Goal: Task Accomplishment & Management: Use online tool/utility

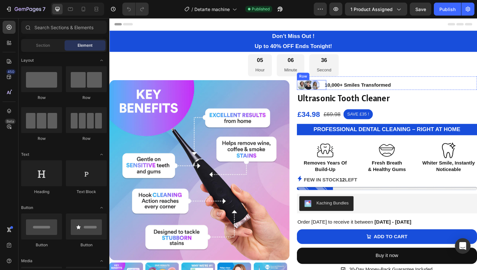
click at [331, 88] on div "Image" at bounding box center [334, 89] width 10 height 10
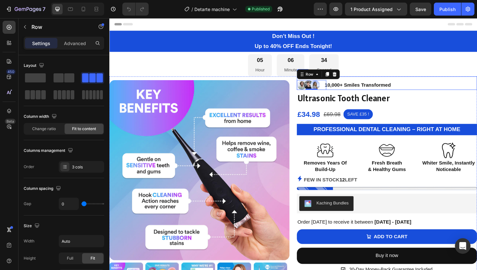
click at [410, 88] on div "10,000+ Smiles Transformed Text Block" at bounding box center [377, 89] width 71 height 10
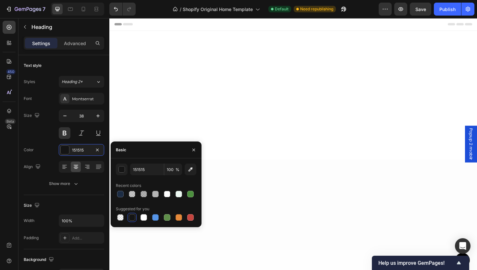
scroll to position [702, 0]
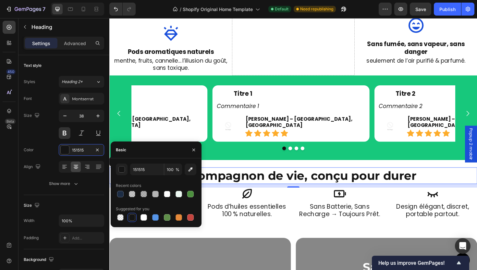
type input "1C2C44"
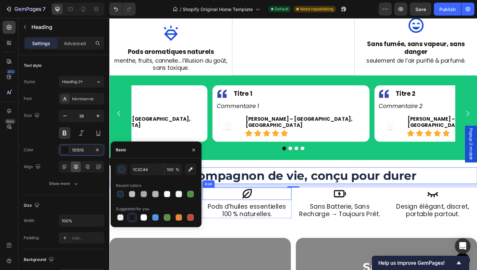
click at [228, 199] on div "Icon" at bounding box center [255, 204] width 94 height 13
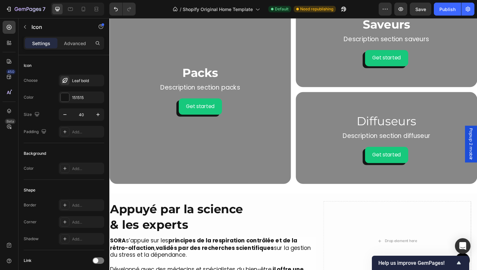
scroll to position [1017, 0]
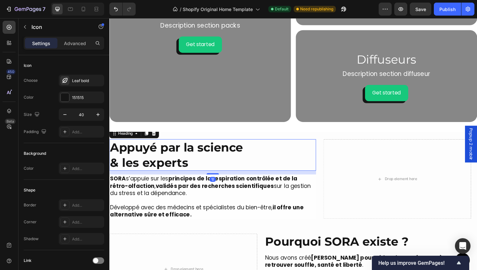
click at [184, 166] on h2 "Appuyé par la science & les experts" at bounding box center [218, 162] width 219 height 33
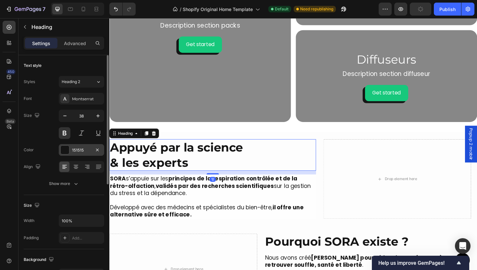
click at [80, 154] on div "151515" at bounding box center [81, 150] width 45 height 12
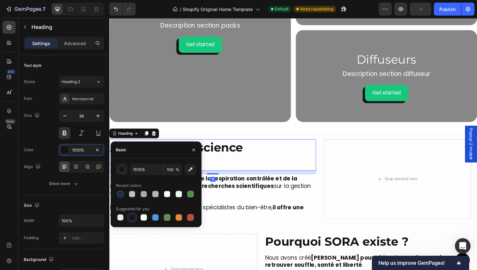
click at [153, 175] on div "151515 100 % Recent colors Suggested for you" at bounding box center [156, 193] width 80 height 58
click at [153, 175] on input "151515" at bounding box center [147, 170] width 34 height 12
paste input "C2C44"
type input "1C2C44"
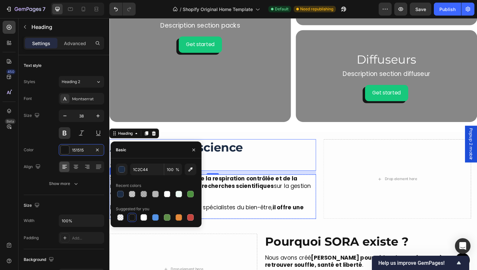
click at [249, 223] on p "Développé avec des médecins et spécialistes du bien-être, il offre une alternat…" at bounding box center [218, 218] width 217 height 23
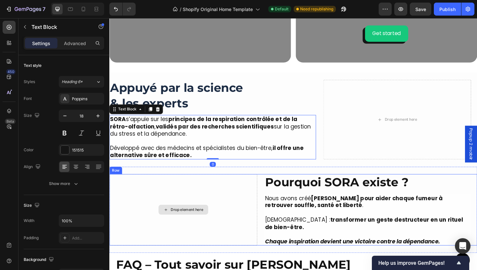
scroll to position [1097, 0]
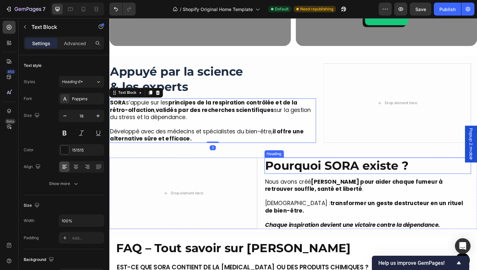
click at [313, 176] on h2 "Pourquoi SORA existe ?" at bounding box center [383, 174] width 219 height 17
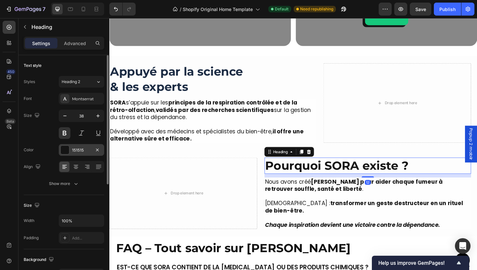
click at [79, 149] on div "151515" at bounding box center [81, 150] width 19 height 6
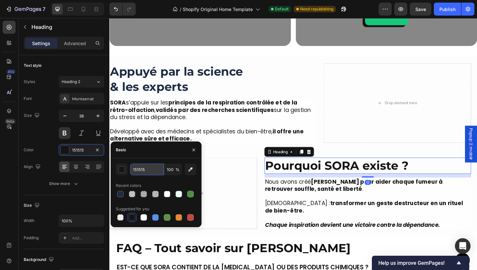
click at [145, 170] on input "151515" at bounding box center [147, 170] width 34 height 12
paste input "C2C44"
type input "1C2C44"
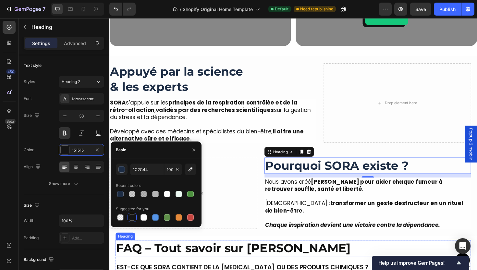
click at [226, 264] on h2 "FAQ – Tout savoir sur [PERSON_NAME]" at bounding box center [304, 261] width 376 height 17
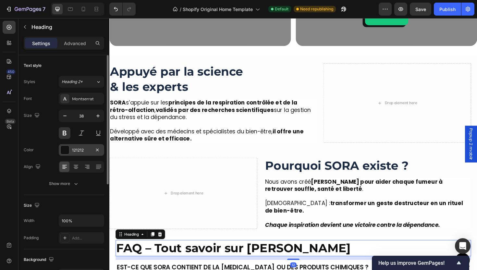
click at [77, 155] on div "121212" at bounding box center [81, 150] width 45 height 12
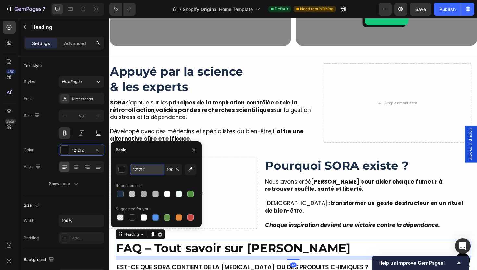
click at [153, 168] on input "121212" at bounding box center [147, 170] width 34 height 12
paste input "C2C44"
type input "1C2C44"
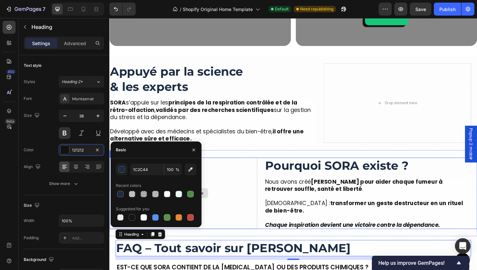
click at [282, 221] on strong "transformer un geste destructeur en un rituel de bien-être." at bounding box center [379, 218] width 210 height 16
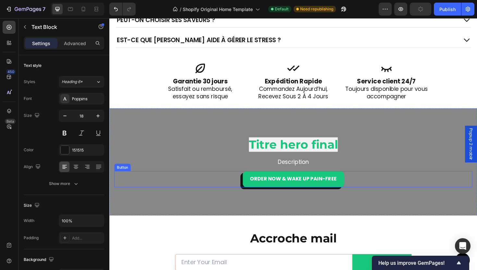
scroll to position [1474, 0]
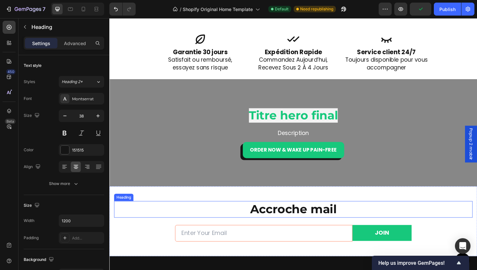
click at [294, 222] on h2 "Accroche mail" at bounding box center [304, 220] width 380 height 17
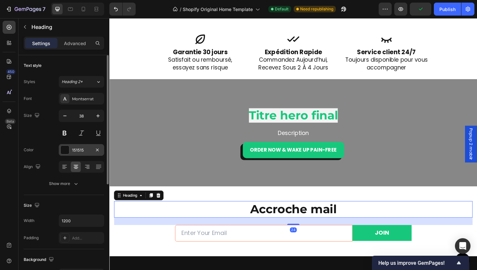
click at [76, 153] on div "151515" at bounding box center [81, 150] width 45 height 12
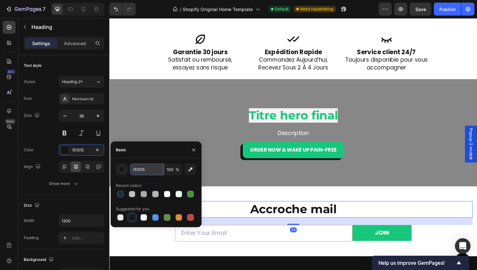
click at [154, 173] on input "151515" at bounding box center [147, 170] width 34 height 12
paste input "C2C44"
type input "1C2C44"
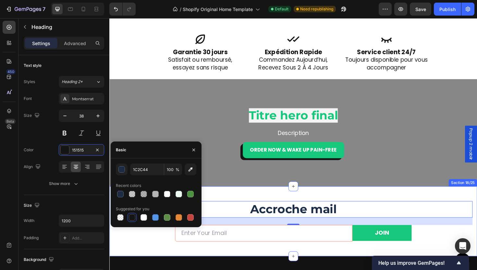
click at [272, 208] on div "Accroche mail Heading 24 Email Field JOIN Submit Button Row Newsletter Row Row …" at bounding box center [303, 233] width 389 height 74
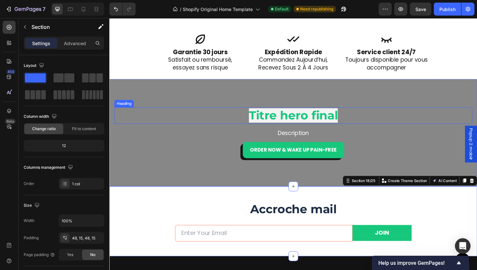
click at [297, 122] on span "Titre hero final" at bounding box center [304, 121] width 94 height 15
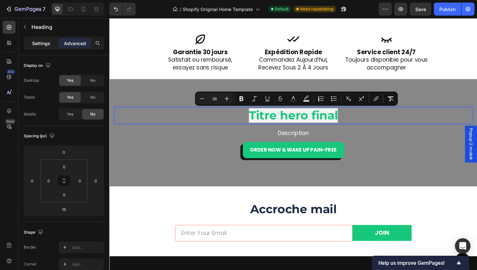
click at [43, 44] on p "Settings" at bounding box center [41, 43] width 18 height 7
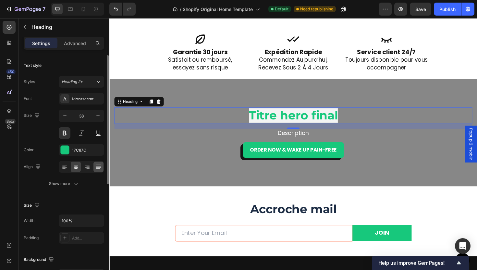
drag, startPoint x: 73, startPoint y: 152, endPoint x: 99, endPoint y: 169, distance: 31.7
click at [73, 152] on div "17C87C" at bounding box center [87, 150] width 31 height 6
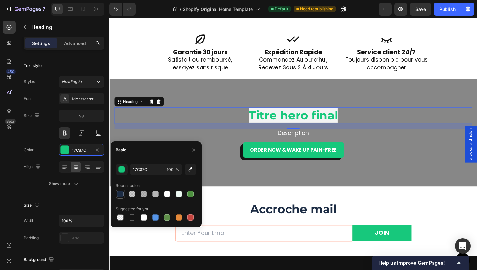
click at [119, 192] on div at bounding box center [120, 194] width 6 height 6
type input "1C2C44"
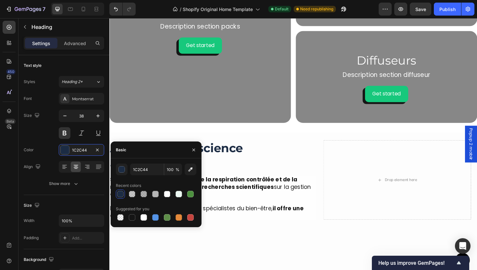
scroll to position [931, 0]
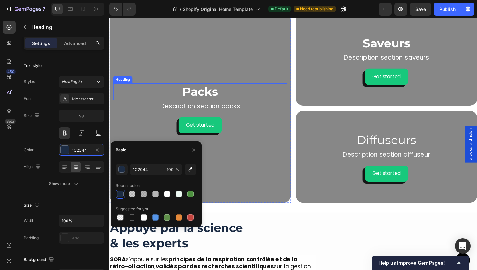
click at [194, 96] on h2 "Packs" at bounding box center [205, 95] width 184 height 17
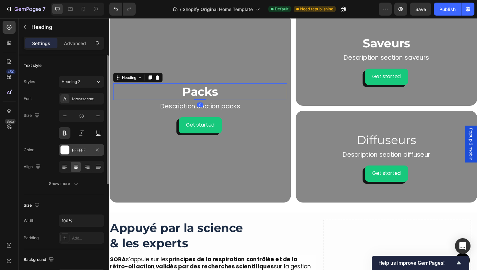
click at [79, 154] on div "FFFFFF" at bounding box center [81, 150] width 45 height 12
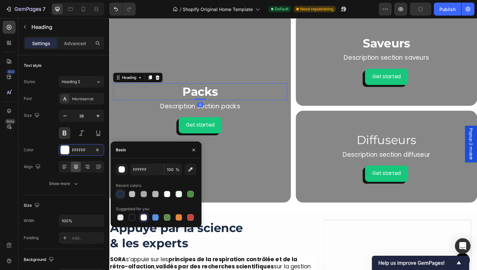
click at [119, 197] on div at bounding box center [121, 194] width 8 height 8
type input "1C2C44"
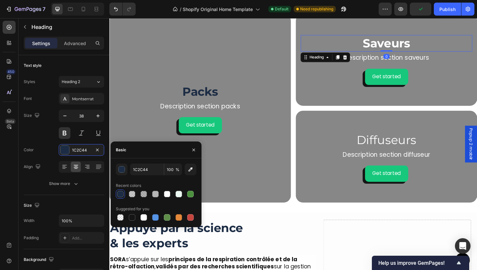
click at [404, 48] on h2 "Saveurs" at bounding box center [403, 44] width 182 height 17
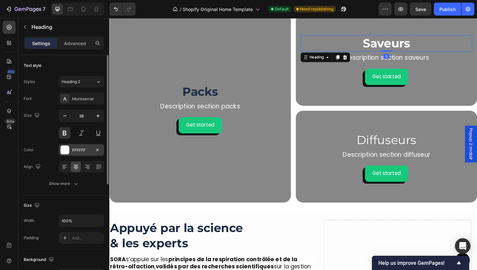
click at [82, 148] on div "FFFFFF" at bounding box center [81, 150] width 19 height 6
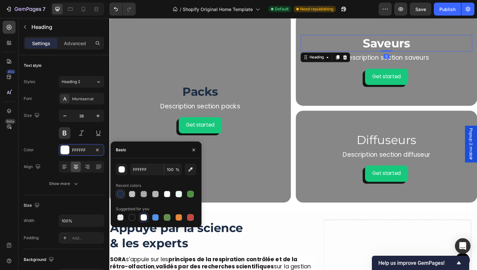
click at [118, 197] on div at bounding box center [120, 194] width 6 height 6
type input "1C2C44"
click at [405, 152] on h2 "Diffuseurs" at bounding box center [403, 147] width 182 height 17
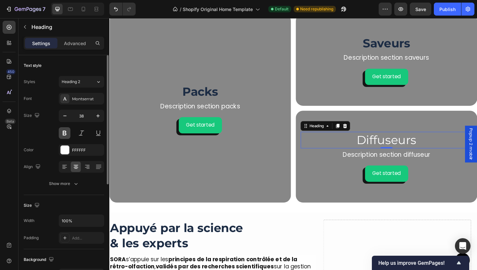
click at [65, 137] on button at bounding box center [65, 133] width 12 height 12
click at [65, 155] on div "FFFFFF" at bounding box center [81, 150] width 45 height 12
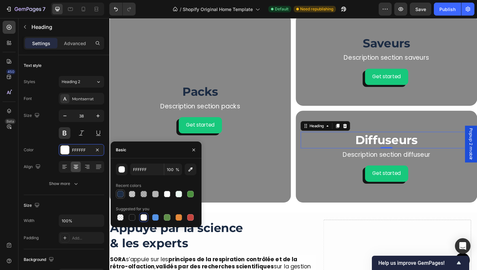
click at [121, 197] on div at bounding box center [120, 194] width 6 height 6
type input "1C2C44"
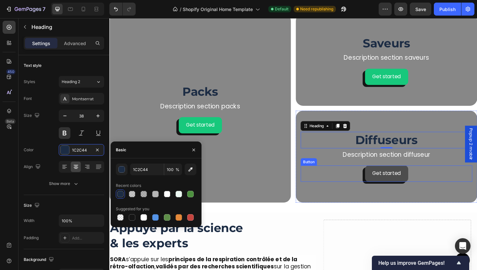
click at [398, 177] on button "Get started" at bounding box center [403, 182] width 46 height 17
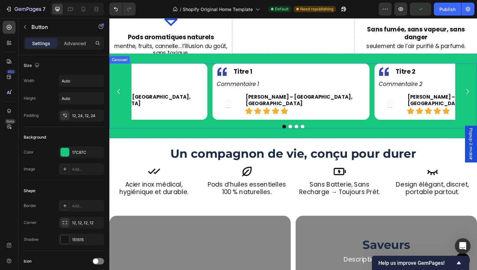
scroll to position [682, 0]
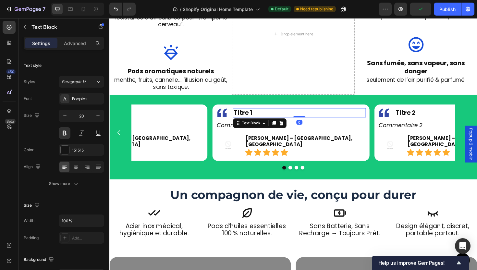
click at [253, 114] on span "Titre 1" at bounding box center [251, 118] width 20 height 9
click at [79, 149] on div "151515" at bounding box center [81, 150] width 19 height 6
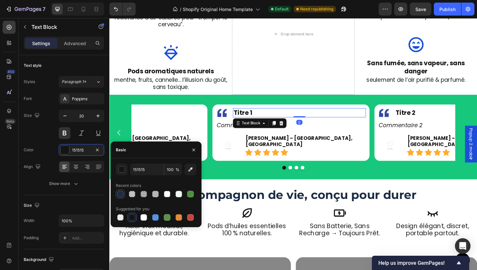
click at [120, 197] on div at bounding box center [120, 194] width 6 height 6
type input "1C2C44"
click at [427, 114] on span "Titre 2" at bounding box center [423, 118] width 21 height 9
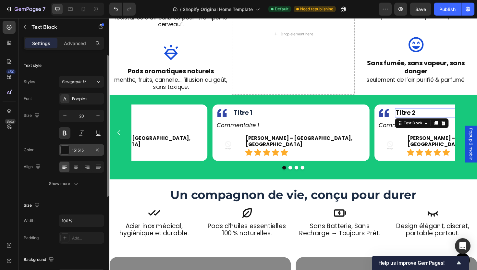
click at [73, 152] on div "151515" at bounding box center [81, 150] width 19 height 6
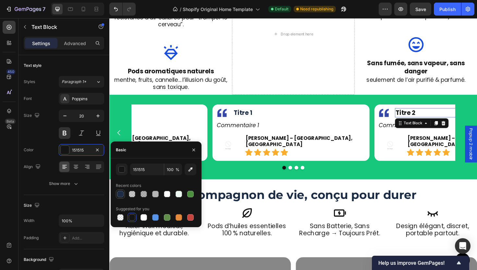
click at [120, 195] on div at bounding box center [120, 194] width 6 height 6
type input "1C2C44"
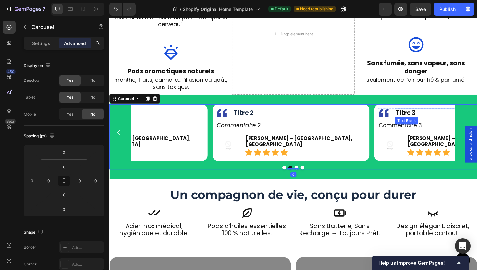
click at [435, 114] on p "Titre 3" at bounding box center [482, 118] width 139 height 8
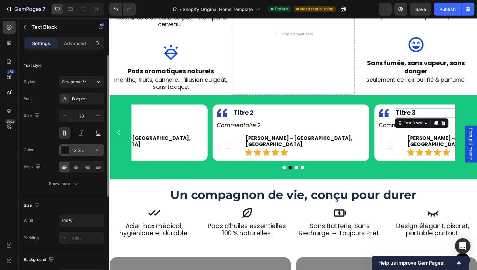
click at [83, 147] on div "151515" at bounding box center [81, 150] width 19 height 6
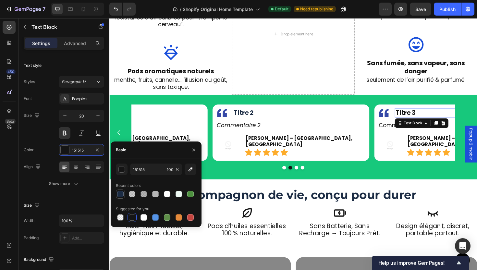
click at [118, 197] on div at bounding box center [121, 194] width 8 height 8
type input "1C2C44"
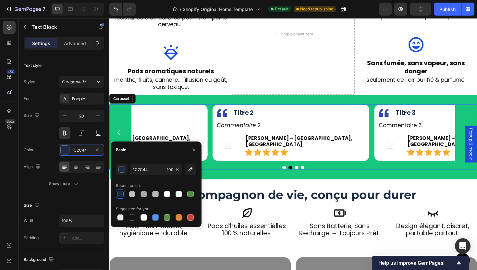
click at [313, 175] on button "Dot" at bounding box center [314, 177] width 4 height 4
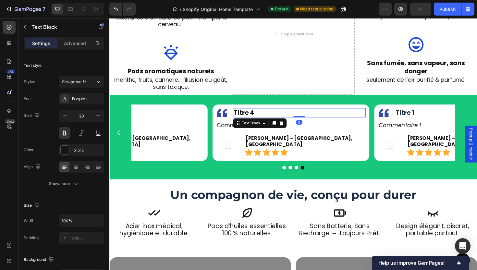
click at [247, 114] on span "Titre 4" at bounding box center [252, 118] width 22 height 9
click at [68, 152] on div at bounding box center [65, 150] width 8 height 8
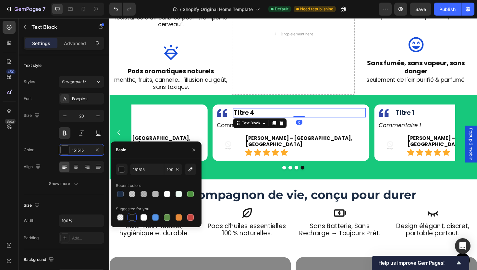
click at [119, 199] on div "151515 100 % Recent colors Suggested for you" at bounding box center [156, 193] width 80 height 58
click at [120, 197] on div at bounding box center [121, 194] width 8 height 8
type input "1C2C44"
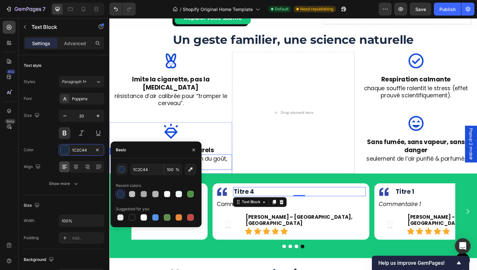
scroll to position [576, 0]
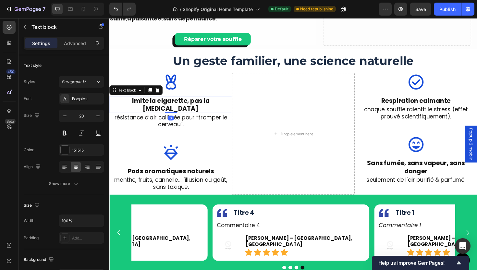
click at [182, 103] on strong "Imite la cigarette, pas la [MEDICAL_DATA]" at bounding box center [174, 110] width 82 height 18
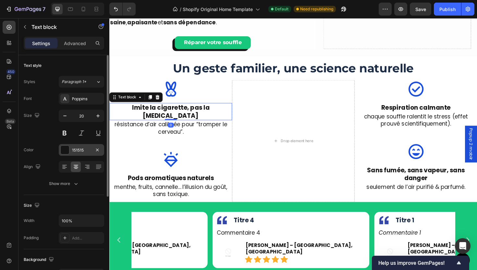
click at [80, 149] on div "151515" at bounding box center [81, 150] width 19 height 6
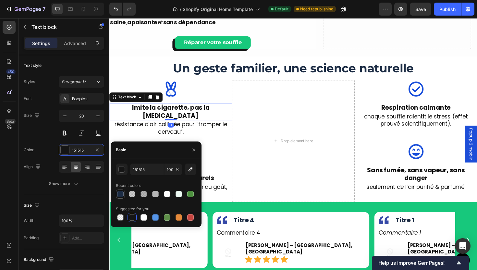
click at [117, 193] on div at bounding box center [121, 194] width 8 height 8
type input "1C2C44"
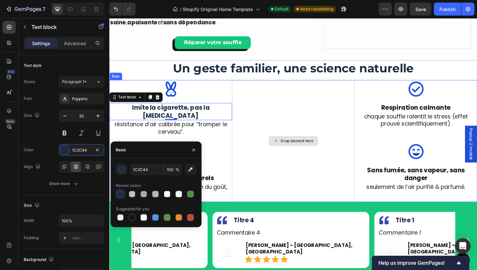
click at [272, 156] on div "Drop element here" at bounding box center [304, 148] width 130 height 129
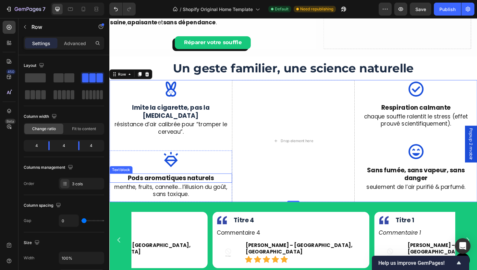
click at [149, 183] on p "Pods aromatiques naturels" at bounding box center [174, 187] width 129 height 8
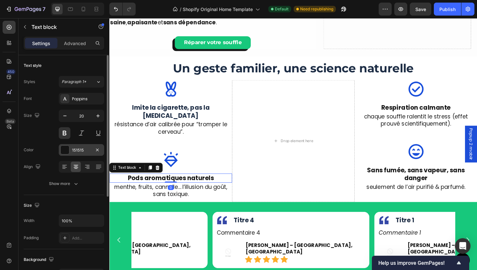
click at [72, 153] on div "151515" at bounding box center [81, 150] width 19 height 6
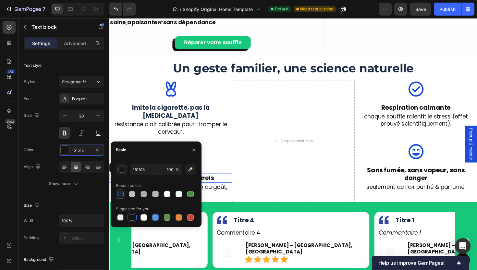
click at [120, 195] on div at bounding box center [120, 194] width 6 height 6
type input "1C2C44"
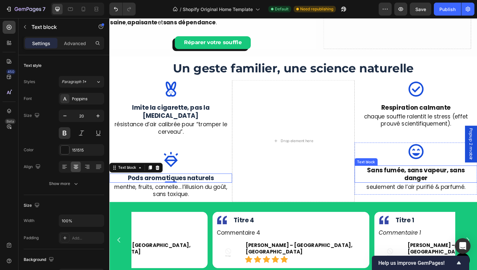
click at [431, 176] on p "Sans fumée, sans vapeur, sans danger" at bounding box center [434, 183] width 129 height 17
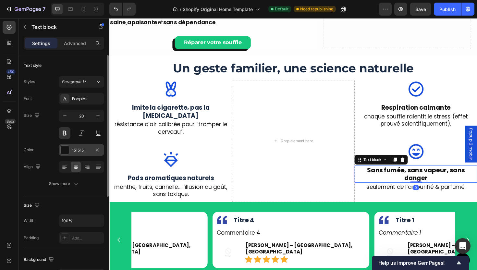
click at [75, 151] on div "151515" at bounding box center [81, 150] width 19 height 6
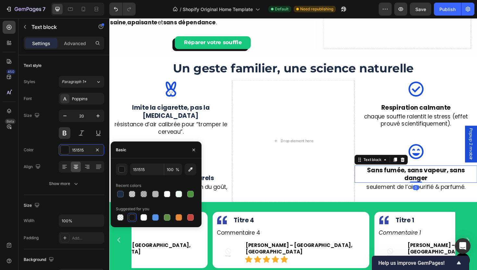
drag, startPoint x: 120, startPoint y: 193, endPoint x: 129, endPoint y: 189, distance: 9.9
click at [120, 192] on div at bounding box center [120, 194] width 6 height 6
type input "1C2C44"
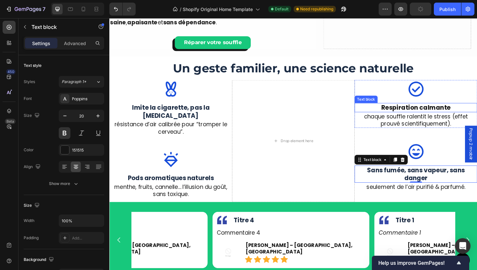
click at [416, 109] on p "Respiration calmante" at bounding box center [434, 113] width 129 height 8
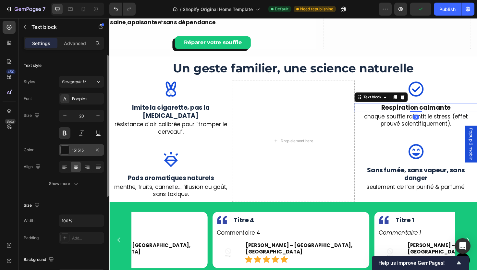
drag, startPoint x: 80, startPoint y: 152, endPoint x: 86, endPoint y: 154, distance: 6.2
click at [80, 152] on div "151515" at bounding box center [81, 150] width 19 height 6
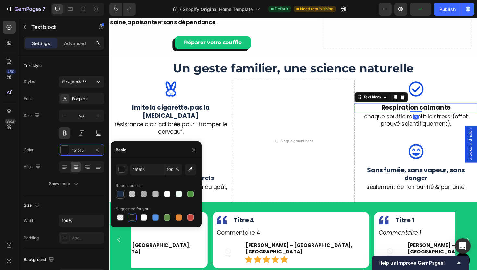
click at [122, 191] on div at bounding box center [120, 194] width 6 height 6
type input "1C2C44"
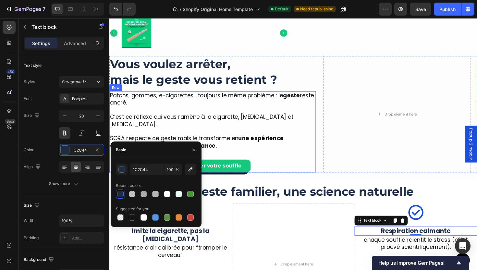
scroll to position [394, 0]
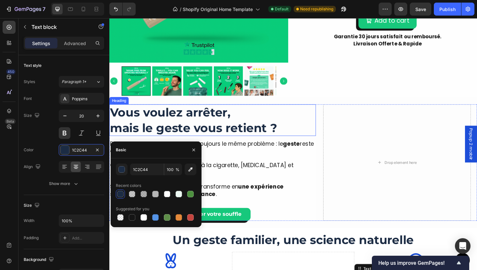
click at [204, 135] on h2 "Vous voulez arrêter, mais le geste vous retient ?" at bounding box center [218, 125] width 219 height 33
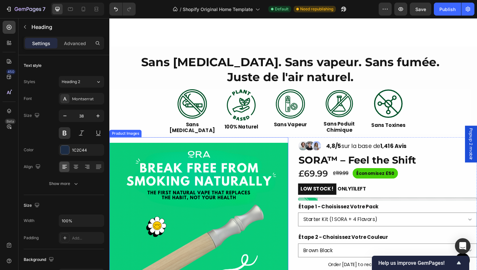
scroll to position [111, 0]
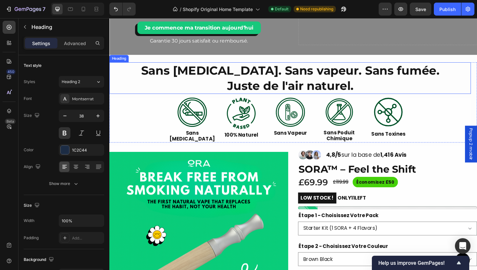
click at [285, 82] on h2 "Sans [MEDICAL_DATA]. Sans vapeur. Sans fumée. Juste de l'air naturel." at bounding box center [300, 81] width 383 height 33
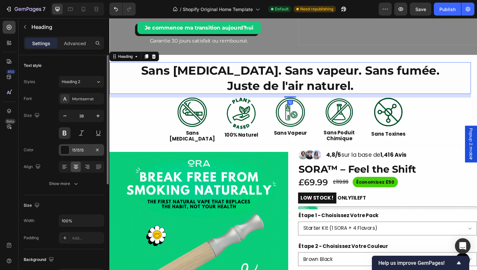
click at [70, 153] on div "151515" at bounding box center [81, 150] width 45 height 12
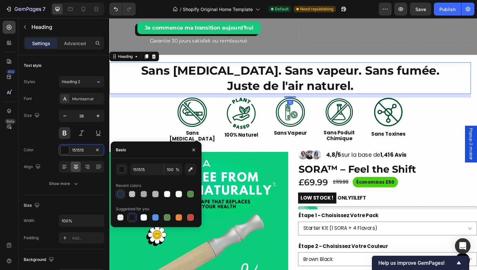
click at [121, 196] on div at bounding box center [120, 194] width 6 height 6
type input "1C2C44"
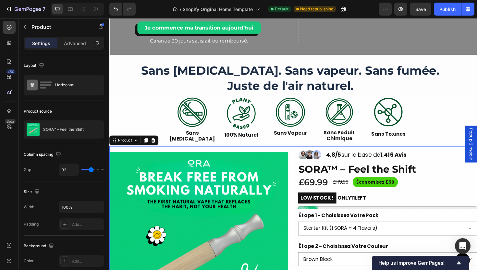
click at [302, 175] on div "Product Images Image Image Image Row 4,8/5 sur la base de 1,416 Avis Text Block…" at bounding box center [303, 269] width 389 height 230
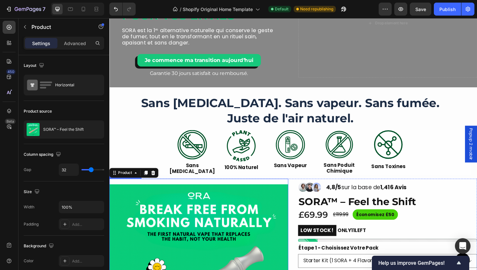
scroll to position [0, 0]
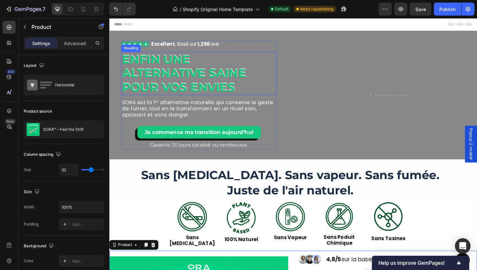
click at [174, 78] on h2 "Enfin une alternative saine pour vos envies" at bounding box center [204, 77] width 165 height 46
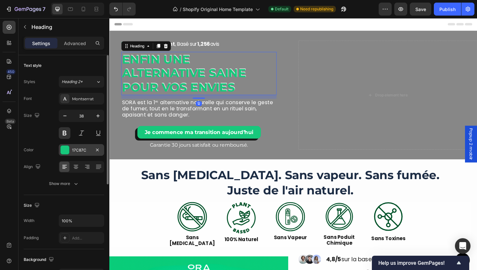
click at [73, 154] on div "17C87C" at bounding box center [81, 150] width 45 height 12
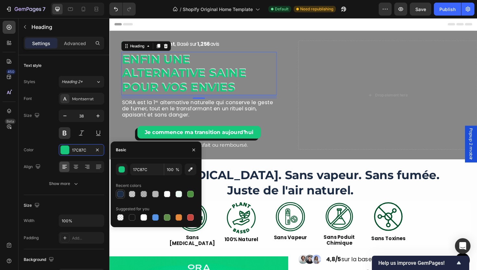
click at [119, 193] on div at bounding box center [120, 194] width 6 height 6
type input "1C2C44"
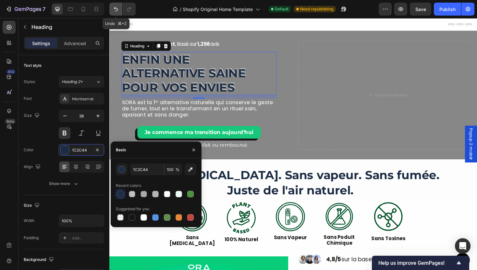
click at [114, 11] on icon "Undo/Redo" at bounding box center [116, 9] width 6 height 6
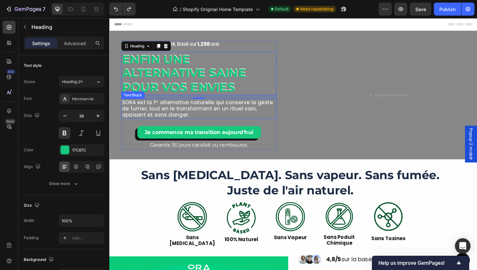
click at [180, 108] on p "SORA est la 1ʳᵉ alternative naturelle qui conserve le geste de fumer, tout en l…" at bounding box center [204, 114] width 163 height 20
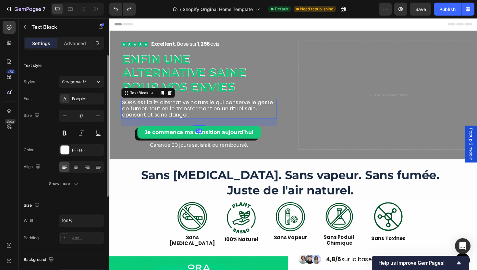
click at [74, 159] on div "Font Poppins Size 17 Color FFFFFF Align Show more" at bounding box center [64, 141] width 80 height 97
click at [75, 155] on div "FFFFFF" at bounding box center [81, 150] width 45 height 12
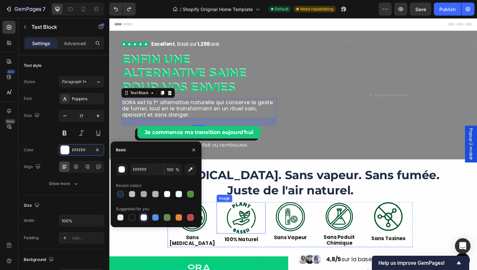
click at [262, 214] on div at bounding box center [249, 229] width 52 height 33
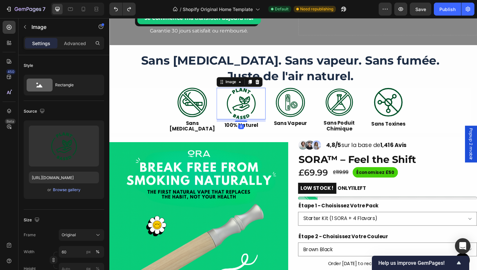
scroll to position [211, 0]
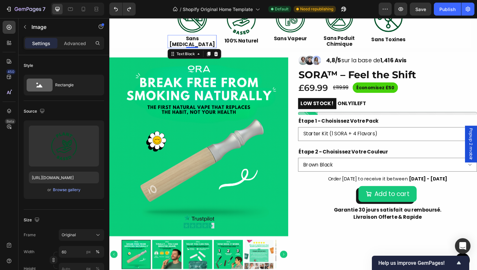
click at [202, 40] on p "Sans [MEDICAL_DATA]" at bounding box center [197, 43] width 51 height 12
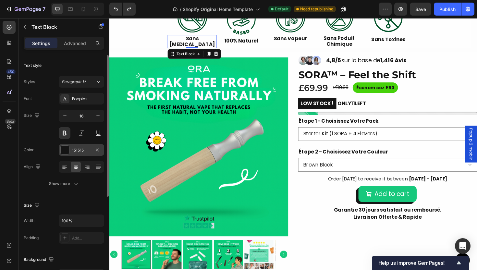
click at [75, 154] on div "151515" at bounding box center [81, 150] width 45 height 12
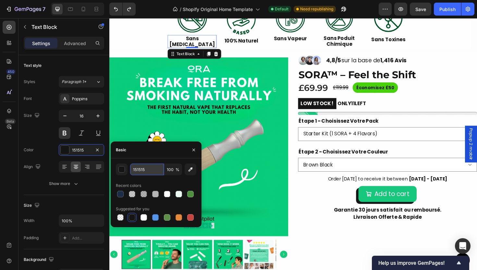
click at [143, 169] on input "151515" at bounding box center [147, 170] width 34 height 12
paste input "2A3342"
click at [158, 180] on div "2A33425 100 % Recent colors Suggested for you" at bounding box center [156, 193] width 80 height 58
type input "151515"
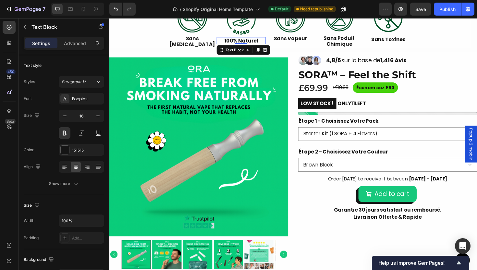
click at [246, 44] on p "100% Naturel" at bounding box center [249, 42] width 51 height 6
click at [82, 152] on div "151515" at bounding box center [81, 150] width 19 height 6
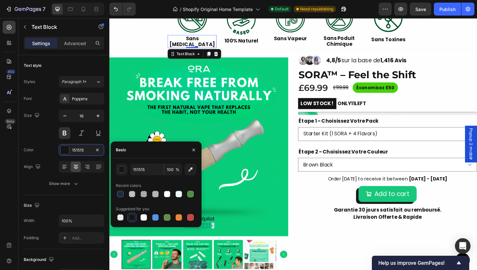
click at [198, 38] on p "Sans [MEDICAL_DATA]" at bounding box center [197, 43] width 51 height 12
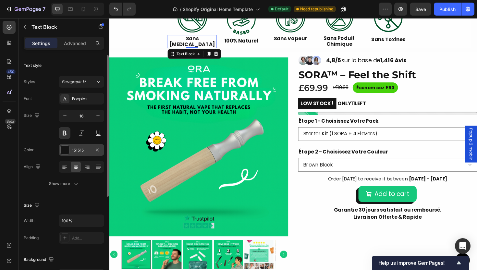
drag, startPoint x: 84, startPoint y: 150, endPoint x: 96, endPoint y: 155, distance: 13.2
click at [84, 150] on div "151515" at bounding box center [81, 150] width 19 height 6
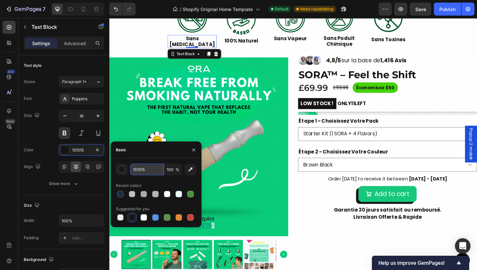
click at [152, 172] on input "151515" at bounding box center [147, 170] width 34 height 12
paste input "2A3342"
type input "2A3342"
click at [158, 179] on div "2A3342 100 % Recent colors Suggested for you" at bounding box center [156, 193] width 80 height 58
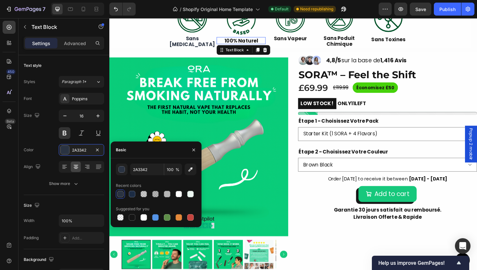
click at [247, 42] on p "100% Naturel" at bounding box center [249, 42] width 51 height 6
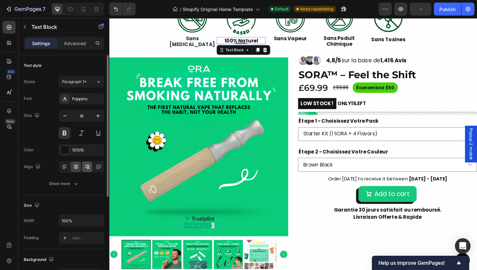
drag, startPoint x: 86, startPoint y: 153, endPoint x: 92, endPoint y: 162, distance: 10.7
click at [85, 153] on div "151515" at bounding box center [81, 150] width 45 height 12
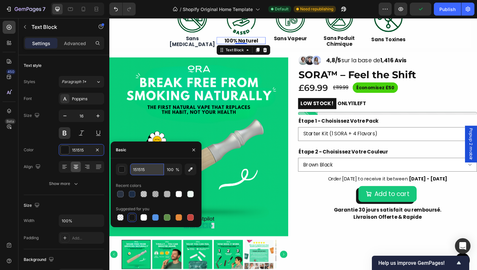
click at [152, 167] on input "151515" at bounding box center [147, 170] width 34 height 12
paste input "2A3342"
type input "2A3342"
click at [288, 42] on p "Sans Vapeur" at bounding box center [301, 40] width 51 height 6
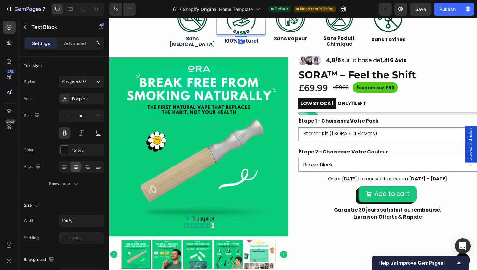
click at [233, 33] on img at bounding box center [248, 18] width 31 height 33
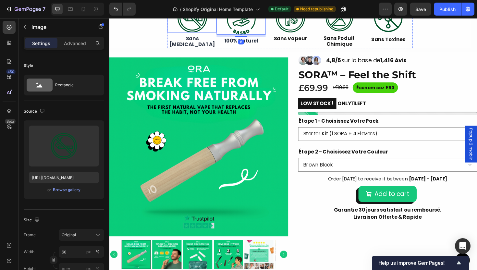
click at [198, 23] on img at bounding box center [196, 17] width 31 height 31
click at [243, 26] on img at bounding box center [248, 18] width 31 height 33
click at [186, 38] on p "Sans [MEDICAL_DATA]" at bounding box center [197, 43] width 51 height 12
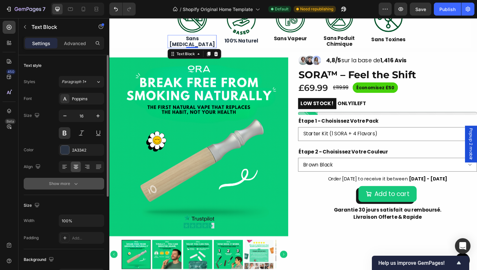
click at [87, 182] on button "Show more" at bounding box center [64, 184] width 80 height 12
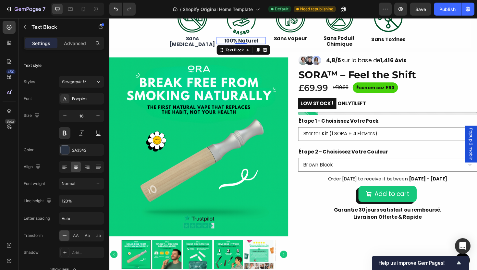
click at [250, 42] on p "100% Naturel" at bounding box center [249, 42] width 51 height 6
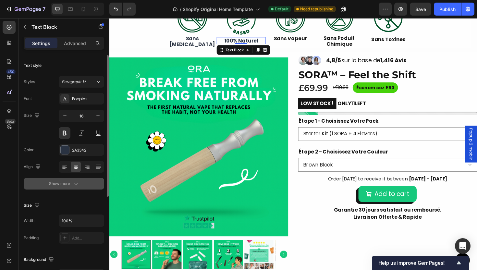
click at [87, 183] on button "Show more" at bounding box center [64, 184] width 80 height 12
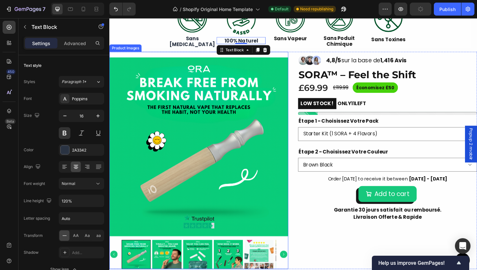
click at [245, 145] on img at bounding box center [204, 155] width 190 height 190
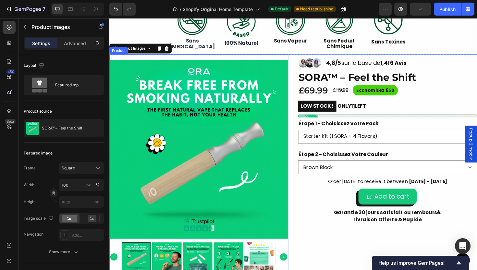
scroll to position [204, 0]
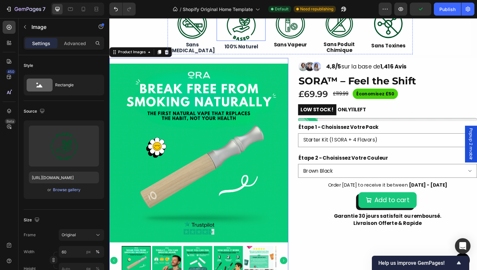
click at [252, 40] on img at bounding box center [248, 25] width 31 height 33
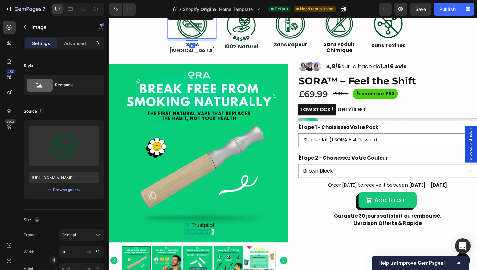
click at [183, 25] on img at bounding box center [196, 24] width 31 height 31
click at [248, 33] on img at bounding box center [248, 25] width 31 height 33
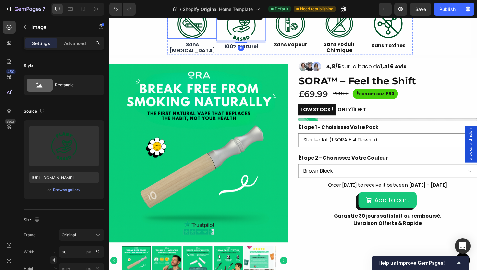
click at [190, 32] on img at bounding box center [196, 24] width 31 height 31
click at [249, 37] on img at bounding box center [248, 25] width 31 height 33
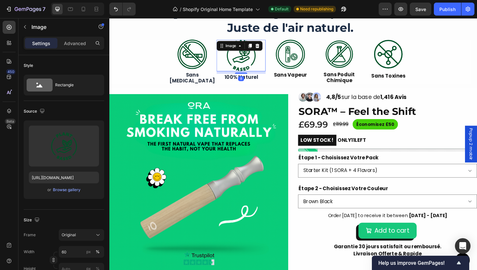
scroll to position [145, 0]
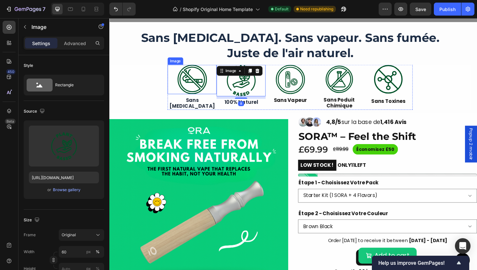
click at [191, 75] on img at bounding box center [196, 83] width 31 height 31
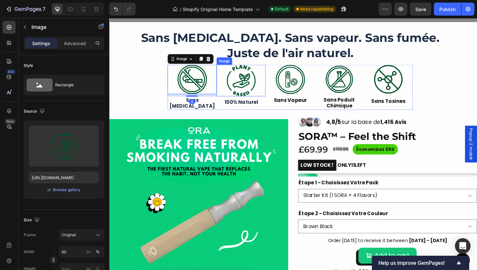
click at [259, 86] on img at bounding box center [248, 84] width 31 height 33
click at [205, 82] on img at bounding box center [196, 83] width 31 height 31
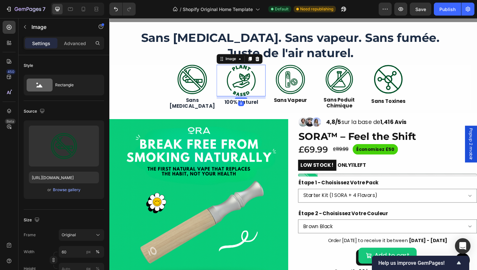
click at [249, 92] on img at bounding box center [248, 84] width 31 height 33
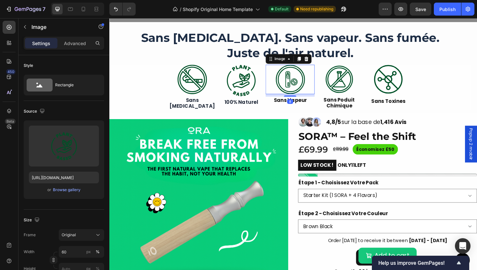
click at [296, 92] on img at bounding box center [300, 83] width 31 height 31
click at [196, 89] on img at bounding box center [196, 83] width 31 height 31
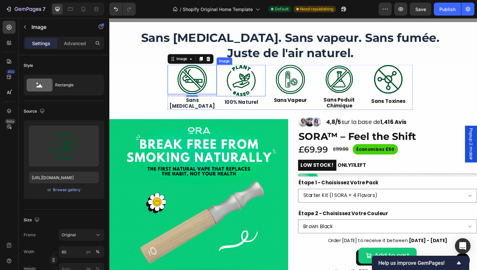
click at [254, 83] on img at bounding box center [248, 84] width 31 height 33
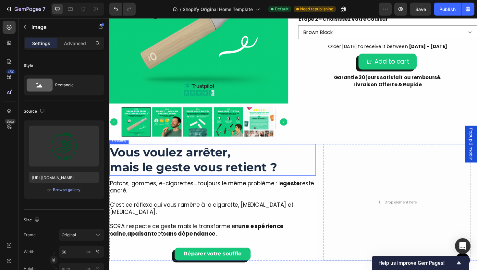
scroll to position [386, 0]
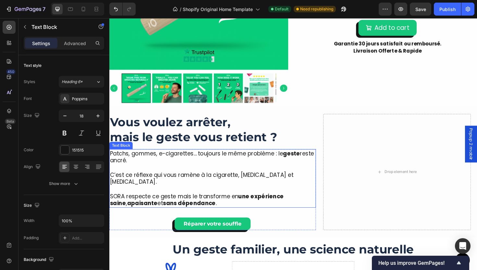
click at [184, 184] on p "C’est ce réflexe qui vous ramène à la cigarette, [MEDICAL_DATA] et [MEDICAL_DAT…" at bounding box center [218, 184] width 217 height 23
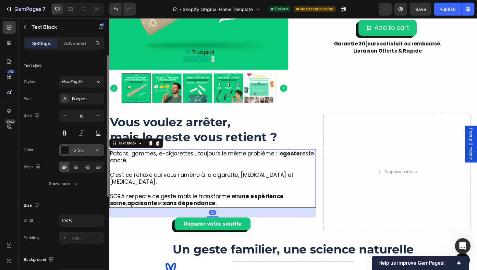
click at [76, 151] on div "151515" at bounding box center [81, 150] width 19 height 6
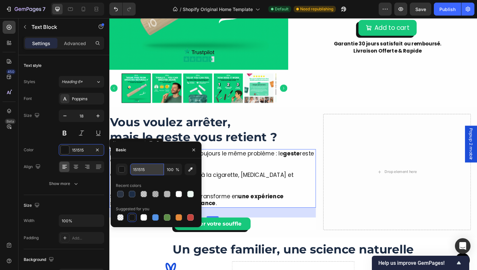
click at [150, 171] on input "151515" at bounding box center [147, 170] width 34 height 12
paste input "2A3342"
type input "2A3342"
click at [210, 176] on p "C’est ce réflexe qui vous ramène à la cigarette, [MEDICAL_DATA] et [MEDICAL_DAT…" at bounding box center [218, 184] width 217 height 23
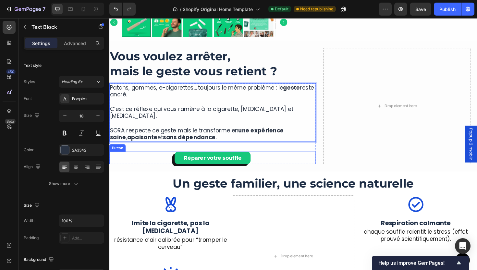
scroll to position [549, 0]
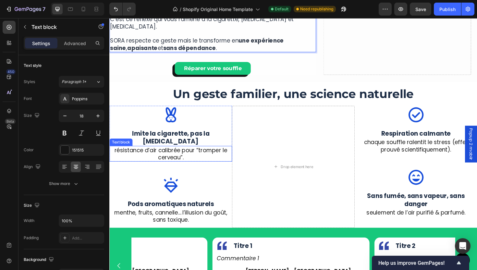
click at [192, 154] on p "résistance d’air calibrée pour “tromper le cerveau”." at bounding box center [174, 161] width 129 height 15
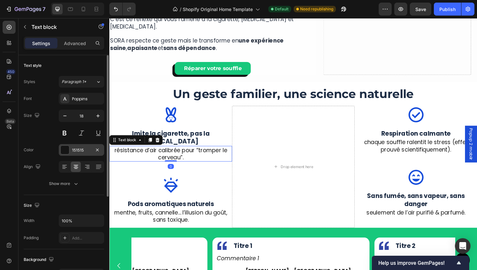
click at [76, 154] on div "151515" at bounding box center [81, 150] width 45 height 12
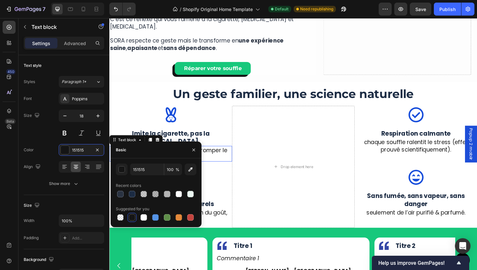
click at [149, 158] on div "151515 100 % Recent colors Suggested for you" at bounding box center [156, 192] width 91 height 69
click at [152, 175] on input "151515" at bounding box center [147, 170] width 34 height 12
paste input "2A3342"
type input "2A3342"
click at [219, 186] on div at bounding box center [174, 195] width 130 height 19
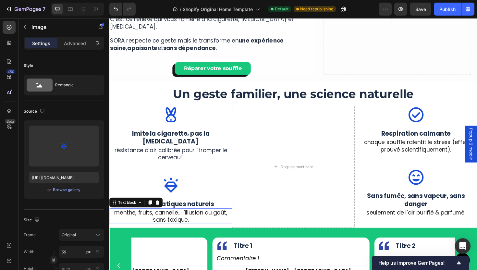
click at [184, 220] on p "menthe, fruits, cannelle… l’illusion du goût, sans toxique." at bounding box center [174, 227] width 129 height 15
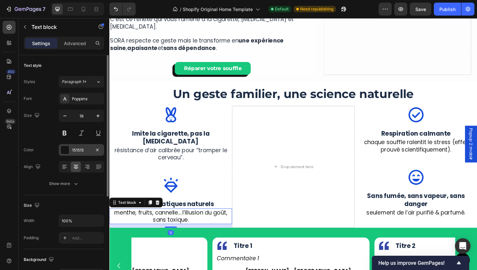
click at [77, 151] on div "151515" at bounding box center [81, 150] width 19 height 6
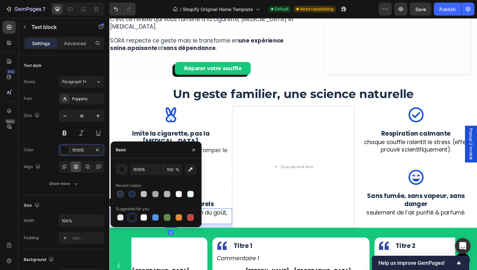
click at [149, 162] on div "151515 100 % Recent colors Suggested for you" at bounding box center [156, 192] width 91 height 69
click at [151, 171] on input "151515" at bounding box center [147, 170] width 34 height 12
paste input "2A3342"
type input "2A3342"
click at [442, 156] on div "Image Respiration calmante Text block chaque souffle ralentit le stress (effet …" at bounding box center [434, 175] width 130 height 129
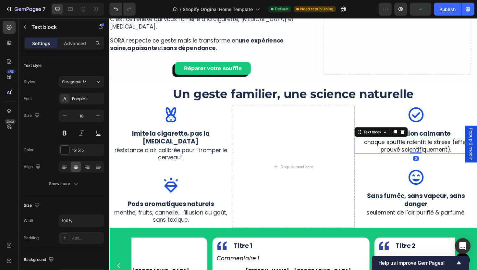
click at [436, 153] on div "chaque souffle ralentit le stress (effet prouvé scientifiquement). Text block 0" at bounding box center [434, 153] width 130 height 17
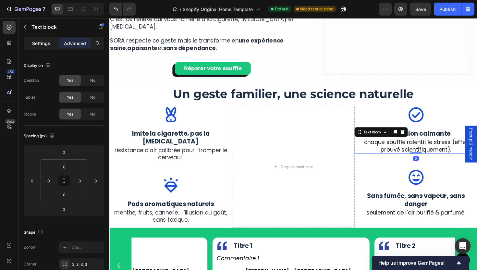
click at [40, 43] on p "Settings" at bounding box center [41, 43] width 18 height 7
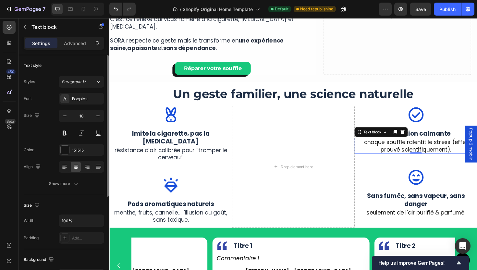
click at [74, 157] on div "Font Poppins Size 18 Color 151515 Align Show more" at bounding box center [64, 141] width 80 height 97
click at [74, 153] on div "151515" at bounding box center [81, 150] width 19 height 6
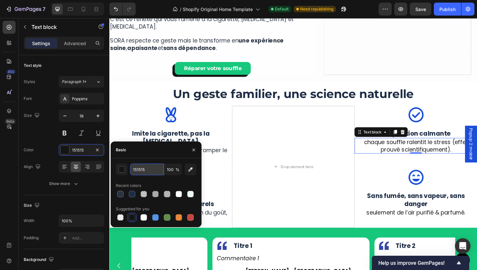
click at [144, 169] on input "151515" at bounding box center [147, 170] width 34 height 12
paste input "2A3342"
type input "2A3342"
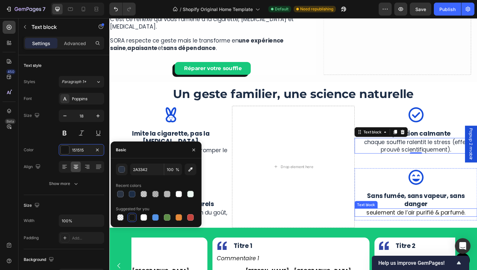
click at [433, 220] on p "seulement de l’air purifié & parfumé." at bounding box center [434, 223] width 129 height 7
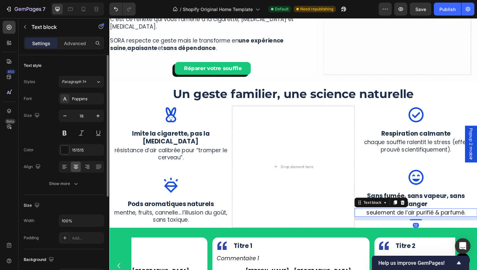
click at [79, 157] on div "Font Poppins Size 18 Color 151515 Align Show more" at bounding box center [64, 141] width 80 height 97
click at [78, 155] on div "151515" at bounding box center [81, 150] width 45 height 12
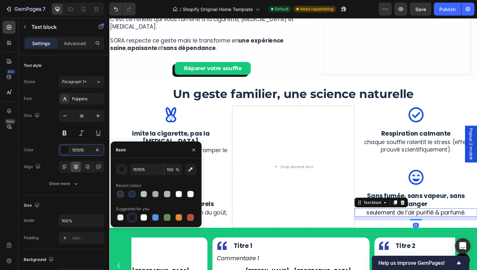
click at [141, 176] on div "151515 100 % Recent colors Suggested for you" at bounding box center [156, 193] width 80 height 58
click at [147, 170] on input "151515" at bounding box center [147, 170] width 34 height 12
paste input "2A3342"
type input "2A3342"
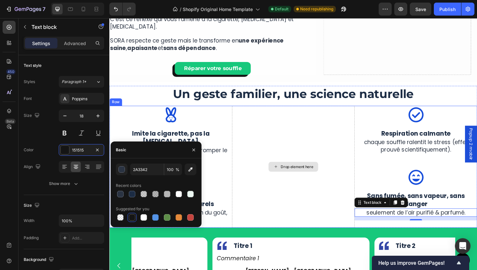
click at [284, 153] on div "Drop element here" at bounding box center [304, 175] width 130 height 129
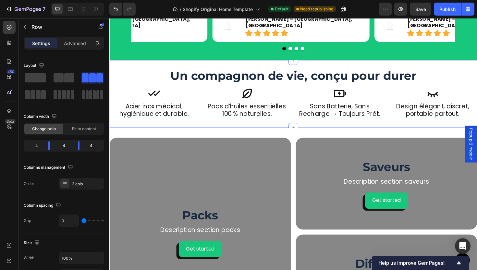
scroll to position [801, 0]
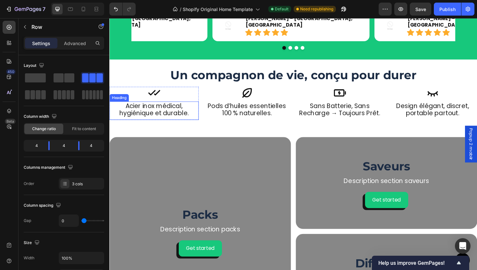
click at [174, 113] on h2 "Acier inox médical, hygiénique et durable." at bounding box center [156, 114] width 94 height 17
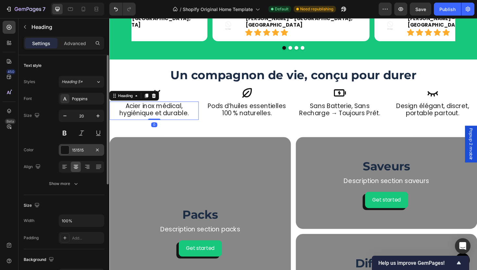
click at [73, 149] on div "151515" at bounding box center [81, 150] width 19 height 6
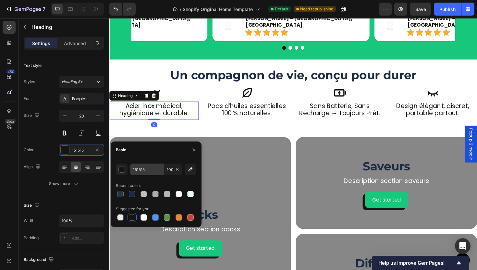
drag, startPoint x: 119, startPoint y: 194, endPoint x: 152, endPoint y: 173, distance: 38.5
click at [119, 194] on div at bounding box center [120, 194] width 6 height 6
type input "2A3342"
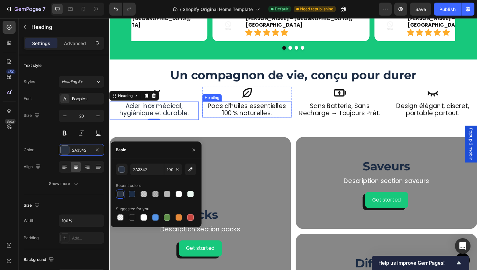
click at [243, 120] on h2 "Pods d’huiles essentielles 100 % naturelles." at bounding box center [255, 114] width 94 height 17
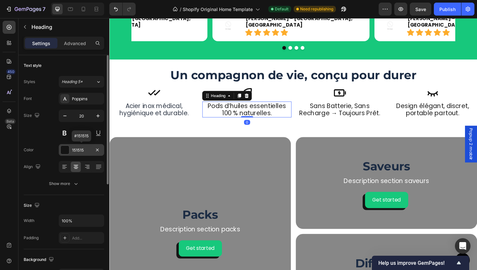
drag, startPoint x: 82, startPoint y: 149, endPoint x: 96, endPoint y: 169, distance: 24.5
click at [82, 149] on div "151515" at bounding box center [81, 150] width 19 height 6
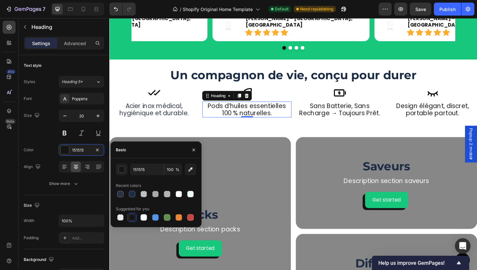
click at [120, 199] on div "151515 100 % Recent colors Suggested for you" at bounding box center [156, 193] width 80 height 58
click at [120, 196] on div at bounding box center [120, 194] width 6 height 6
type input "2A3342"
click at [342, 111] on h2 "sans batterie, sans recharge → toujours prêt." at bounding box center [353, 114] width 94 height 17
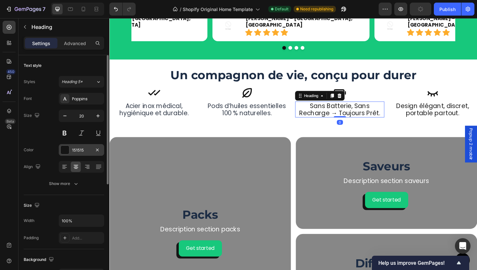
click at [73, 150] on div "151515" at bounding box center [81, 150] width 19 height 6
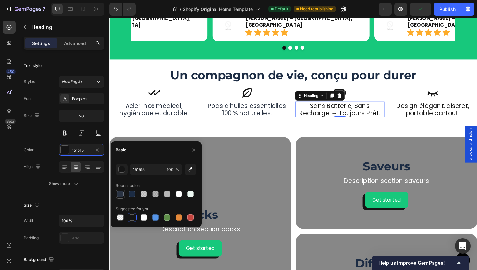
click at [120, 198] on div at bounding box center [121, 194] width 8 height 8
type input "2A3342"
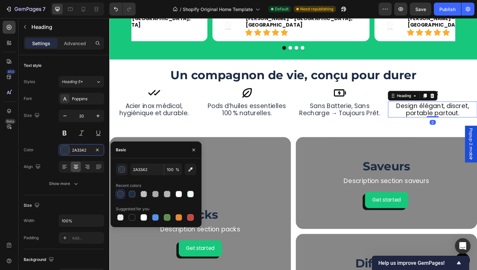
click at [447, 117] on h2 "Design élégant, discret, portable partout." at bounding box center [451, 114] width 94 height 17
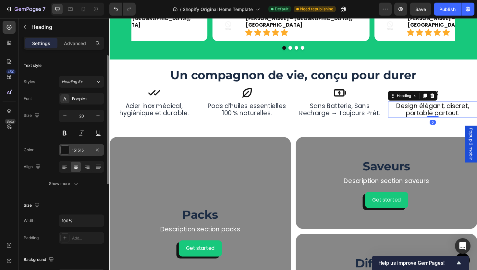
click at [71, 155] on div "151515" at bounding box center [81, 150] width 45 height 12
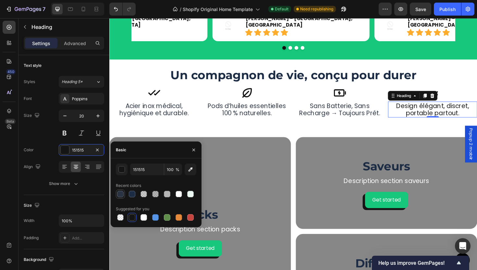
click at [118, 192] on div at bounding box center [120, 194] width 6 height 6
type input "2A3342"
click at [265, 207] on div "Background Image" at bounding box center [205, 244] width 192 height 200
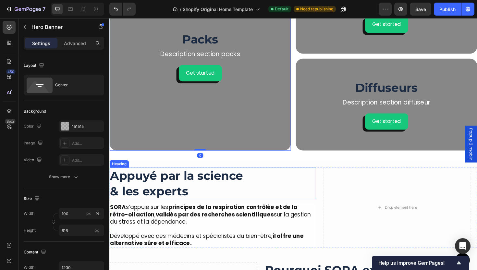
scroll to position [999, 0]
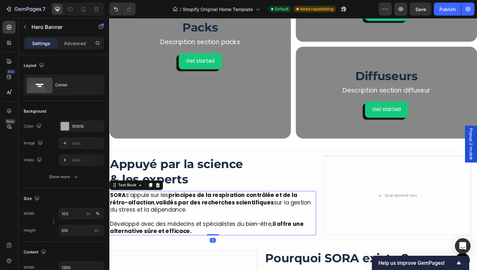
click at [181, 206] on strong "principes de la respiration contrôlée et de la rétro-olfaction" at bounding box center [209, 210] width 198 height 16
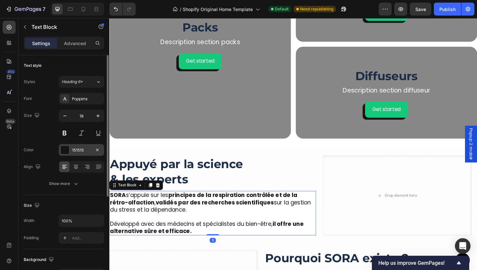
click at [72, 153] on div "151515" at bounding box center [81, 150] width 19 height 6
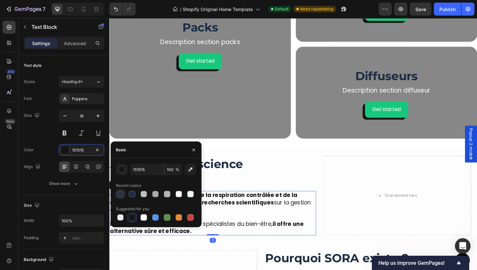
drag, startPoint x: 120, startPoint y: 196, endPoint x: 125, endPoint y: 196, distance: 5.2
click at [120, 196] on div at bounding box center [120, 194] width 6 height 6
type input "2A3342"
click at [283, 207] on strong "principes de la respiration contrôlée et de la rétro-olfaction" at bounding box center [209, 210] width 198 height 16
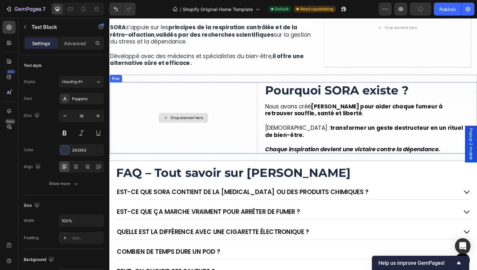
scroll to position [1130, 0]
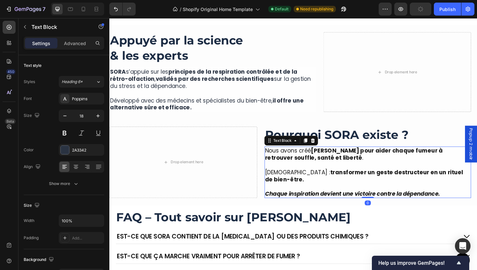
click at [316, 185] on p "[DEMOGRAPHIC_DATA] : transformer un geste destructeur en un rituel de bien-être." at bounding box center [382, 181] width 217 height 23
click at [67, 153] on div at bounding box center [65, 150] width 8 height 8
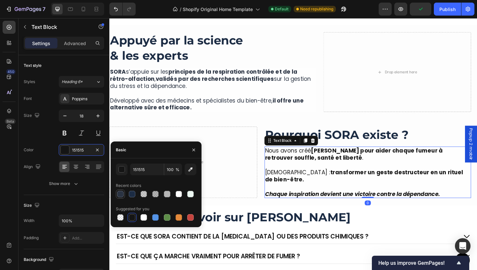
click at [116, 196] on div at bounding box center [120, 194] width 9 height 9
type input "2A3342"
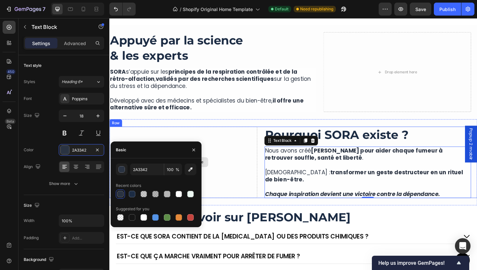
drag, startPoint x: 251, startPoint y: 199, endPoint x: 248, endPoint y: 198, distance: 3.6
click at [251, 199] on div "Drop element here" at bounding box center [187, 171] width 156 height 76
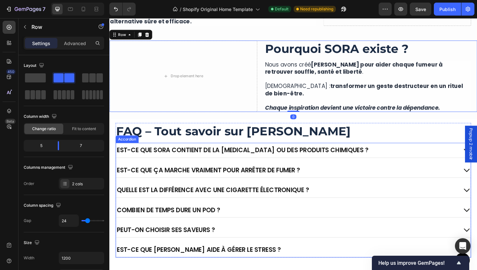
scroll to position [1223, 0]
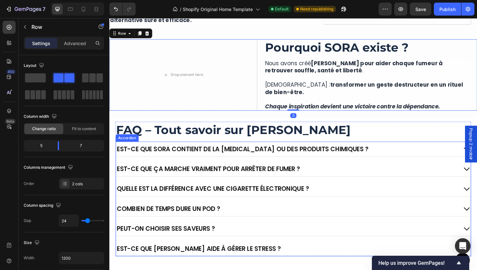
click at [384, 155] on div "Est-ce que SORA contient de la [MEDICAL_DATA] ou des produits chimiques ?" at bounding box center [297, 157] width 362 height 10
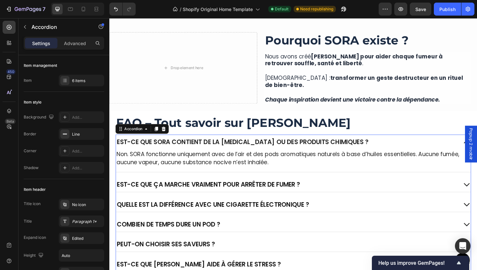
scroll to position [1231, 0]
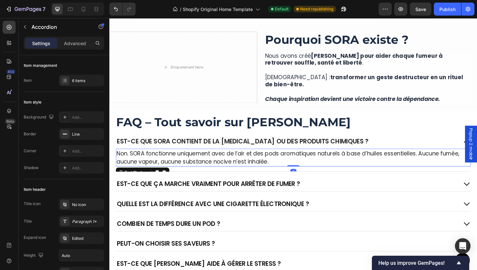
click at [185, 169] on p "Non. SORA fonctionne uniquement avec de l’air et des pods aromatiques naturels …" at bounding box center [304, 166] width 375 height 18
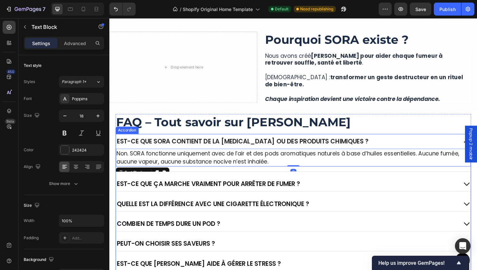
click at [203, 150] on p "Est-ce que SORA contient de la [MEDICAL_DATA] ou des produits chimiques ?" at bounding box center [250, 148] width 266 height 8
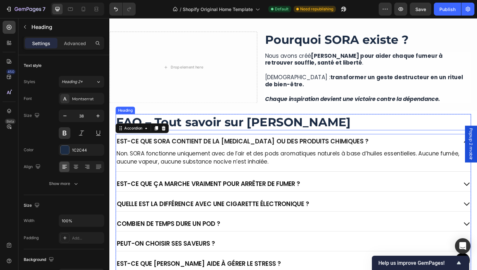
click at [234, 125] on h2 "FAQ – Tout savoir sur [PERSON_NAME]" at bounding box center [304, 128] width 376 height 17
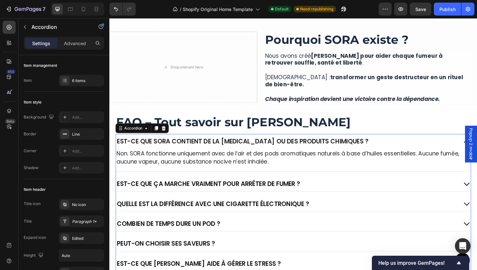
click at [196, 148] on p "Est-ce que SORA contient de la [MEDICAL_DATA] ou des produits chimiques ?" at bounding box center [250, 148] width 266 height 8
click at [72, 227] on div "Paragraph 1*" at bounding box center [81, 222] width 45 height 12
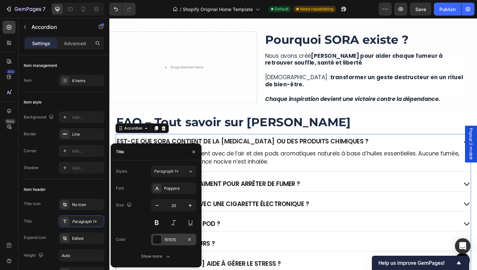
click at [168, 241] on div "151515" at bounding box center [173, 240] width 19 height 6
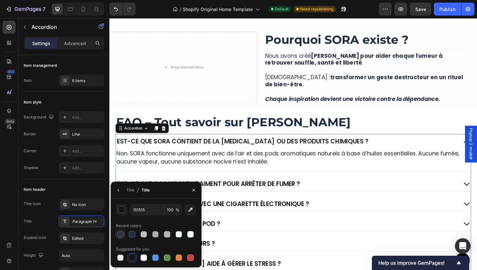
click at [120, 232] on div at bounding box center [120, 234] width 6 height 6
type input "2A3342"
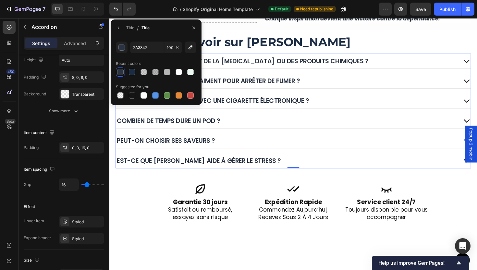
scroll to position [1353, 0]
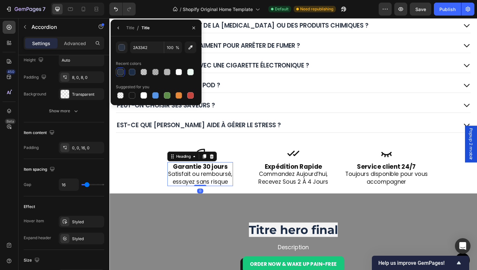
click at [197, 189] on span "essayez sans risque" at bounding box center [205, 191] width 59 height 8
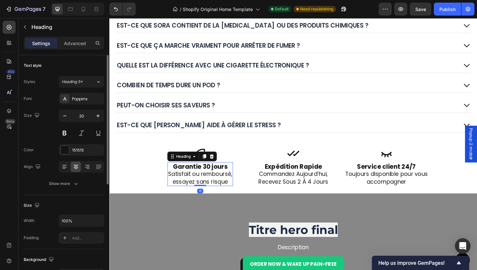
click at [84, 158] on div "Font Poppins Size 20 Color 151515 Align Show more" at bounding box center [64, 141] width 80 height 97
click at [73, 147] on div "151515" at bounding box center [81, 150] width 19 height 6
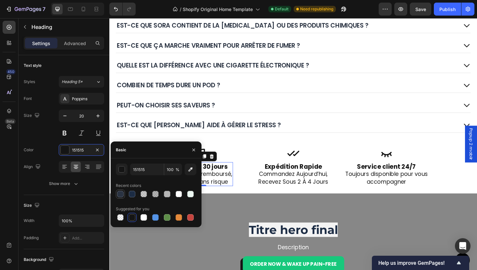
click at [120, 197] on div at bounding box center [120, 194] width 6 height 6
type input "2A3342"
click at [317, 189] on span "recevez sous 2 à 4 jours" at bounding box center [304, 191] width 74 height 8
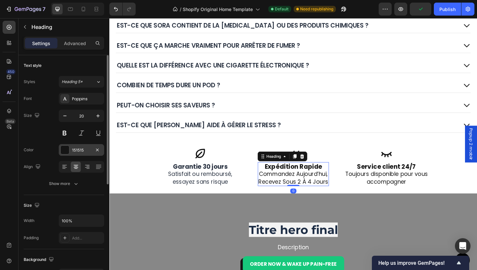
click at [73, 150] on div "151515" at bounding box center [81, 150] width 19 height 6
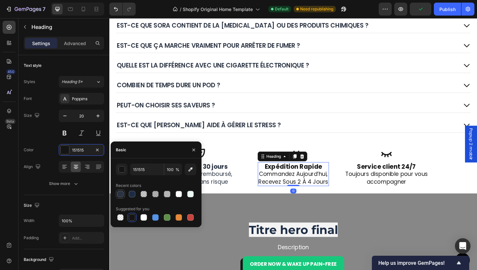
click at [119, 194] on div at bounding box center [120, 194] width 6 height 6
type input "2A3342"
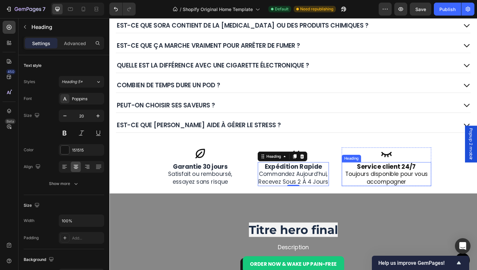
click at [383, 187] on span "Toujours disponible pour vous accompagner" at bounding box center [403, 187] width 88 height 16
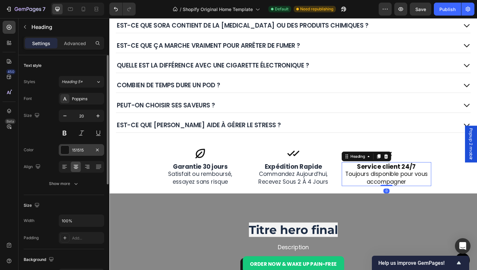
click at [83, 152] on div "151515" at bounding box center [81, 150] width 19 height 6
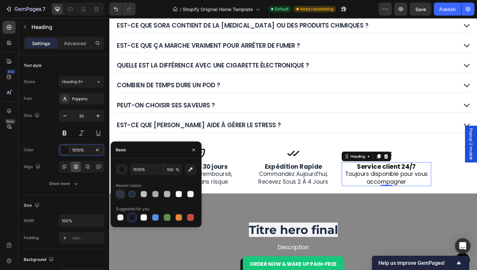
click at [120, 197] on div at bounding box center [121, 194] width 8 height 8
type input "2A3342"
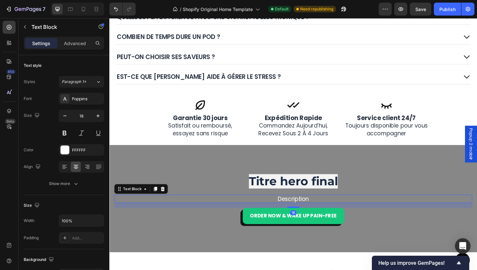
click at [299, 211] on p "Description" at bounding box center [304, 209] width 362 height 7
click at [70, 154] on div "FFFFFF" at bounding box center [81, 150] width 45 height 12
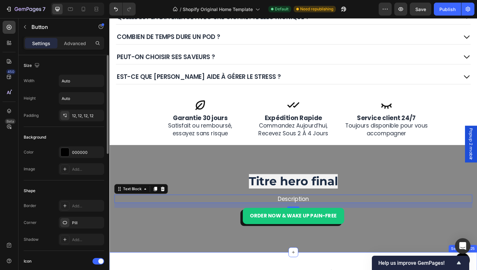
click at [308, 267] on div "Button" at bounding box center [304, 275] width 374 height 16
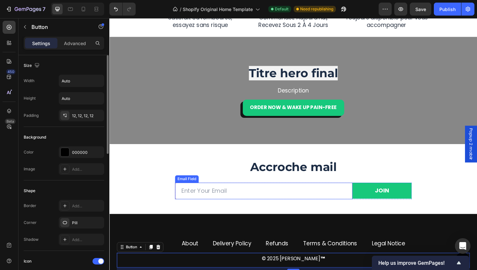
scroll to position [1510, 0]
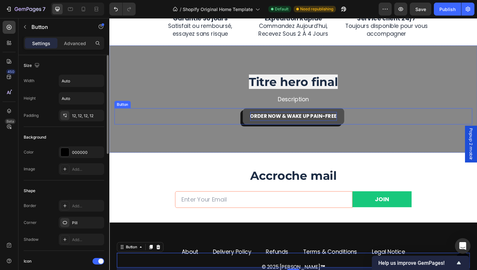
click at [278, 122] on strong "Order Now & Wake Up Pain-Free" at bounding box center [304, 121] width 92 height 7
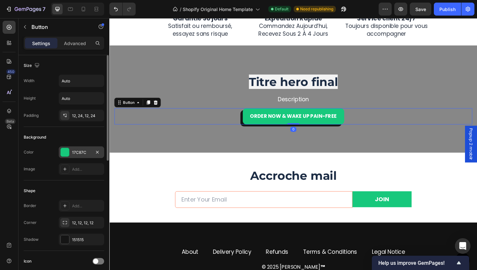
click at [77, 157] on div "17C87C" at bounding box center [81, 152] width 45 height 12
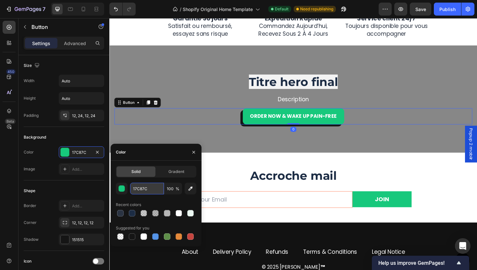
click at [150, 186] on input "17C87C" at bounding box center [147, 189] width 34 height 12
paste input "7BAE7F"
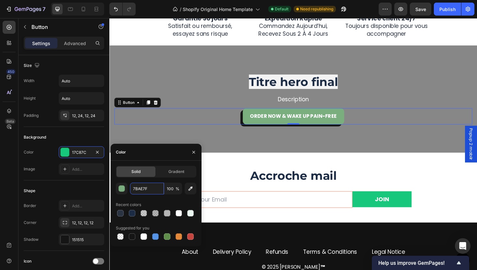
type input "7BAE7F"
click at [174, 200] on div "Recent colors" at bounding box center [156, 205] width 80 height 10
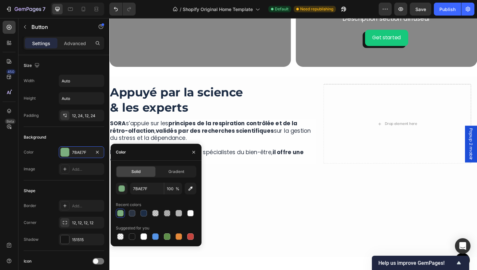
scroll to position [944, 0]
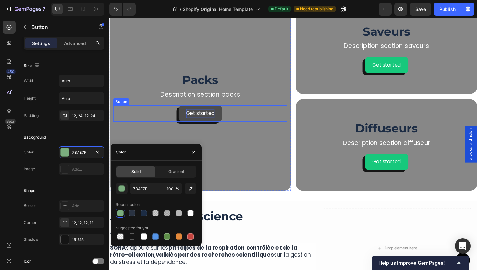
click at [202, 121] on div "Get started" at bounding box center [206, 119] width 30 height 9
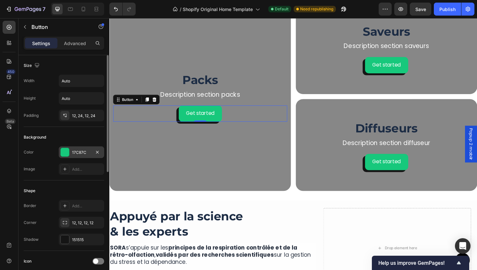
click at [76, 149] on div "17C87C" at bounding box center [81, 152] width 45 height 12
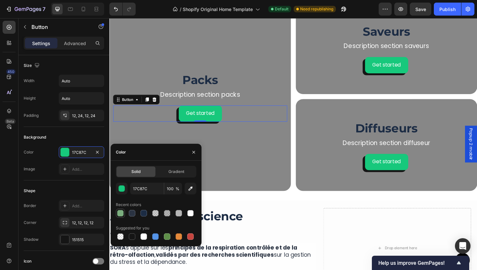
click at [120, 211] on div at bounding box center [120, 213] width 6 height 6
type input "7BAE7F"
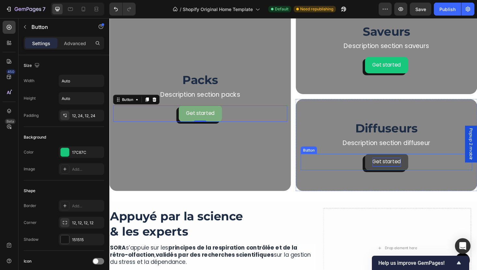
click at [390, 172] on div "Get started" at bounding box center [403, 170] width 30 height 9
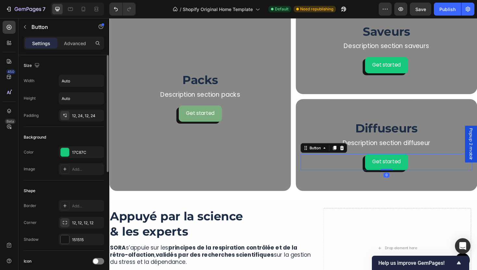
click at [67, 158] on div "Color 17C87C Image Add..." at bounding box center [64, 160] width 80 height 29
click at [73, 156] on div "17C87C" at bounding box center [81, 152] width 45 height 12
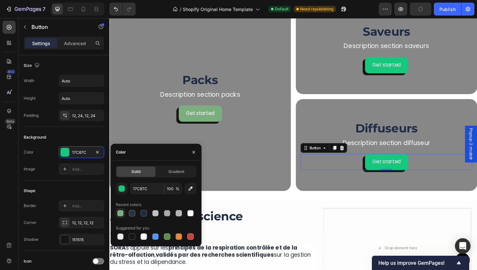
click at [121, 212] on div at bounding box center [120, 213] width 6 height 6
type input "7BAE7F"
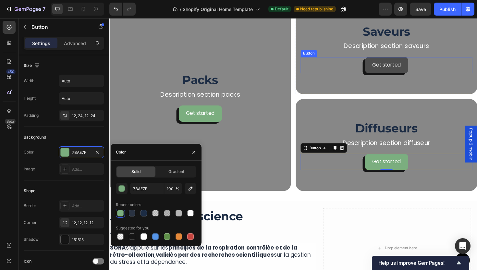
click at [393, 75] on div "Get started Button" at bounding box center [403, 67] width 182 height 17
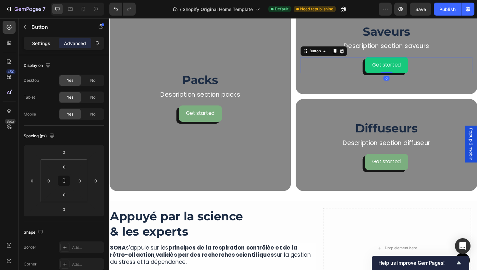
click at [36, 43] on p "Settings" at bounding box center [41, 43] width 18 height 7
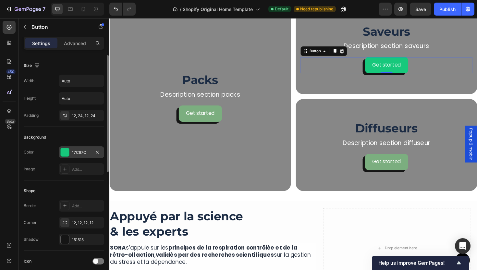
click at [73, 150] on div "17C87C" at bounding box center [81, 153] width 19 height 6
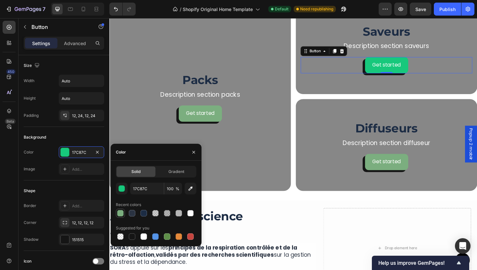
click at [123, 214] on div at bounding box center [120, 213] width 6 height 6
type input "7BAE7F"
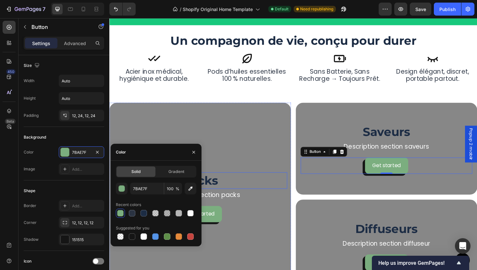
scroll to position [734, 0]
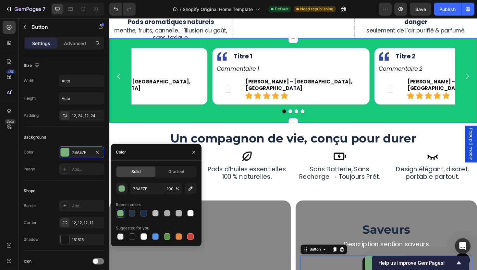
click at [228, 125] on div "Image Titre 1 Text Block Row Commentaire 1 Text Block Row Image [PERSON_NAME] –…" at bounding box center [303, 85] width 389 height 90
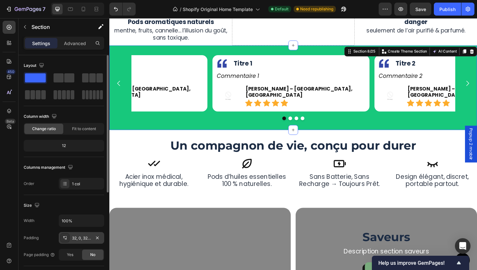
scroll to position [58, 0]
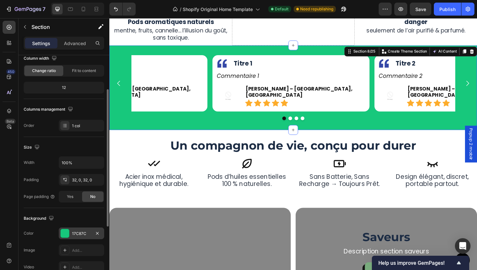
click at [71, 236] on div "17C87C" at bounding box center [81, 234] width 45 height 12
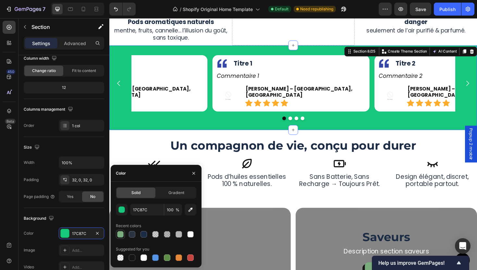
click at [121, 235] on div at bounding box center [120, 234] width 6 height 6
type input "7BAE7F"
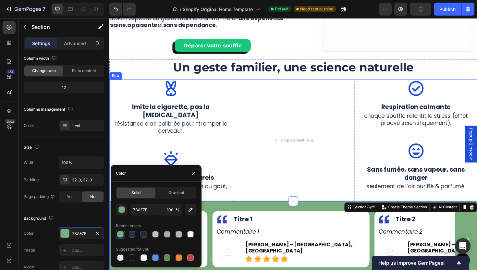
scroll to position [551, 0]
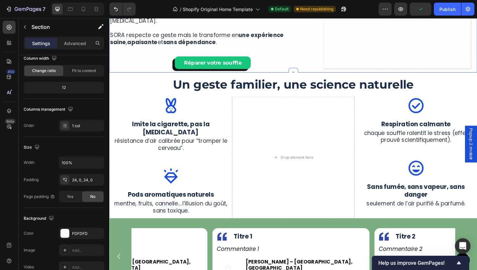
click at [219, 69] on div "More Than a Device, It’s a Ritual of Relief Heading SORA™ lets you quit smoking…" at bounding box center [303, 10] width 389 height 131
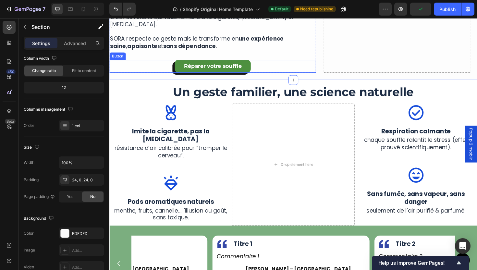
click at [218, 66] on link "Réparer votre souffle" at bounding box center [219, 69] width 80 height 14
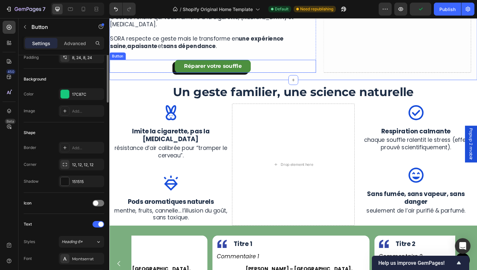
scroll to position [0, 0]
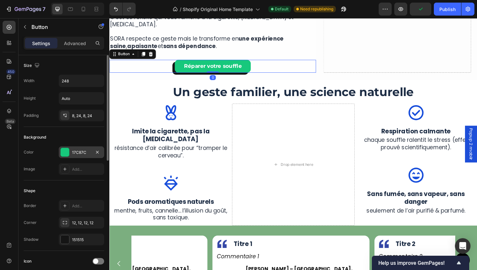
click at [77, 155] on div "17C87C" at bounding box center [81, 153] width 19 height 6
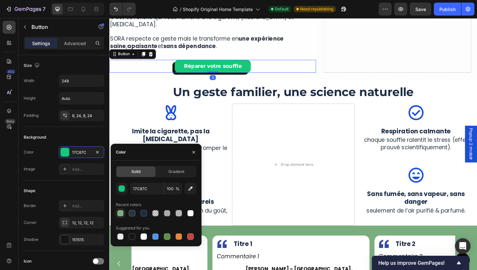
click at [118, 212] on div at bounding box center [120, 213] width 6 height 6
type input "7BAE7F"
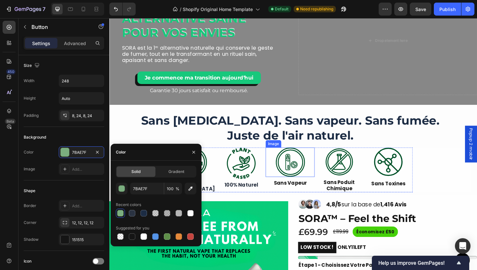
scroll to position [16, 0]
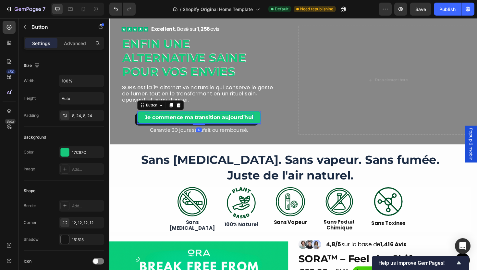
click at [236, 127] on p "Je commence ma transition aujourd’hui" at bounding box center [204, 123] width 115 height 8
click at [87, 150] on div "17C87C" at bounding box center [81, 153] width 19 height 6
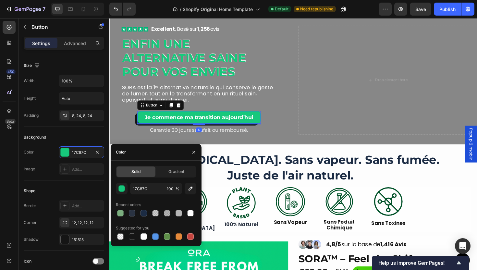
click at [123, 219] on div "17C87C 100 % Recent colors Suggested for you" at bounding box center [156, 212] width 80 height 58
click at [118, 215] on div at bounding box center [120, 213] width 6 height 6
type input "7BAE7F"
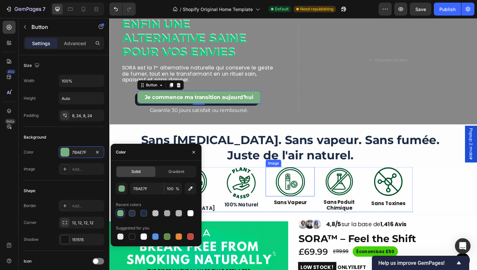
scroll to position [66, 0]
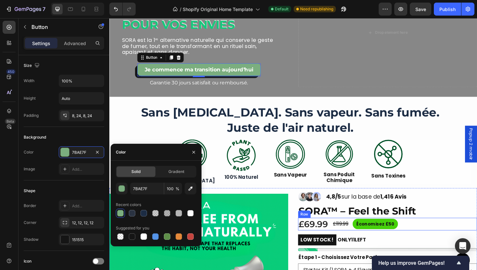
click at [394, 237] on pre "Économisez £50" at bounding box center [391, 236] width 48 height 11
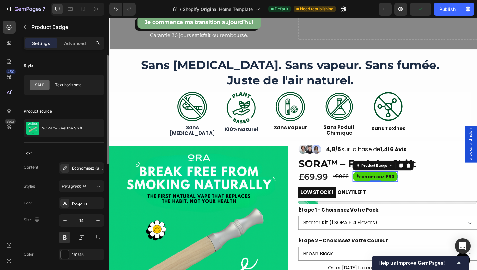
scroll to position [111, 0]
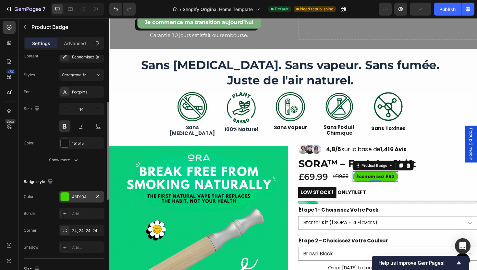
click at [76, 196] on div "46D10A" at bounding box center [81, 197] width 19 height 6
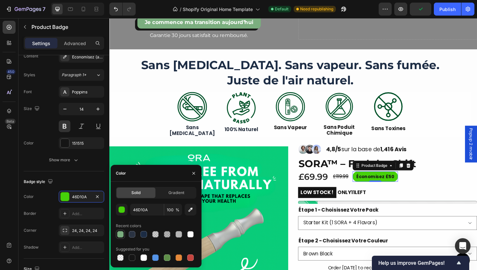
click at [120, 235] on div at bounding box center [120, 234] width 6 height 6
type input "7BAE7F"
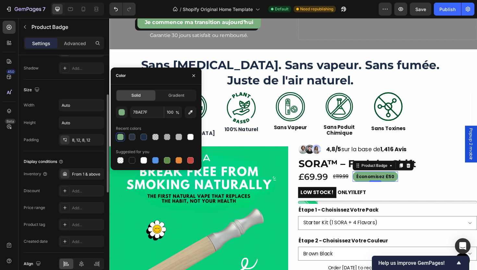
scroll to position [167, 0]
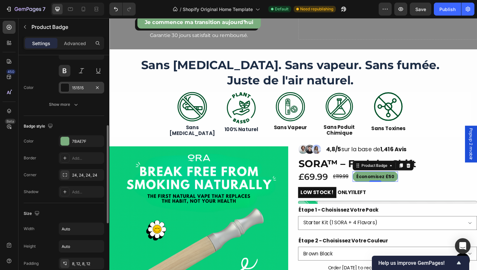
click at [73, 85] on div "151515" at bounding box center [81, 88] width 19 height 6
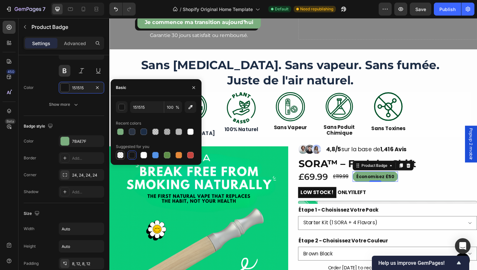
click at [119, 155] on div at bounding box center [120, 155] width 6 height 6
type input "000000"
type input "0"
click at [146, 156] on div at bounding box center [144, 155] width 6 height 6
type input "FFFFFF"
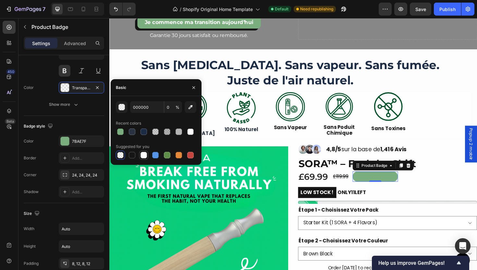
type input "100"
click at [353, 228] on select "Starter Kit (1 SORA + 4 Flavors) Premium Kit (2 SORA + 8 Flavors) Family Kit (3…" at bounding box center [404, 235] width 190 height 15
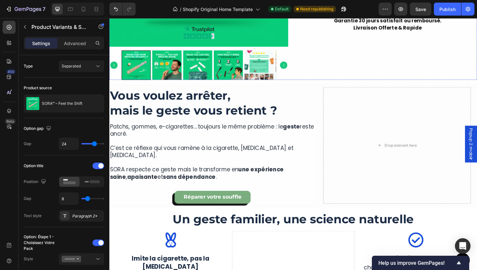
scroll to position [348, 0]
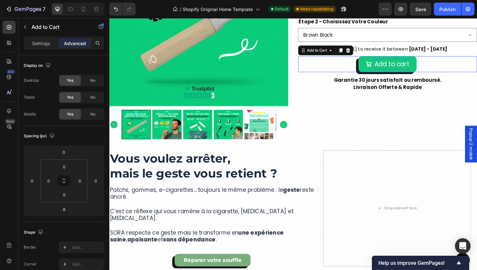
click at [402, 62] on div "Add to cart" at bounding box center [408, 67] width 37 height 12
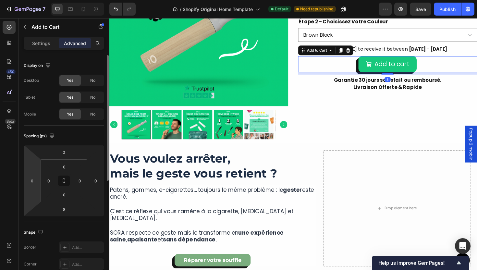
scroll to position [200, 0]
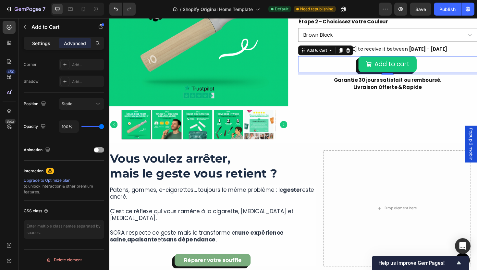
click at [43, 44] on p "Settings" at bounding box center [41, 43] width 18 height 7
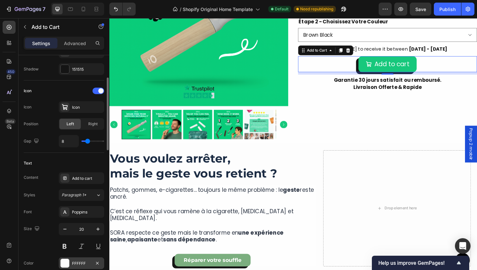
scroll to position [513, 0]
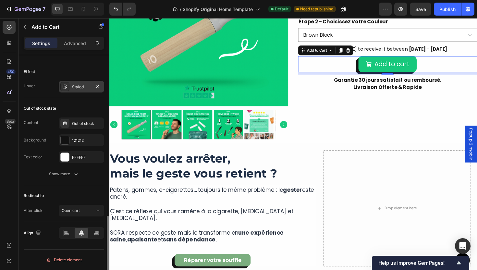
click at [85, 84] on div "Styled" at bounding box center [81, 87] width 19 height 6
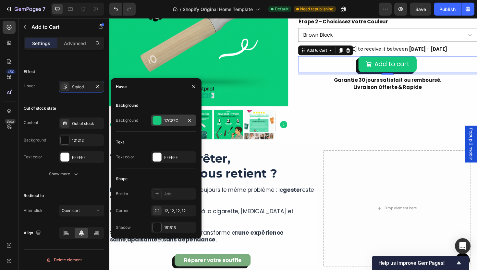
click at [171, 119] on div "17C87C" at bounding box center [173, 121] width 19 height 6
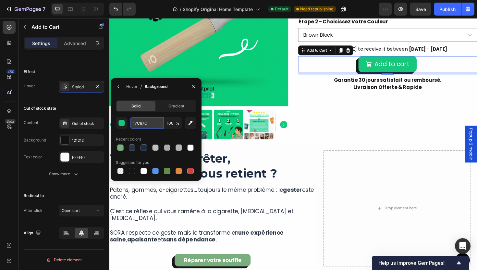
click at [146, 122] on input "17C87C" at bounding box center [147, 123] width 34 height 12
paste input "C2C44"
type input "1C2C44"
click at [149, 137] on div "Recent colors" at bounding box center [156, 139] width 80 height 10
click at [131, 84] on div "Hover" at bounding box center [131, 87] width 11 height 6
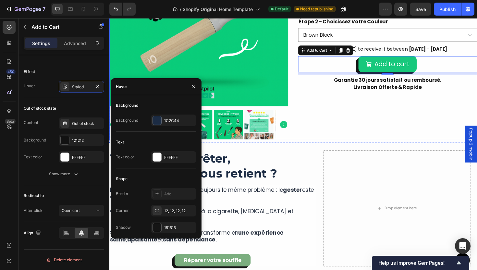
click at [326, 124] on div "Image Image Image Row 4,8/5 sur la base de 1,416 Avis Text Block Row SORA™ – Fe…" at bounding box center [404, 31] width 190 height 230
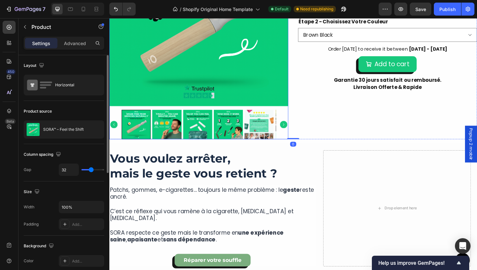
scroll to position [407, 0]
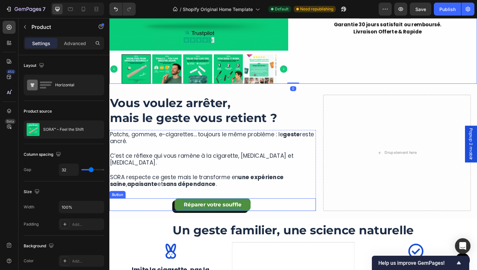
click at [245, 212] on p "Réparer votre souffle" at bounding box center [218, 216] width 61 height 8
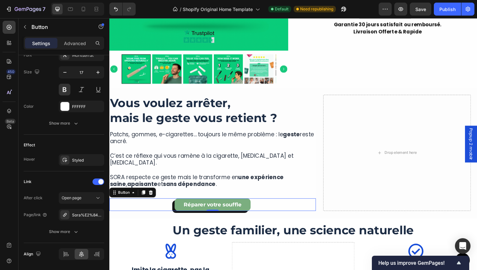
scroll to position [283, 0]
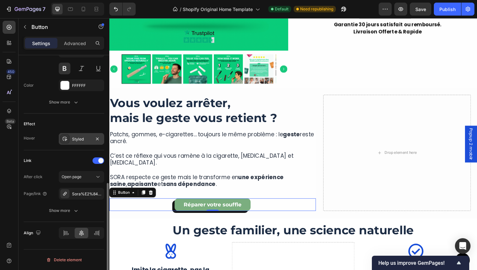
click at [76, 142] on div "Styled" at bounding box center [81, 139] width 45 height 12
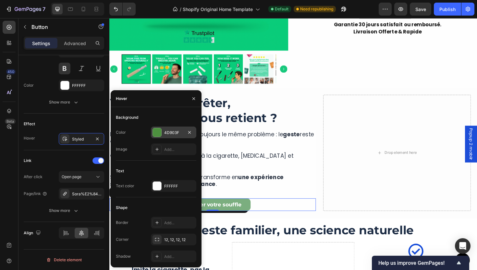
click at [163, 133] on div "4D903F" at bounding box center [173, 133] width 45 height 12
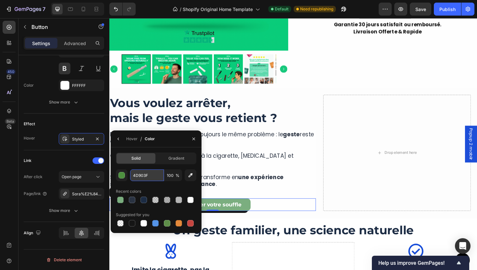
click at [142, 173] on input "4D903F" at bounding box center [147, 175] width 34 height 12
paste input "1C2C44"
type input "1C2C44"
click at [154, 189] on div "Recent colors" at bounding box center [156, 191] width 80 height 10
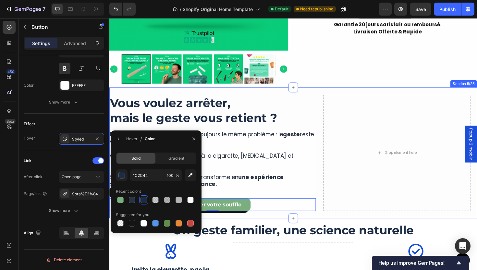
click at [280, 216] on div "More Than a Device, It’s a Ritual of Relief Heading SORA™ lets you quit smoking…" at bounding box center [303, 161] width 389 height 139
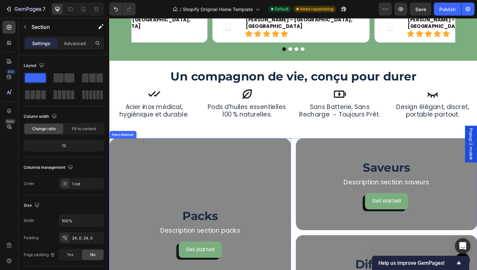
scroll to position [855, 0]
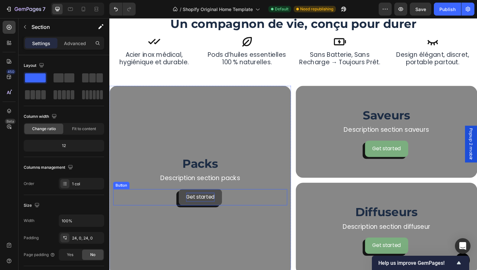
click at [210, 209] on div "Get started" at bounding box center [206, 207] width 30 height 9
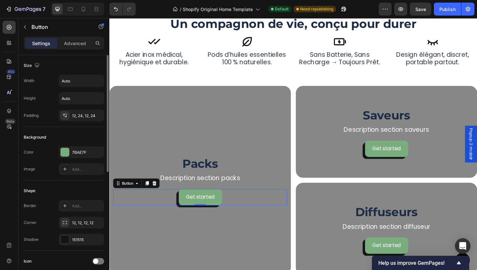
scroll to position [232, 0]
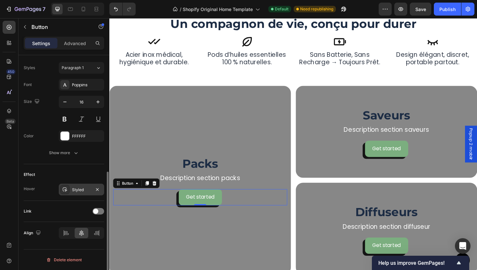
click at [73, 185] on div "Styled" at bounding box center [81, 190] width 45 height 12
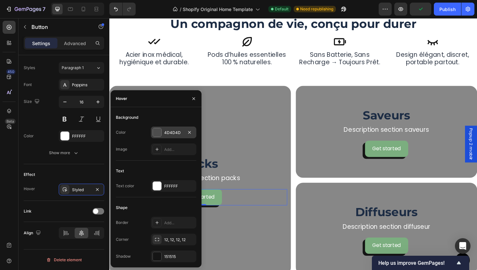
click at [169, 132] on div "4D4D4D" at bounding box center [173, 133] width 19 height 6
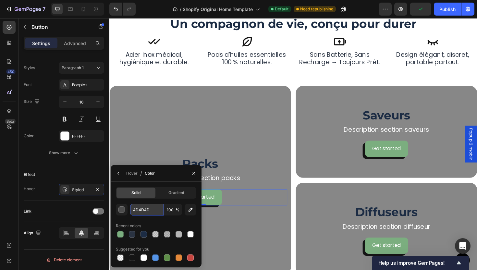
click at [146, 210] on input "4D4D4D" at bounding box center [147, 210] width 34 height 12
paste input "1C2C44"
type input "1C2C44"
click at [159, 220] on div "1C2C44 100 % Recent colors Suggested for you" at bounding box center [156, 233] width 80 height 58
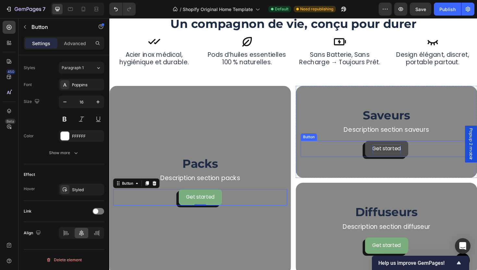
click at [388, 158] on div "Get started" at bounding box center [403, 156] width 30 height 9
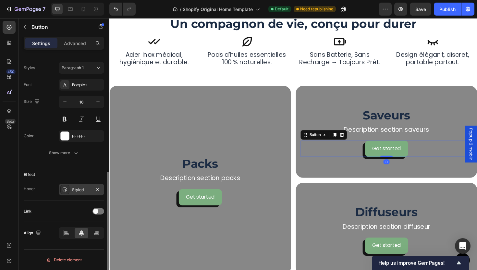
click at [75, 189] on div "Styled" at bounding box center [81, 190] width 19 height 6
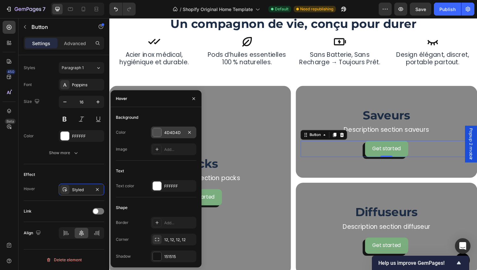
click at [172, 137] on div "4D4D4D" at bounding box center [173, 133] width 45 height 12
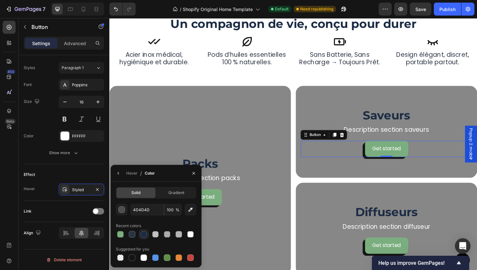
click at [141, 236] on div at bounding box center [144, 234] width 6 height 6
type input "1C2C44"
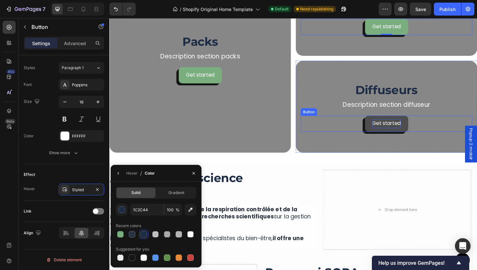
click at [391, 133] on div "Get started" at bounding box center [403, 129] width 30 height 9
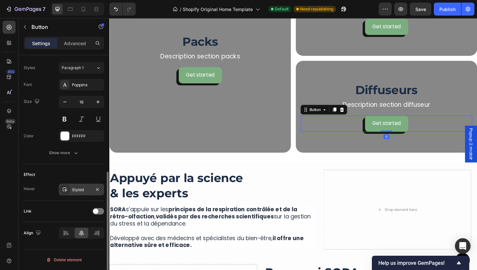
click at [69, 193] on div "Styled" at bounding box center [81, 190] width 45 height 12
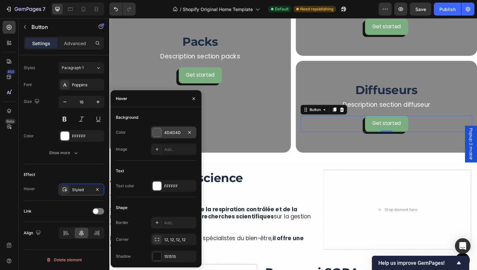
click at [166, 130] on div "4D4D4D" at bounding box center [173, 133] width 19 height 6
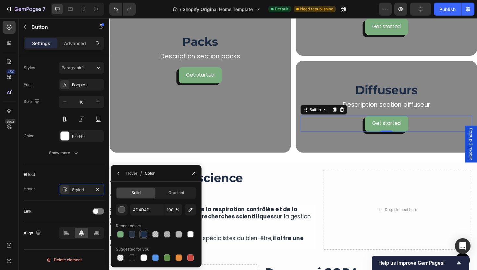
click at [146, 237] on div at bounding box center [144, 234] width 6 height 6
type input "1C2C44"
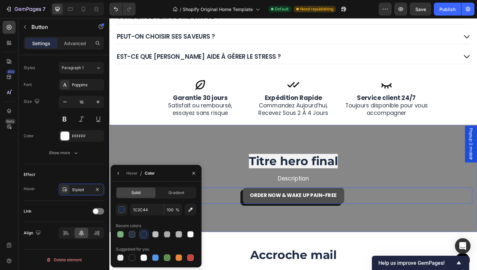
scroll to position [1427, 0]
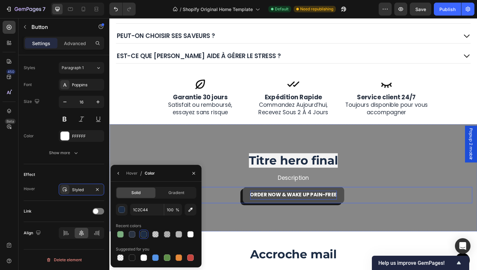
click at [297, 205] on strong "Order Now & Wake Up Pain-Free" at bounding box center [304, 205] width 92 height 7
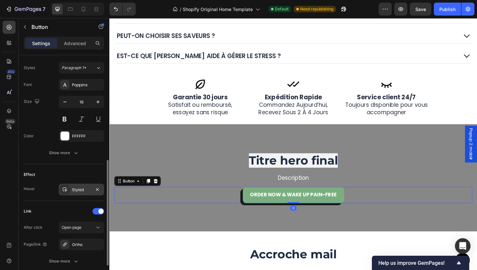
click at [75, 195] on div "Styled" at bounding box center [81, 190] width 45 height 12
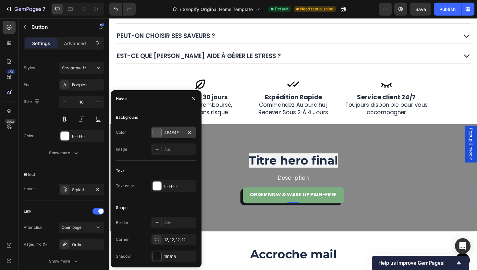
click at [165, 127] on div "4F4F4F" at bounding box center [173, 133] width 45 height 12
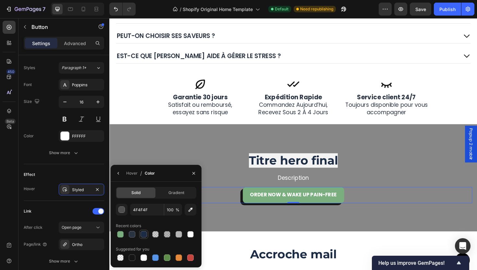
click at [142, 236] on div at bounding box center [144, 234] width 6 height 6
type input "1C2C44"
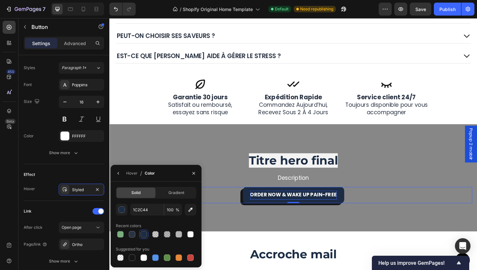
click at [311, 201] on p "Order Now & Wake Up Pain-Free" at bounding box center [304, 205] width 92 height 9
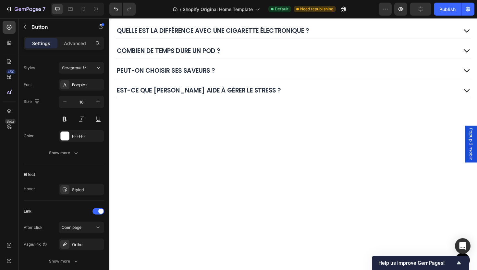
scroll to position [1400, 0]
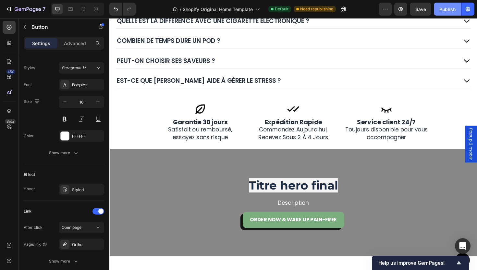
click at [448, 9] on div "Publish" at bounding box center [447, 9] width 16 height 7
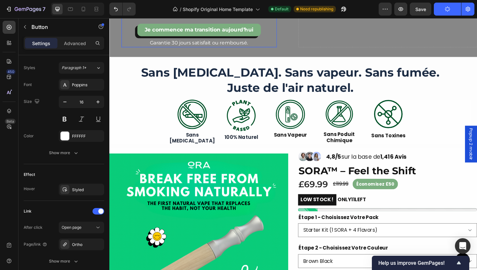
scroll to position [140, 0]
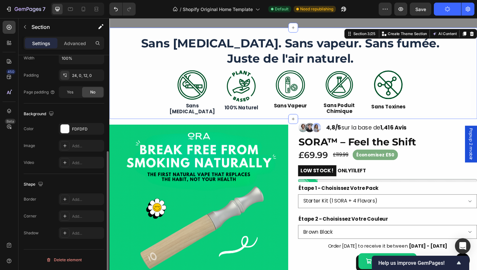
click at [146, 31] on div "More Than a Device, It’s a Ritual of Relief Heading SORA™ lets you quit smoking…" at bounding box center [303, 76] width 389 height 96
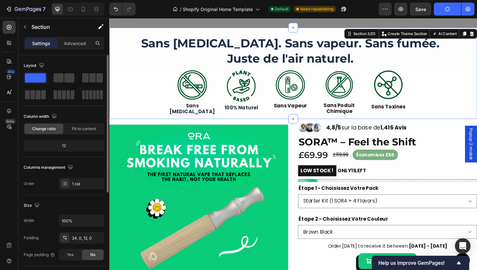
scroll to position [163, 0]
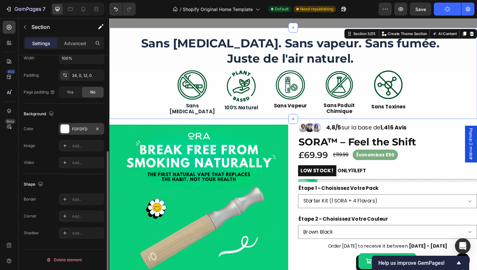
click at [82, 129] on div "FDFDFD" at bounding box center [81, 129] width 19 height 6
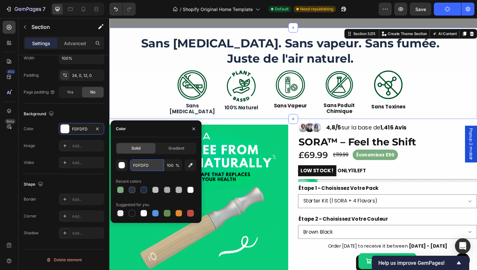
click at [151, 167] on input "FDFDFD" at bounding box center [147, 165] width 34 height 12
paste input "FFCF9"
type input "FFFCF9"
click at [154, 179] on div "Recent colors" at bounding box center [156, 181] width 80 height 10
click at [284, 129] on div "Product Images" at bounding box center [204, 240] width 190 height 230
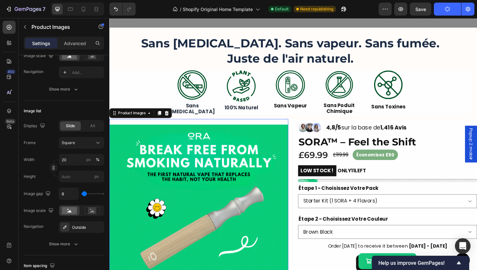
scroll to position [0, 0]
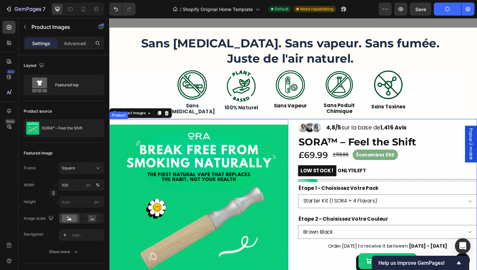
click at [301, 147] on div "Product Images 0 Image Image Image Row 4,8/5 sur la base de 1,416 Avis Text Blo…" at bounding box center [303, 240] width 389 height 230
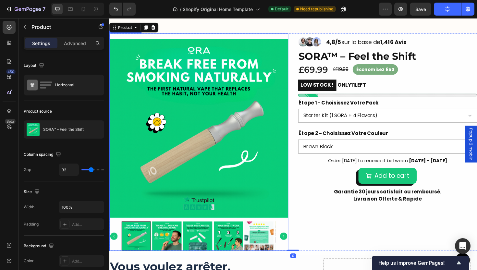
scroll to position [257, 0]
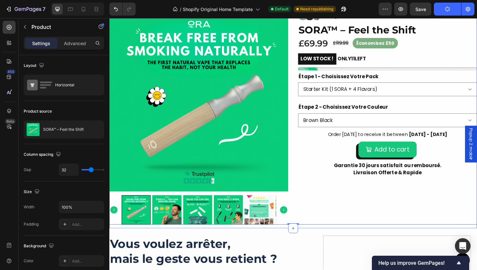
click at [319, 237] on div "Product Images Image Image Image Row 4,8/5 sur la base de 1,416 Avis Text Block…" at bounding box center [303, 123] width 389 height 234
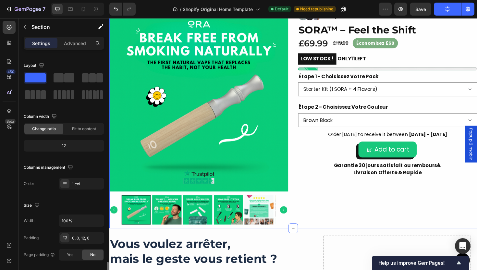
scroll to position [163, 0]
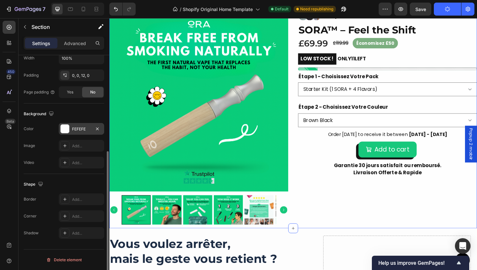
click at [79, 129] on div "FEFEFE" at bounding box center [81, 129] width 19 height 6
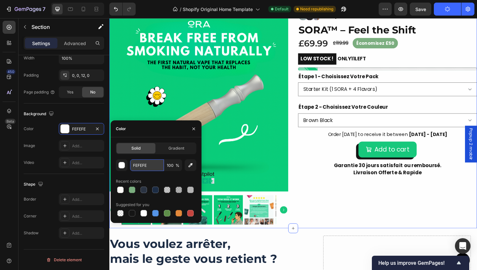
click at [151, 166] on input "FEFEFE" at bounding box center [147, 165] width 34 height 12
paste input "FFCF9"
type input "FFFCF9"
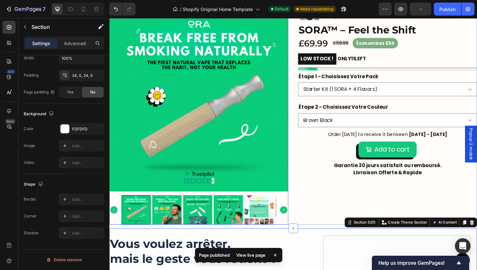
scroll to position [463, 0]
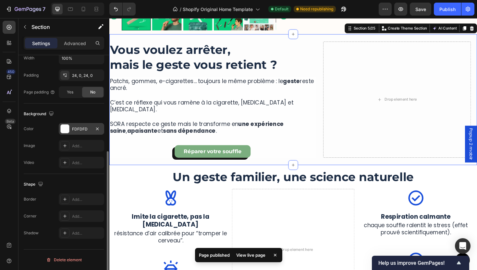
click at [83, 129] on div "FDFDFD" at bounding box center [81, 129] width 19 height 6
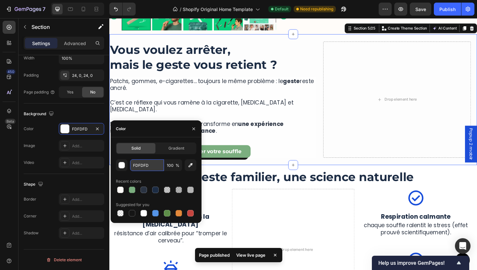
click at [155, 166] on input "FDFDFD" at bounding box center [147, 165] width 34 height 12
paste input "FFCF9"
type input "FFFCF9"
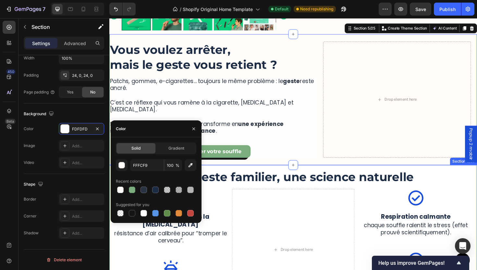
click at [347, 174] on div "Un geste familier, une science naturelle Heading Image Imite la cigarette, pas …" at bounding box center [303, 251] width 389 height 154
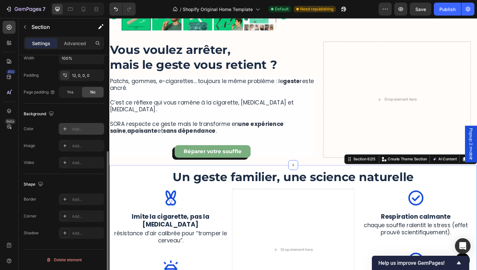
click at [77, 126] on div "Add..." at bounding box center [87, 129] width 31 height 6
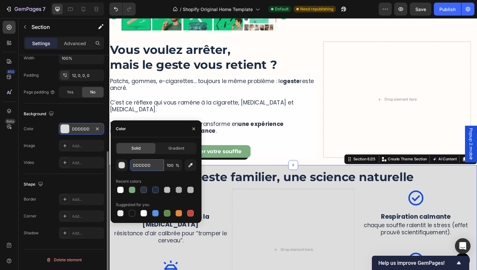
click at [154, 165] on input "DDDDDD" at bounding box center [147, 165] width 34 height 12
paste input "FFFCF9"
type input "FFFCF9"
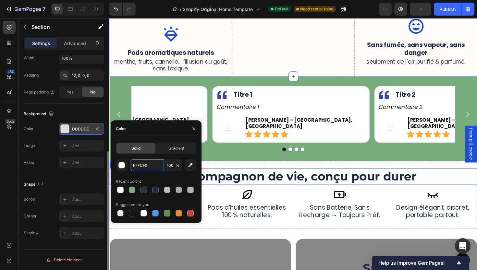
scroll to position [728, 0]
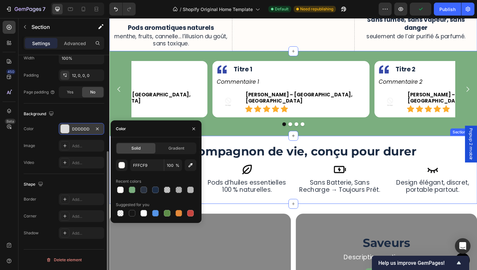
click at [325, 143] on div "Un compagnon de vie, conçu pour durer Heading Icon sans batterie, sans recharge…" at bounding box center [303, 179] width 389 height 72
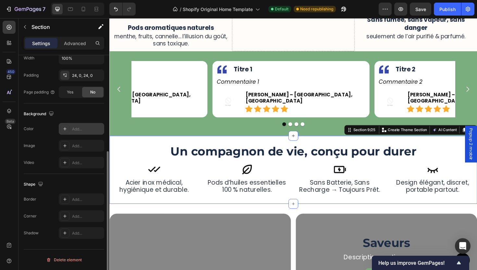
click at [83, 131] on div "Add..." at bounding box center [87, 129] width 31 height 6
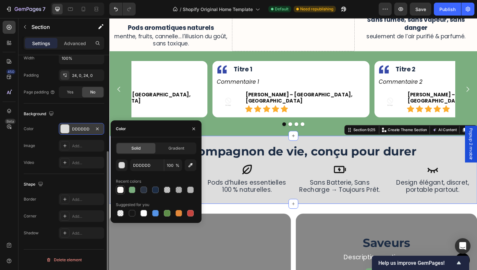
click at [121, 188] on div at bounding box center [120, 190] width 6 height 6
type input "FFFCF9"
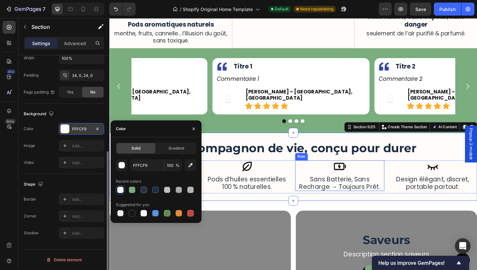
scroll to position [786, 0]
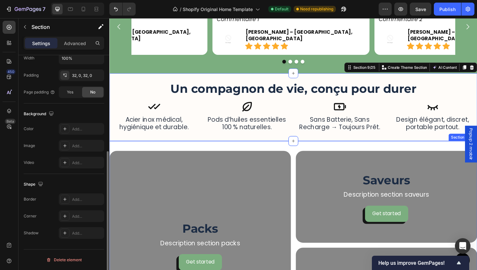
click at [281, 153] on div "Packs Heading Description section packs Text Block Get started Button Hero Bann…" at bounding box center [303, 258] width 389 height 221
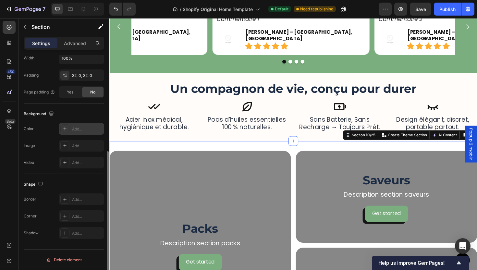
click at [74, 126] on div "Add..." at bounding box center [81, 129] width 45 height 12
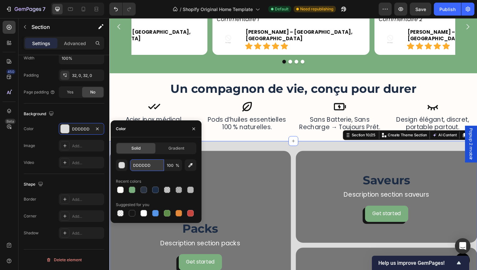
click at [153, 168] on input "DDDDDD" at bounding box center [147, 165] width 34 height 12
paste input "FFFCF9"
type input "FFFCF9"
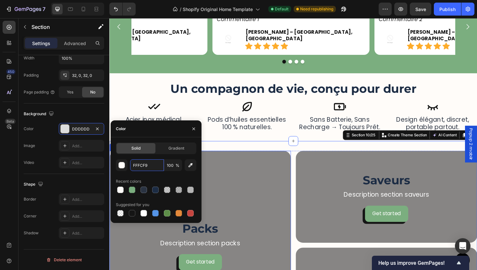
scroll to position [996, 0]
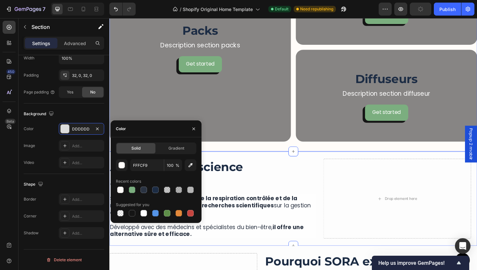
click at [280, 163] on div "More Than a Device, It’s a Ritual of Relief Heading SORA™ lets you quit smoking…" at bounding box center [303, 209] width 389 height 100
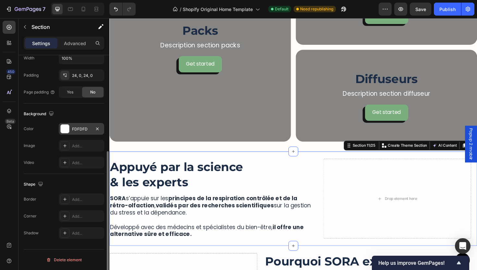
click at [79, 132] on div "FDFDFD" at bounding box center [81, 129] width 45 height 12
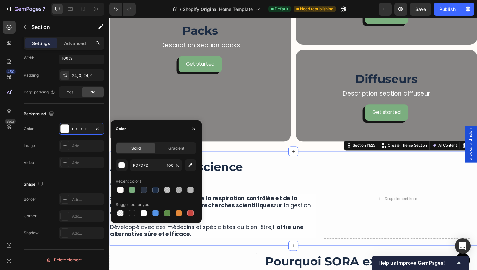
click at [151, 171] on div "FDFDFD 100 % Recent colors Suggested for you" at bounding box center [156, 188] width 80 height 58
click at [153, 170] on input "FDFDFD" at bounding box center [147, 165] width 34 height 12
paste input "FFCF9"
type input "FFFCF9"
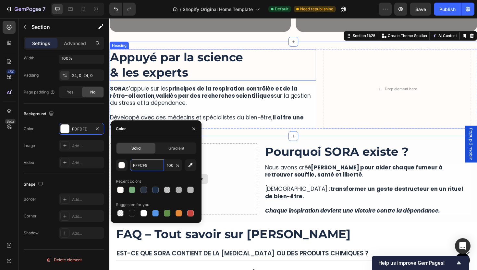
scroll to position [1122, 0]
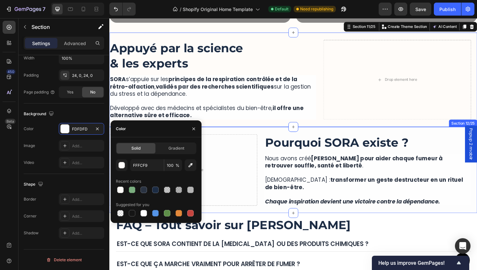
click at [271, 139] on div "More Than a Device, It’s a Ritual of Relief Heading SORA™ lets you quit smoking…" at bounding box center [303, 178] width 389 height 91
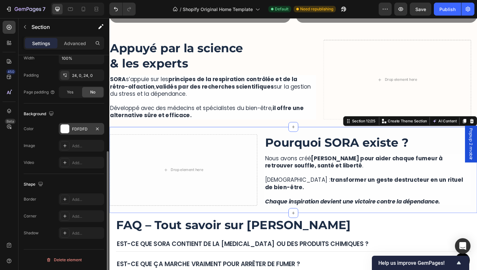
click at [81, 127] on div "FDFDFD" at bounding box center [81, 129] width 19 height 6
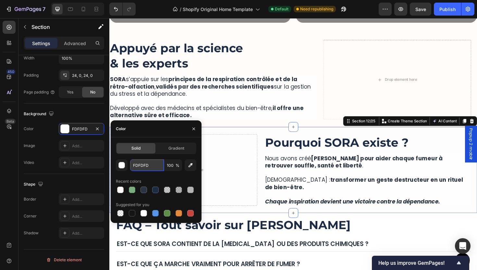
click at [151, 162] on input "FDFDFD" at bounding box center [147, 165] width 34 height 12
paste input "FFFCF9"
click at [151, 162] on input "FFFCF9FDFDFD" at bounding box center [147, 165] width 34 height 12
paste input "text"
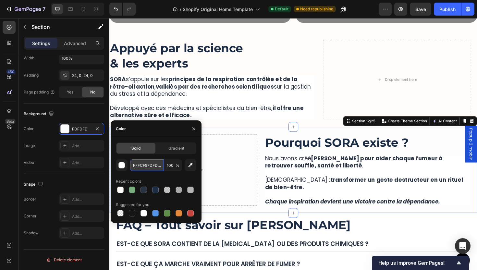
type input "FFFCF9"
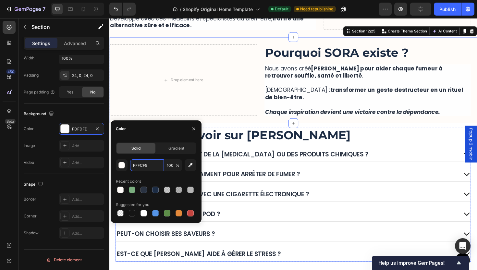
scroll to position [1219, 0]
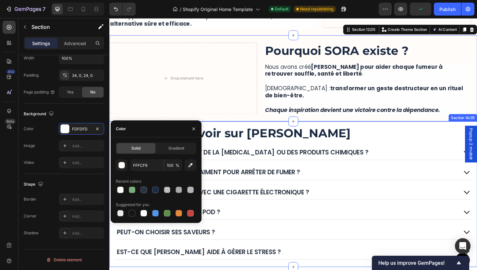
click at [333, 130] on div "FAQ – Tout savoir sur SORA Heading Est-ce que SORA contient de la [MEDICAL_DATA…" at bounding box center [303, 205] width 389 height 154
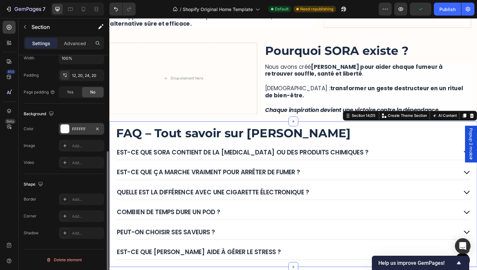
click at [75, 128] on div "FFFFFF" at bounding box center [81, 129] width 19 height 6
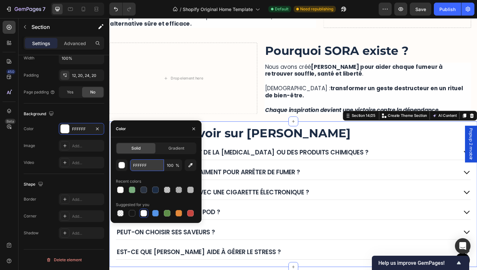
click at [154, 166] on input "FFFFFF" at bounding box center [147, 165] width 34 height 12
paste input "CF9"
type input "FFFCF9"
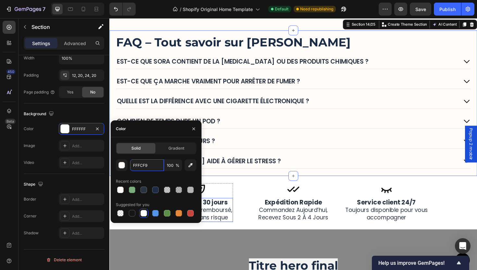
scroll to position [1350, 0]
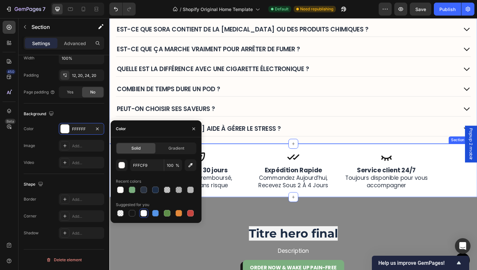
click at [254, 156] on div "Icon expédition rapide commandez [DATE], recevez sous 2 à 4 jours Heading Row I…" at bounding box center [303, 179] width 389 height 56
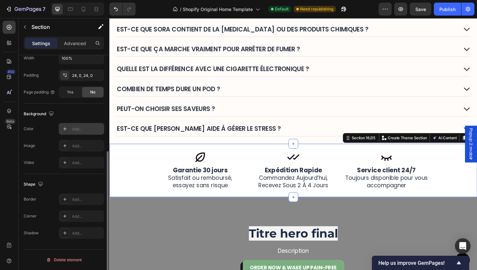
click at [75, 129] on div "Add..." at bounding box center [87, 129] width 31 height 6
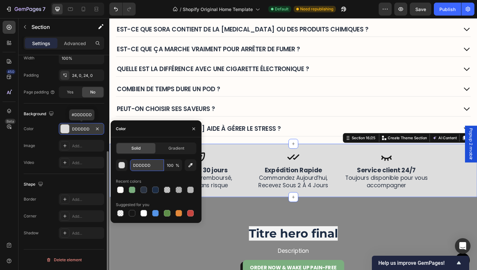
click at [150, 167] on input "DDDDDD" at bounding box center [147, 165] width 34 height 12
paste input "FFFCF9"
type input "FFFCF9"
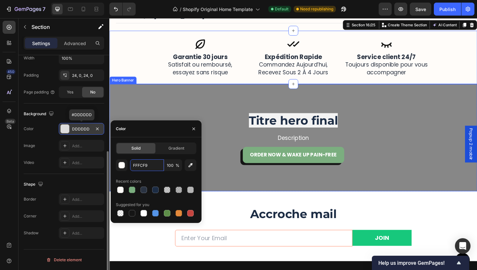
scroll to position [1470, 0]
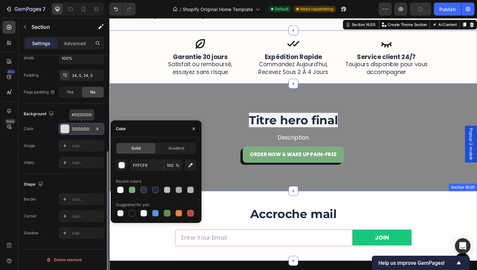
click at [308, 208] on div "Accroche mail Heading Email Field JOIN Submit Button Row Newsletter Row Row Sec…" at bounding box center [303, 238] width 389 height 74
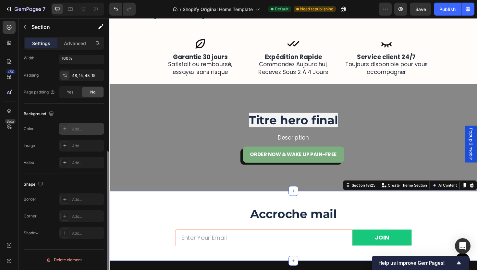
click at [80, 128] on div "Add..." at bounding box center [87, 129] width 31 height 6
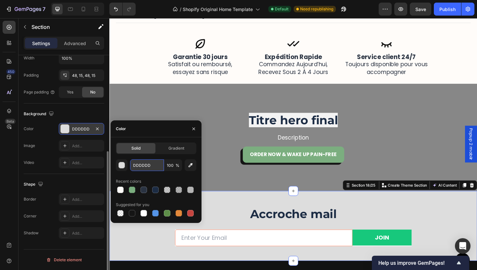
click at [156, 165] on input "DDDDDD" at bounding box center [147, 165] width 34 height 12
paste input "FFFCF9"
type input "FFFCF9"
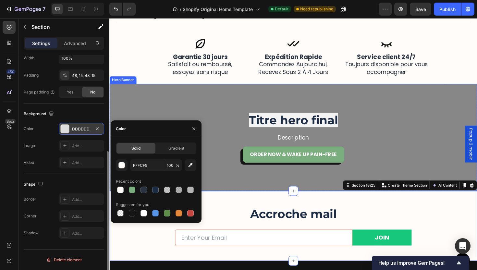
click at [450, 88] on div "Overlay" at bounding box center [303, 145] width 389 height 114
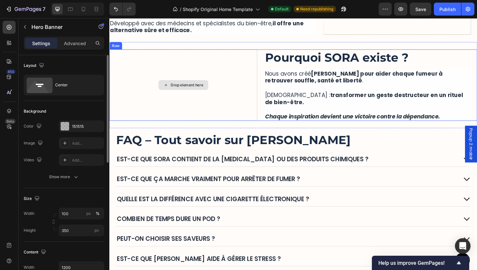
scroll to position [1162, 0]
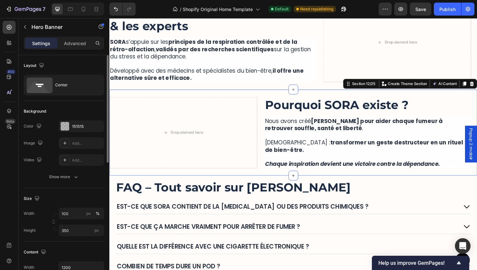
drag, startPoint x: 239, startPoint y: 96, endPoint x: 186, endPoint y: 106, distance: 54.2
click at [239, 96] on div "More Than a Device, It’s a Ritual of Relief Heading SORA™ lets you quit smoking…" at bounding box center [303, 139] width 389 height 91
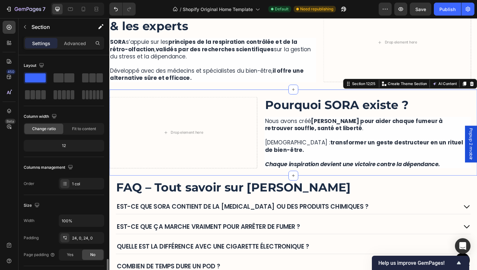
scroll to position [128, 0]
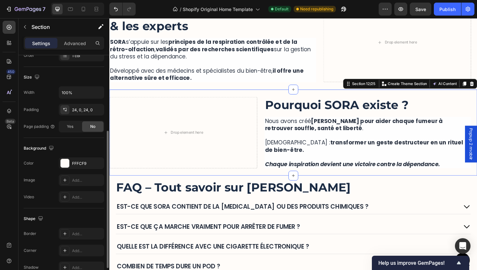
click at [78, 171] on div "The changes might be hidden by the video. Color FFFCF9 Image Add... Video Add..." at bounding box center [64, 179] width 80 height 45
click at [78, 165] on div "FFFCF9" at bounding box center [81, 164] width 19 height 6
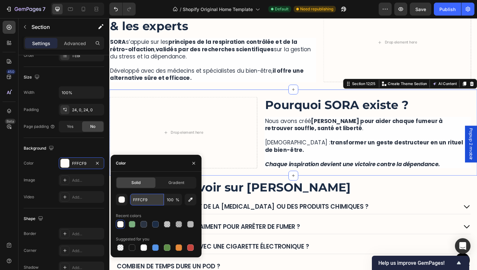
click at [154, 205] on input "FFFCF9" at bounding box center [147, 200] width 34 height 12
paste input "AF7F2"
type input "FAF7F2"
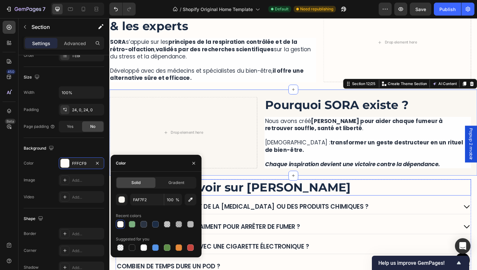
click at [321, 153] on strong "transformer un geste destructeur en un rituel de bien-être." at bounding box center [379, 154] width 210 height 16
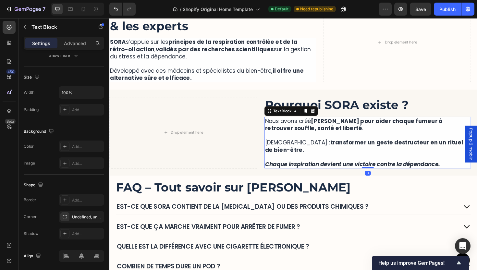
scroll to position [0, 0]
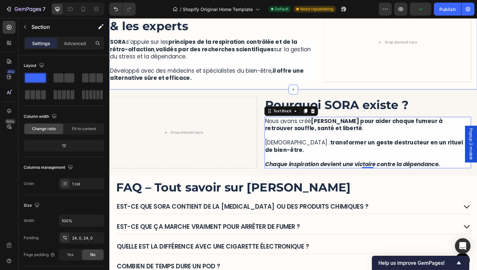
click at [227, 91] on div "More Than a Device, It’s a Ritual of Relief Heading SORA™ lets you quit smoking…" at bounding box center [303, 44] width 389 height 100
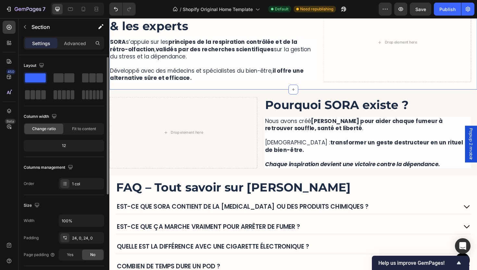
scroll to position [163, 0]
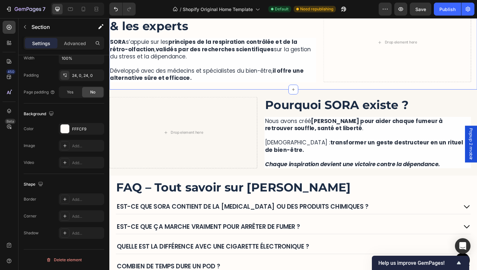
click at [233, 89] on div "More Than a Device, It’s a Ritual of Relief Heading SORA™ lets you quit smoking…" at bounding box center [303, 44] width 389 height 100
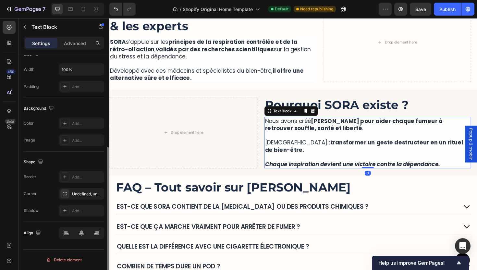
click at [330, 140] on p "[DEMOGRAPHIC_DATA] : transformer un geste destructeur en un rituel de bien-être." at bounding box center [382, 150] width 217 height 23
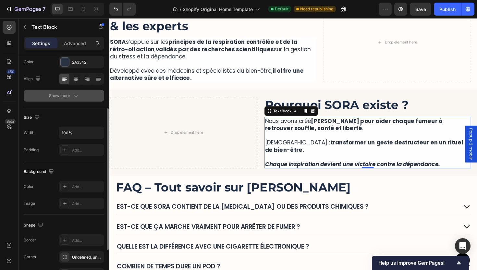
click at [79, 98] on icon "button" at bounding box center [76, 95] width 6 height 6
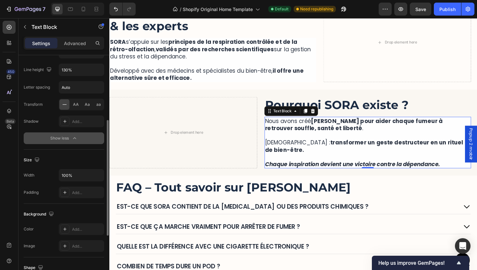
scroll to position [181, 0]
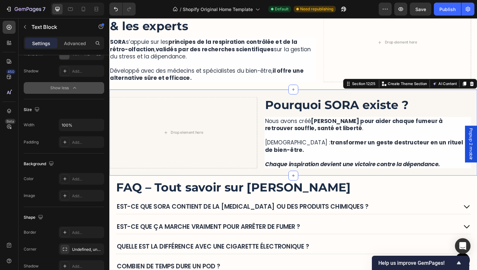
click at [321, 94] on div "More Than a Device, It’s a Ritual of Relief Heading SORA™ lets you quit smoking…" at bounding box center [303, 139] width 389 height 91
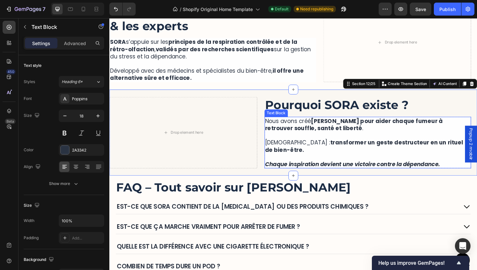
click at [327, 158] on p "[DEMOGRAPHIC_DATA] : transformer un geste destructeur en un rituel de bien-être." at bounding box center [382, 150] width 217 height 23
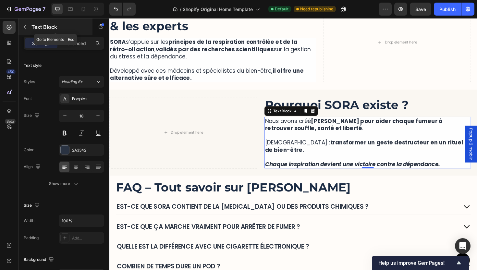
click at [30, 31] on div at bounding box center [25, 27] width 10 height 10
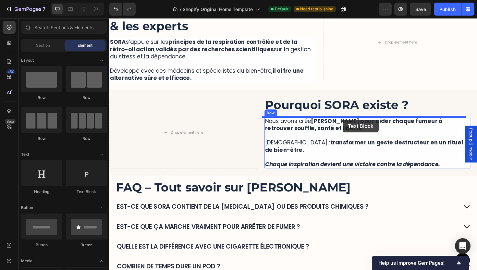
drag, startPoint x: 201, startPoint y: 195, endPoint x: 356, endPoint y: 158, distance: 159.8
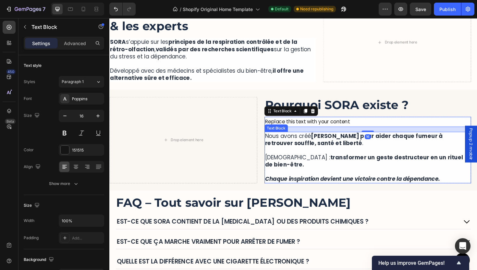
click at [350, 172] on p "[DEMOGRAPHIC_DATA] : transformer un geste destructeur en un rituel de bien-être." at bounding box center [382, 165] width 217 height 23
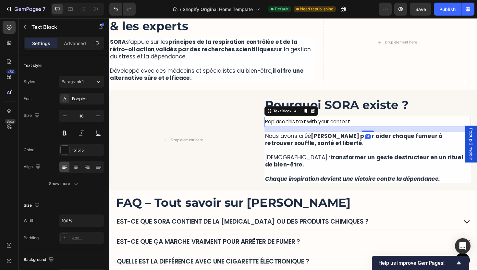
click at [361, 130] on div "Replace this text with your content" at bounding box center [383, 128] width 219 height 11
click at [323, 118] on icon at bounding box center [325, 116] width 4 height 5
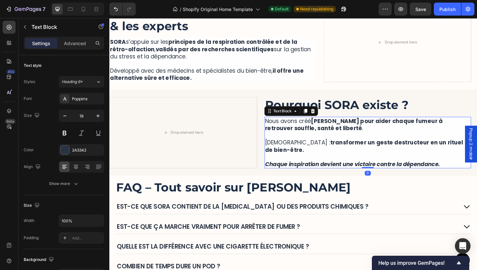
click at [333, 166] on p "Chaque inspiration devient une victoire contre la dépendance." at bounding box center [382, 168] width 217 height 15
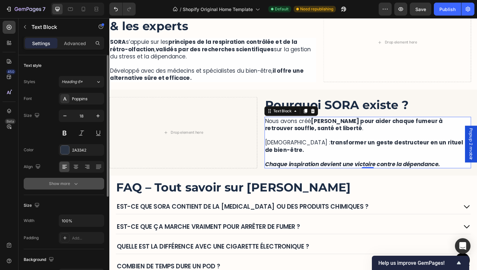
click at [75, 185] on icon "button" at bounding box center [76, 183] width 6 height 6
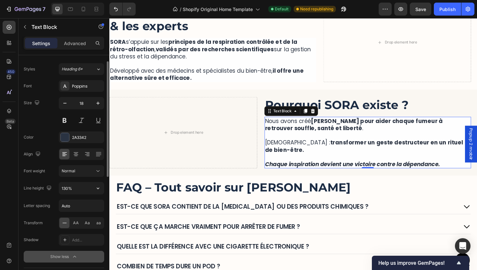
scroll to position [217, 0]
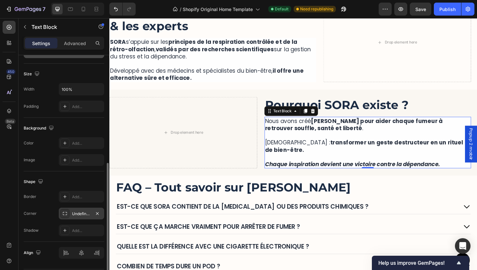
click at [77, 214] on div "Undefined, undefined, undefined, undefined" at bounding box center [81, 214] width 19 height 6
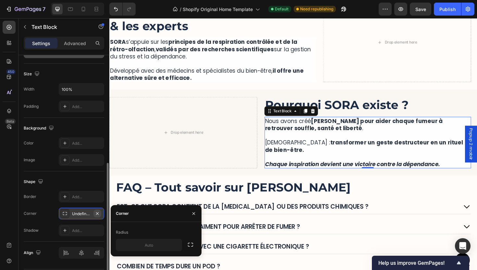
click at [99, 213] on icon "button" at bounding box center [97, 213] width 5 height 5
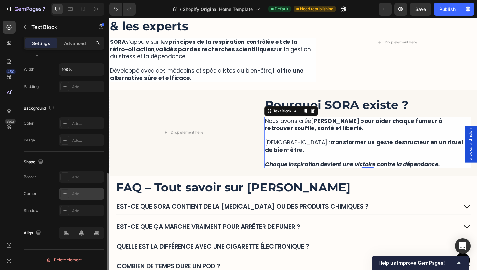
scroll to position [0, 0]
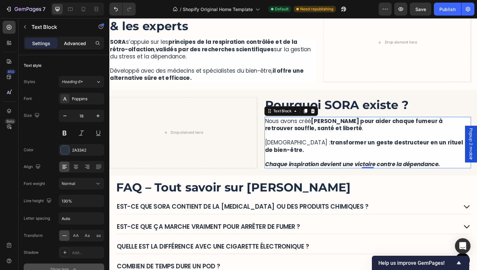
click at [81, 48] on div "Settings Advanced" at bounding box center [64, 43] width 80 height 13
click at [77, 41] on p "Advanced" at bounding box center [75, 43] width 22 height 7
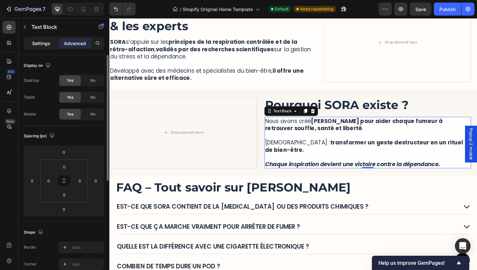
click at [44, 44] on p "Settings" at bounding box center [41, 43] width 18 height 7
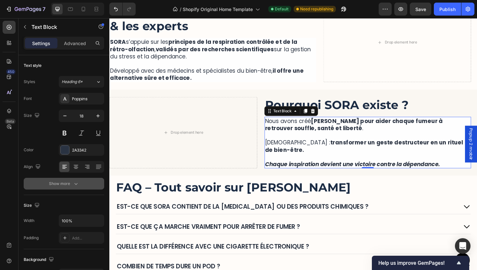
click at [82, 185] on button "Show more" at bounding box center [64, 184] width 80 height 12
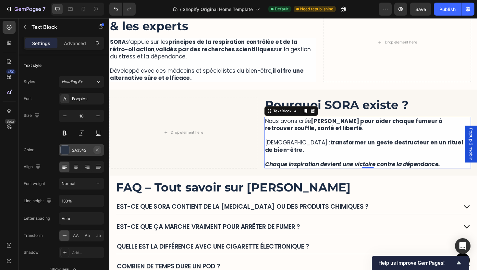
click at [99, 152] on icon "button" at bounding box center [97, 149] width 5 height 5
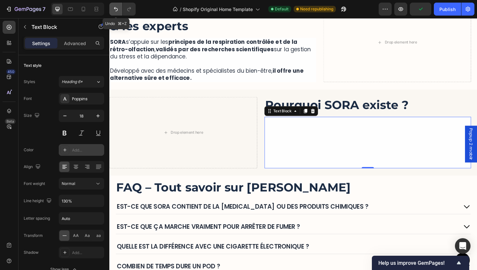
click at [118, 10] on icon "Undo/Redo" at bounding box center [116, 9] width 6 height 6
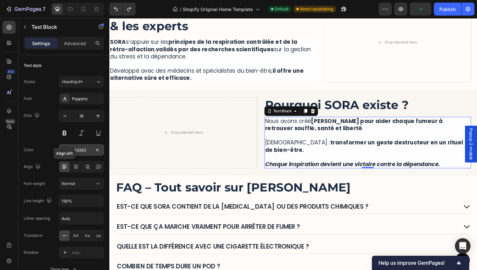
scroll to position [217, 0]
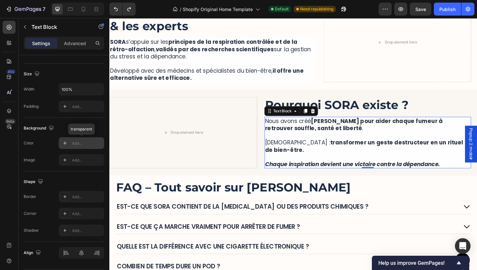
click at [78, 138] on div "Add..." at bounding box center [81, 143] width 45 height 12
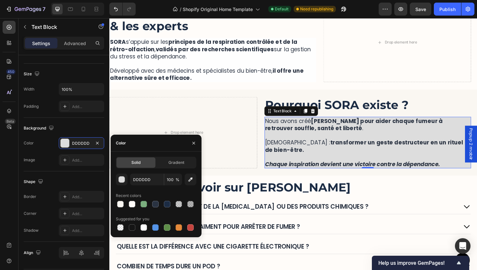
click at [114, 201] on div "Solid Gradient DDDDDD 100 % Recent colors Suggested for you" at bounding box center [156, 194] width 91 height 75
click at [154, 177] on input "DDDDDD" at bounding box center [147, 180] width 34 height 12
paste input "FAF7F2"
type input "FAF7F2"
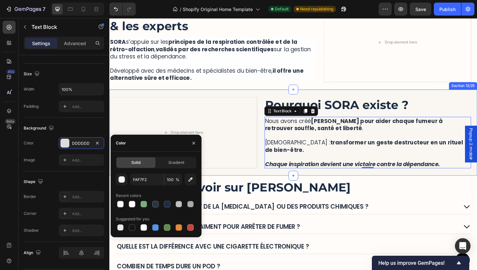
click at [393, 183] on div "More Than a Device, It’s a Ritual of Relief Heading SORA™ lets you quit smoking…" at bounding box center [303, 139] width 389 height 91
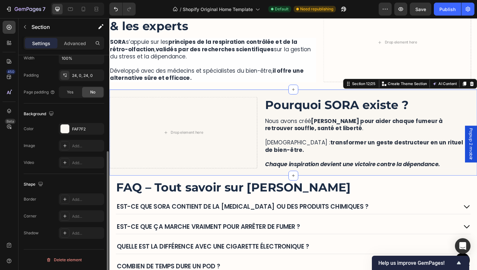
scroll to position [0, 0]
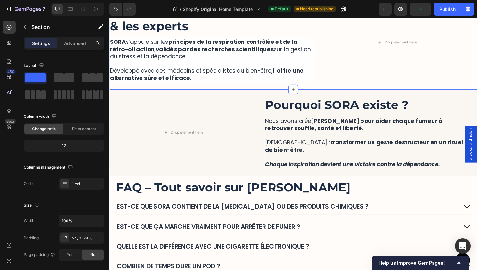
click at [281, 87] on div "More Than a Device, It’s a Ritual of Relief Heading SORA™ lets you quit smoking…" at bounding box center [303, 44] width 389 height 100
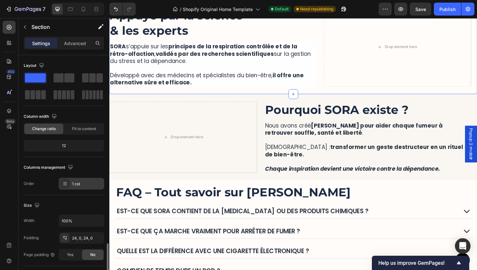
scroll to position [163, 0]
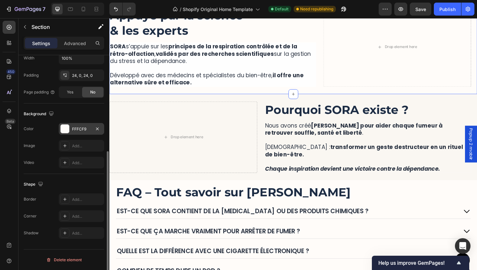
click at [72, 126] on div "FFFCF9" at bounding box center [81, 129] width 45 height 12
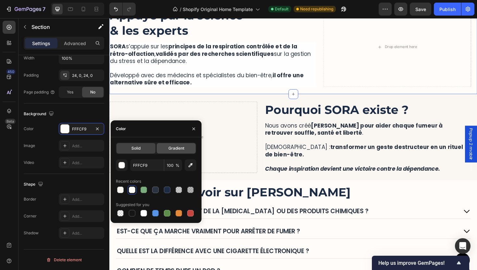
click at [176, 146] on span "Gradient" at bounding box center [176, 148] width 16 height 6
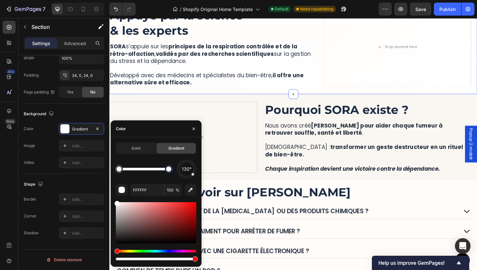
click at [167, 168] on div at bounding box center [168, 168] width 5 height 5
click at [156, 183] on div "130° FFFFFF 100 %" at bounding box center [156, 210] width 80 height 102
click at [157, 188] on input "FFFFFF" at bounding box center [147, 190] width 34 height 12
paste input "AF7F2"
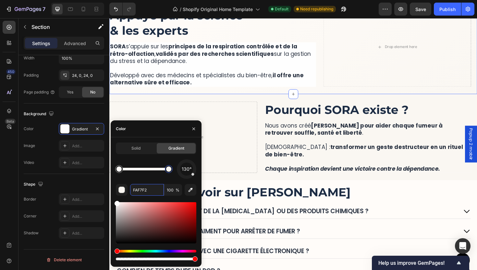
type input "FAF7F2"
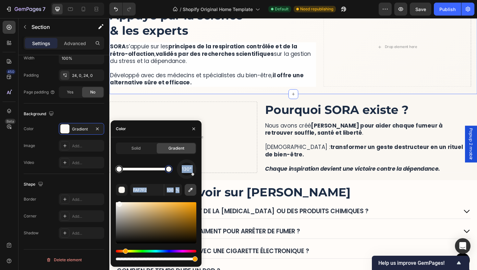
drag, startPoint x: 194, startPoint y: 176, endPoint x: 189, endPoint y: 187, distance: 12.2
click at [189, 187] on div "130° FAF7F2 100 %" at bounding box center [156, 210] width 80 height 102
click at [181, 180] on div "130° FAF7F2 100 %" at bounding box center [156, 210] width 80 height 102
click at [163, 172] on div at bounding box center [169, 169] width 12 height 12
click at [161, 175] on div "130°" at bounding box center [156, 168] width 80 height 19
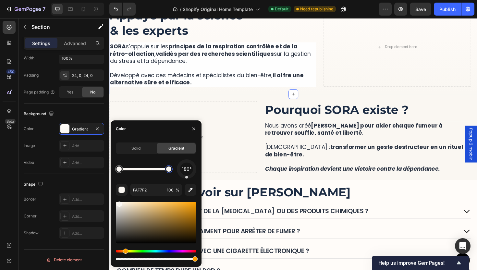
drag, startPoint x: 191, startPoint y: 173, endPoint x: 187, endPoint y: 183, distance: 11.1
click at [187, 183] on div "180° FAF7F2 100 %" at bounding box center [156, 210] width 80 height 102
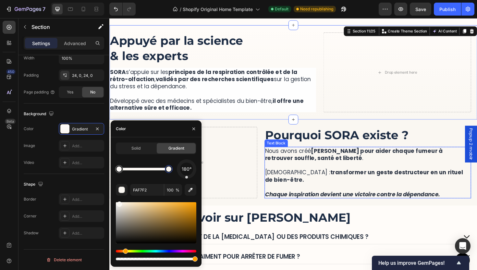
scroll to position [1105, 0]
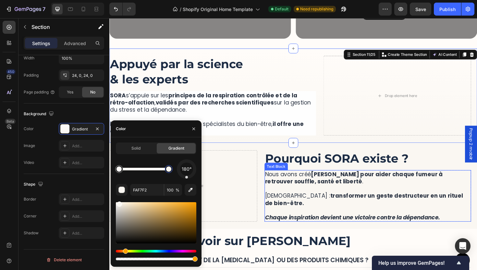
click at [368, 187] on strong "[PERSON_NAME] pour aider chaque fumeur à retrouver souffle, santé et liberté" at bounding box center [368, 187] width 188 height 16
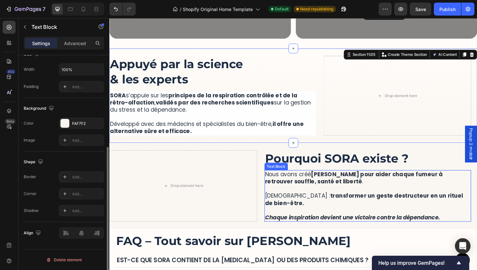
scroll to position [0, 0]
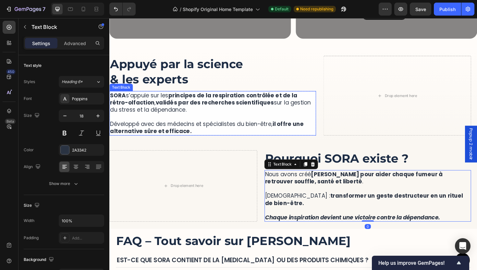
click at [296, 125] on p "Développé avec des médecins et spécialistes du bien-être, il offre une alternat…" at bounding box center [218, 130] width 217 height 23
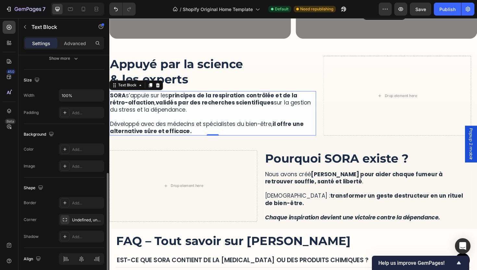
scroll to position [151, 0]
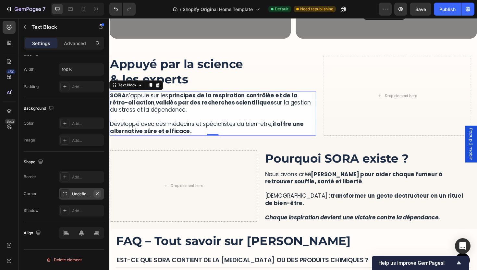
click at [98, 192] on icon "button" at bounding box center [97, 193] width 5 height 5
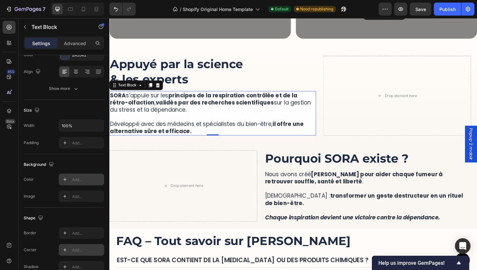
click at [76, 181] on div "Add..." at bounding box center [87, 180] width 31 height 6
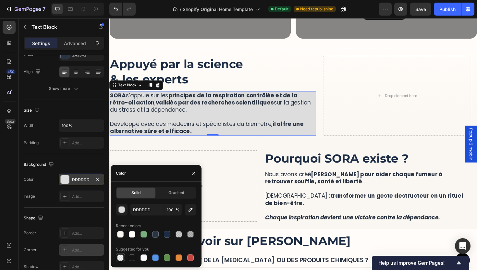
click at [119, 260] on div at bounding box center [120, 257] width 6 height 6
type input "000000"
type input "0"
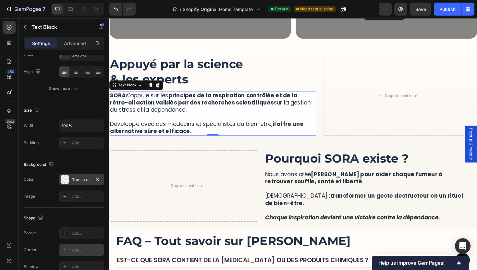
click at [252, 117] on p "[PERSON_NAME] s’appuie sur les principes de la respiration contrôlée et de la r…" at bounding box center [218, 107] width 217 height 23
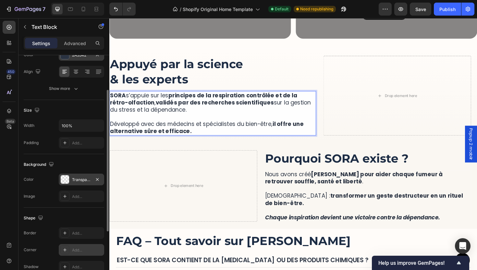
scroll to position [0, 0]
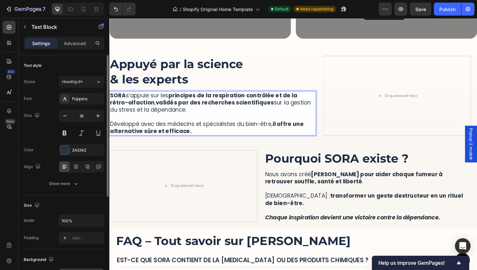
click at [99, 74] on div "Text style Styles Heading 6* Font Poppins Size 18 Color 2A3342 Align Show more" at bounding box center [64, 125] width 80 height 140
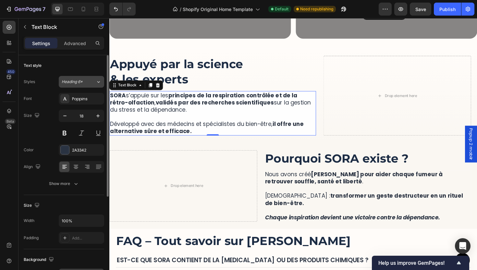
click at [100, 79] on icon at bounding box center [99, 82] width 6 height 6
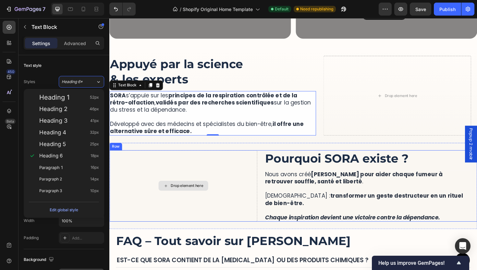
click at [231, 198] on div "Drop element here" at bounding box center [187, 196] width 156 height 76
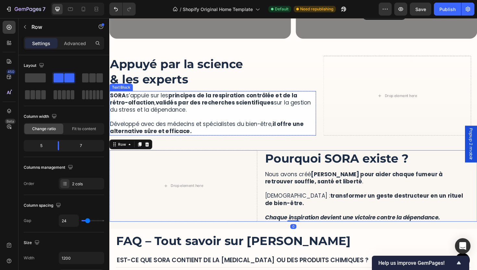
click at [235, 107] on strong "validés par des recherches scientifiques" at bounding box center [220, 108] width 125 height 8
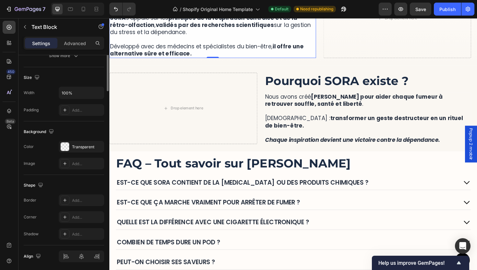
scroll to position [151, 0]
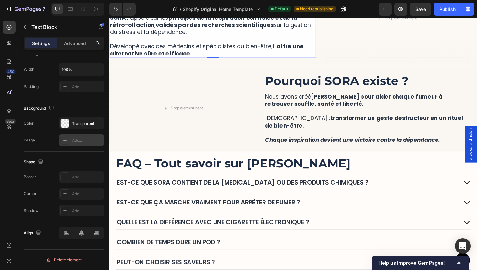
click at [81, 141] on div "Add..." at bounding box center [87, 141] width 31 height 6
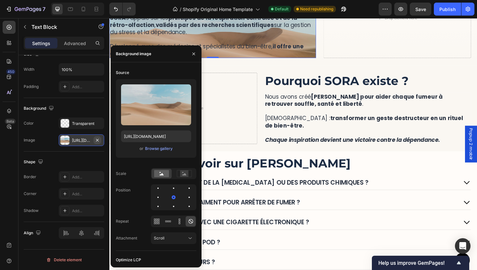
click at [97, 140] on icon "button" at bounding box center [97, 140] width 5 height 5
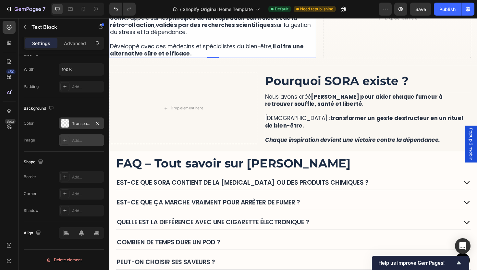
click at [81, 128] on div "Transparent" at bounding box center [81, 123] width 45 height 12
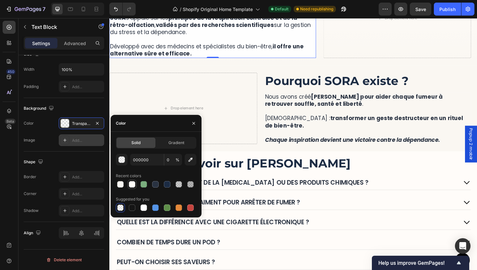
click at [132, 185] on div at bounding box center [132, 184] width 6 height 6
type input "FFFCF9"
type input "100"
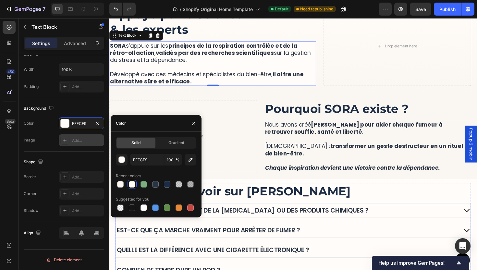
scroll to position [1139, 0]
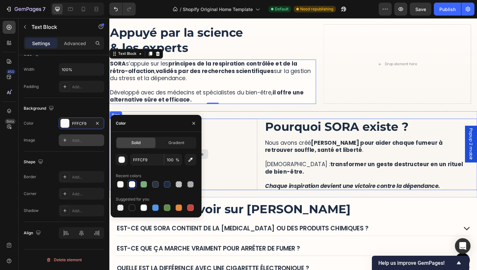
click at [263, 196] on div "Drop element here" at bounding box center [187, 163] width 156 height 76
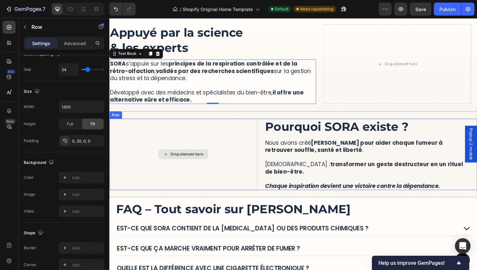
scroll to position [0, 0]
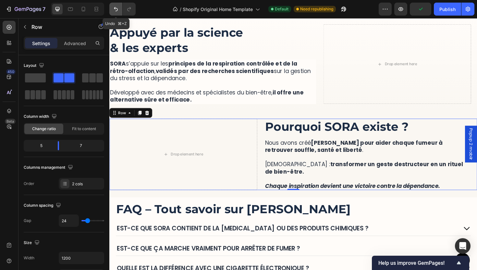
click at [114, 8] on icon "Undo/Redo" at bounding box center [116, 9] width 6 height 6
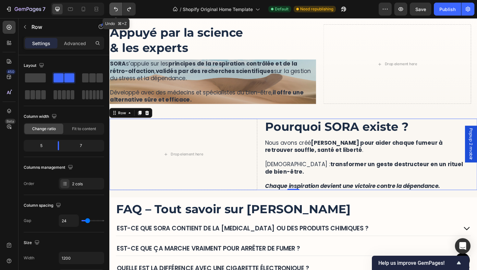
click at [114, 8] on icon "Undo/Redo" at bounding box center [116, 9] width 6 height 6
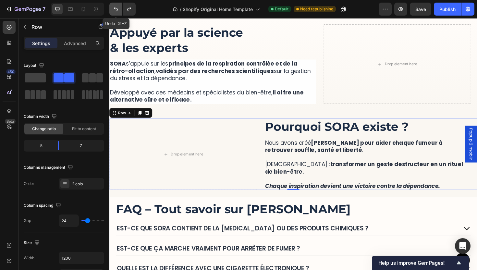
click at [114, 8] on icon "Undo/Redo" at bounding box center [116, 9] width 6 height 6
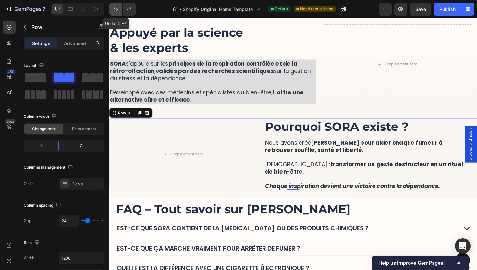
click at [114, 8] on icon "Undo/Redo" at bounding box center [116, 9] width 6 height 6
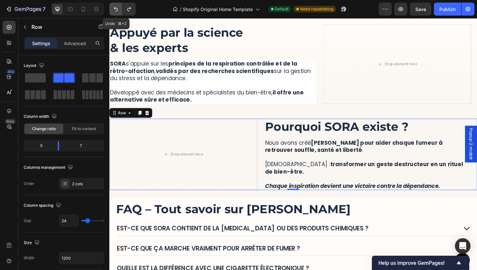
click at [114, 8] on icon "Undo/Redo" at bounding box center [116, 9] width 6 height 6
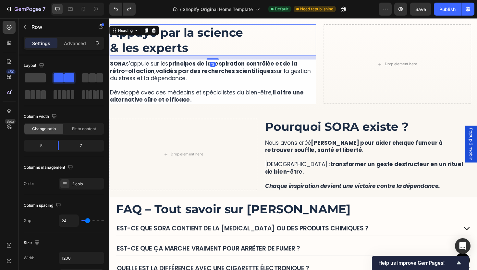
click at [198, 54] on h2 "Appuyé par la science & les experts" at bounding box center [218, 41] width 219 height 33
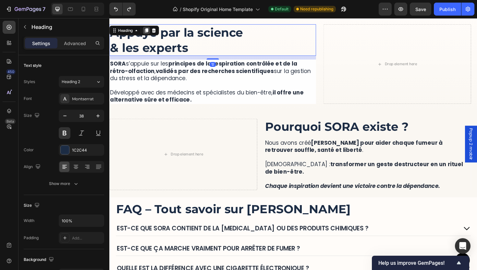
click at [150, 30] on icon at bounding box center [149, 31] width 4 height 5
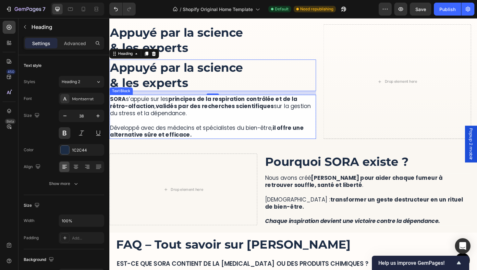
click at [229, 128] on p "Développé avec des médecins et spécialistes du bien-être, il offre une alternat…" at bounding box center [218, 134] width 217 height 23
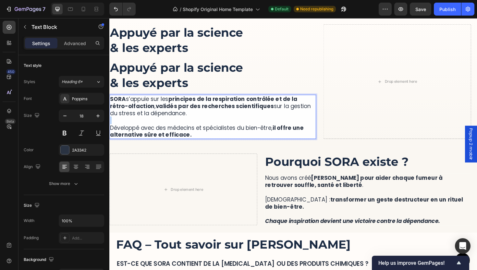
click at [197, 127] on p "⁠⁠⁠⁠⁠⁠⁠ Développé avec des médecins et spécialistes du bien-être, il offre une …" at bounding box center [218, 134] width 217 height 23
click at [197, 127] on p "Développé avec des médecins et spécialistes du bien-être, il offre une alternat…" at bounding box center [218, 134] width 217 height 23
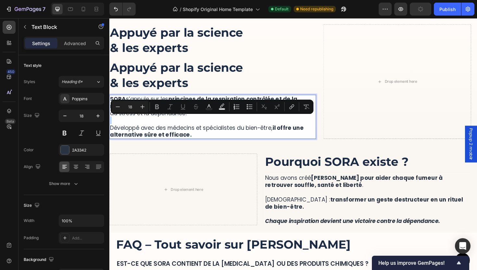
click at [202, 146] on div "More Than a Device, It’s a Ritual of Relief Heading SORA™ lets you quit smoking…" at bounding box center [303, 85] width 389 height 137
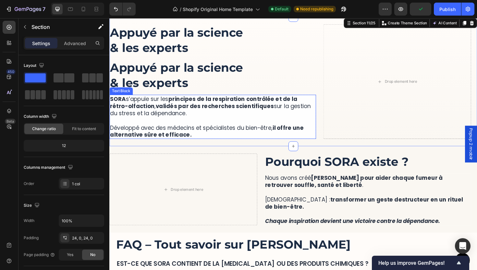
click at [201, 141] on p "Développé avec des médecins et spécialistes du bien-être, il offre une alternat…" at bounding box center [218, 134] width 217 height 23
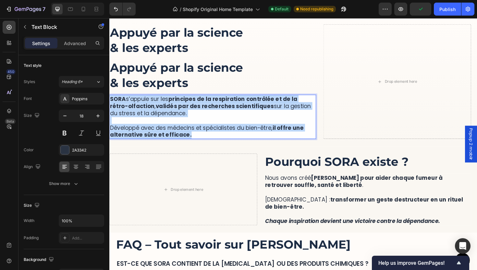
drag, startPoint x: 204, startPoint y: 142, endPoint x: 210, endPoint y: 115, distance: 27.6
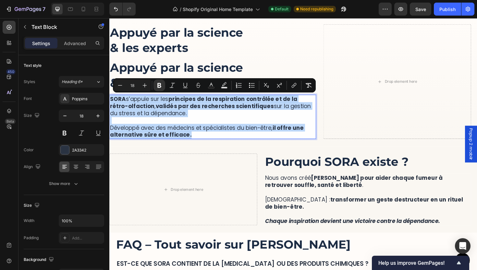
copy div "[PERSON_NAME] s’appuie sur les principes de la respiration contrôlée et de la r…"
click at [156, 72] on h2 "Appuyé par la science & les experts" at bounding box center [218, 78] width 219 height 33
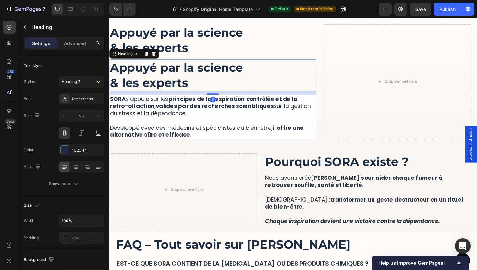
click at [177, 74] on h2 "Appuyé par la science & les experts" at bounding box center [218, 78] width 219 height 33
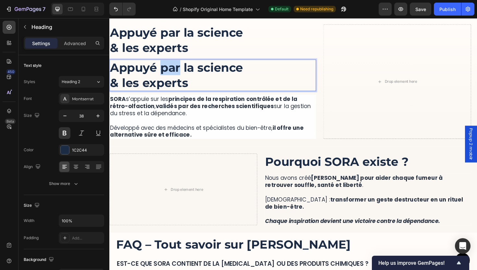
click at [177, 74] on p "Appuyé par la science & les experts" at bounding box center [218, 79] width 217 height 32
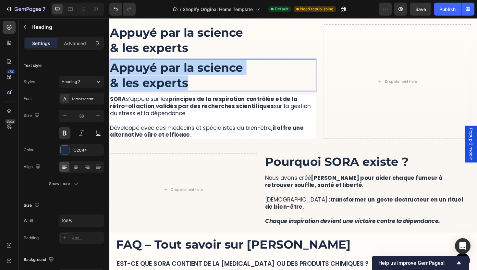
drag, startPoint x: 203, startPoint y: 90, endPoint x: 88, endPoint y: 57, distance: 119.2
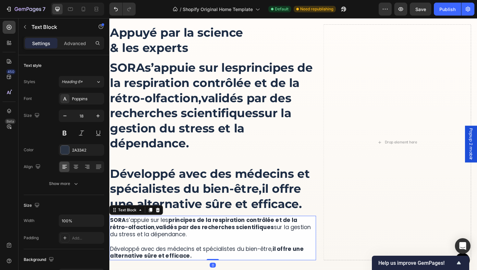
click at [173, 245] on p "[PERSON_NAME] s’appuie sur les principes de la respiration contrôlée et de la r…" at bounding box center [218, 239] width 217 height 23
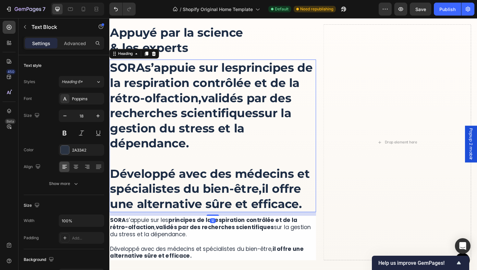
click at [188, 166] on p "⁠⁠⁠⁠⁠⁠⁠ SORA s’appuie sur les principes de la respiration contrôlée et de la ré…" at bounding box center [218, 143] width 217 height 160
click at [81, 120] on input "38" at bounding box center [81, 116] width 21 height 12
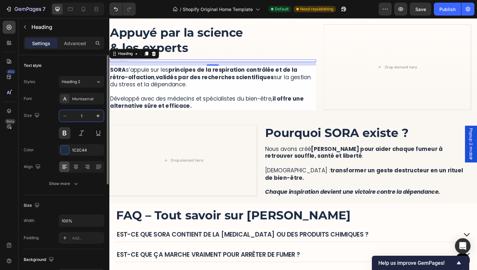
type input "18"
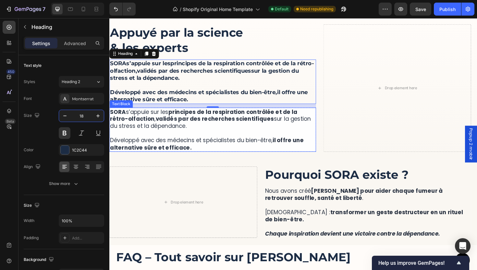
click at [201, 134] on p "[PERSON_NAME] s’appuie sur les principes de la respiration contrôlée et de la r…" at bounding box center [218, 125] width 217 height 23
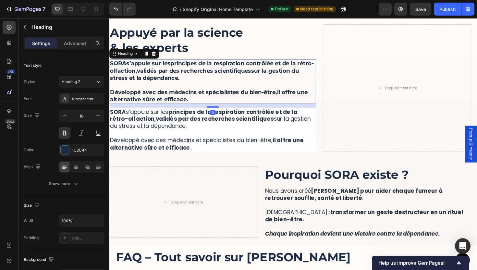
click at [178, 94] on h2 "[PERSON_NAME] s’appuie sur les principes de la respiration contrôlée et de la r…" at bounding box center [218, 85] width 219 height 47
click at [81, 150] on div "1C2C44" at bounding box center [81, 150] width 19 height 6
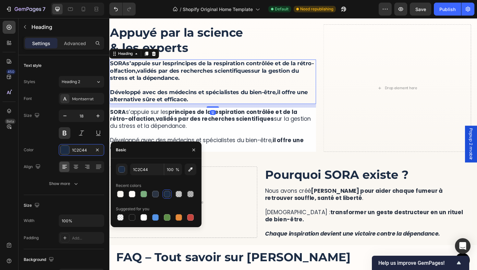
click at [156, 200] on div "1C2C44 100 % Recent colors Suggested for you" at bounding box center [156, 193] width 80 height 58
click at [157, 199] on div "1C2C44 100 % Recent colors Suggested for you" at bounding box center [156, 193] width 80 height 58
click at [156, 197] on div at bounding box center [156, 194] width 8 height 8
type input "2A3342"
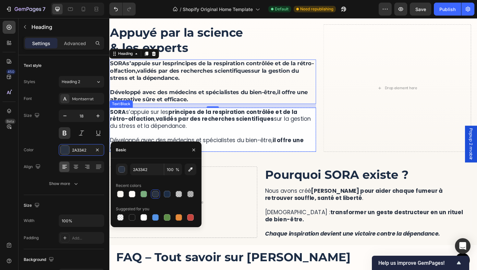
drag, startPoint x: 251, startPoint y: 134, endPoint x: 245, endPoint y: 131, distance: 6.0
click at [251, 133] on p "[PERSON_NAME] s’appuie sur les principes de la respiration contrôlée et de la r…" at bounding box center [218, 125] width 217 height 23
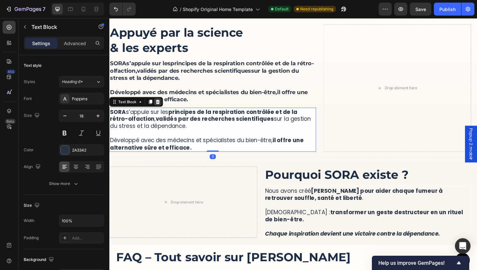
click at [159, 105] on icon at bounding box center [160, 106] width 5 height 5
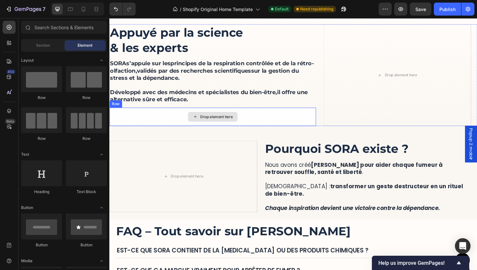
click at [228, 121] on div "Drop element here" at bounding box center [222, 122] width 34 height 5
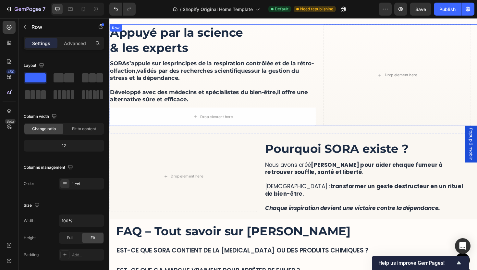
click at [145, 118] on div "Drop element here" at bounding box center [218, 122] width 219 height 19
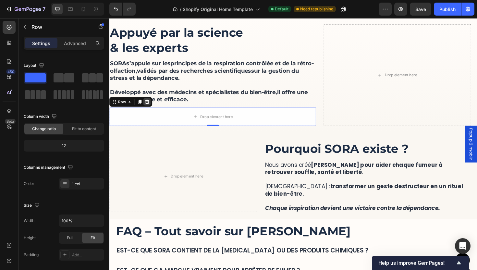
click at [149, 110] on div at bounding box center [149, 107] width 8 height 8
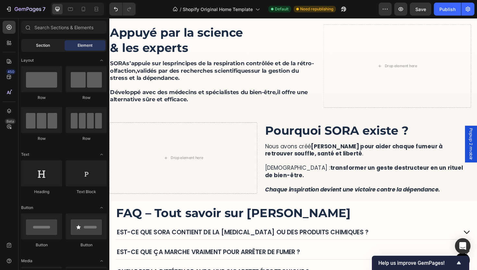
click at [46, 44] on span "Section" at bounding box center [43, 46] width 14 height 6
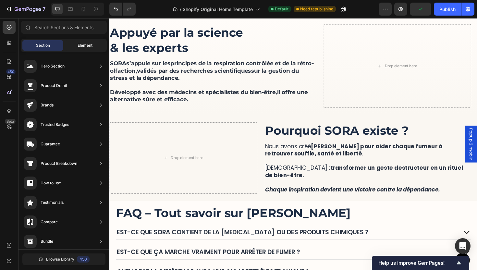
click at [80, 43] on span "Element" at bounding box center [85, 46] width 15 height 6
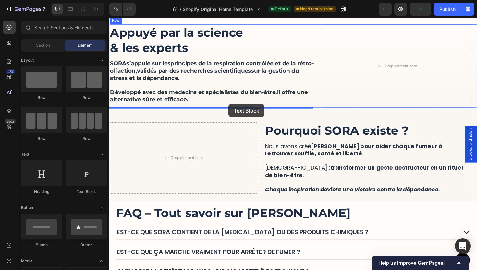
drag, startPoint x: 198, startPoint y: 198, endPoint x: 237, endPoint y: 94, distance: 110.5
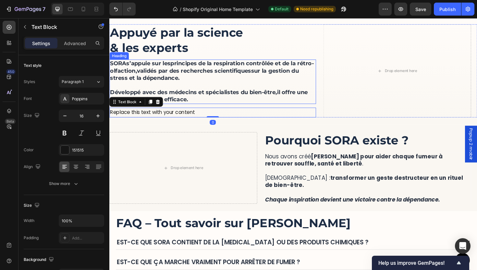
click at [223, 90] on h2 "[PERSON_NAME] s’appuie sur les principes de la respiration contrôlée et de la r…" at bounding box center [218, 85] width 219 height 47
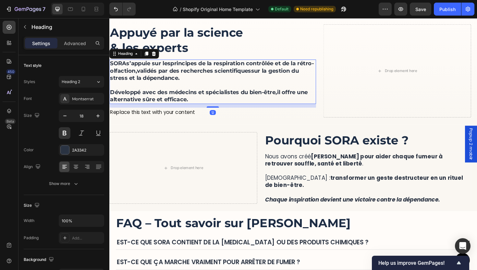
click at [208, 105] on h2 "[PERSON_NAME] s’appuie sur les principes de la respiration contrôlée et de la r…" at bounding box center [218, 85] width 219 height 47
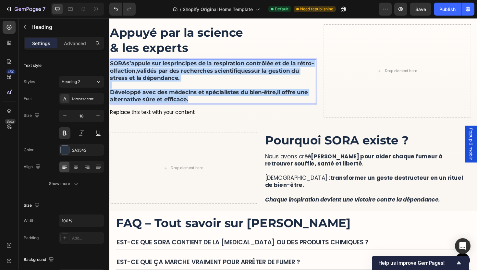
drag, startPoint x: 208, startPoint y: 105, endPoint x: 140, endPoint y: 76, distance: 74.6
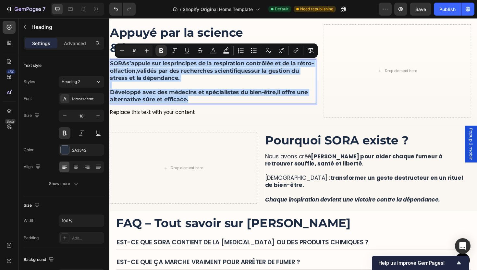
copy p "[PERSON_NAME] s’appuie sur les principes de la respiration contrôlée et de la r…"
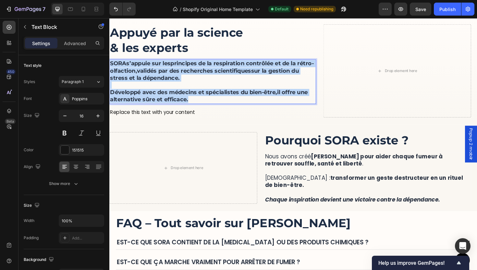
click at [147, 121] on div "Replace this text with your content" at bounding box center [218, 118] width 219 height 11
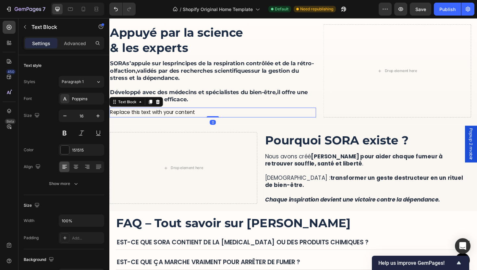
click at [153, 119] on div "Replace this text with your content" at bounding box center [218, 118] width 219 height 11
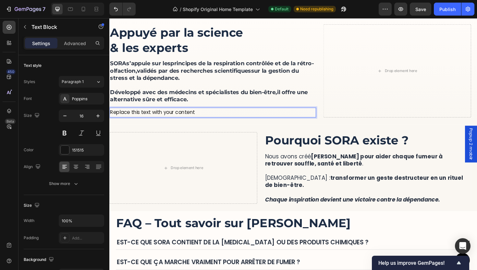
click at [153, 119] on p "Replace this text with your content" at bounding box center [218, 118] width 217 height 9
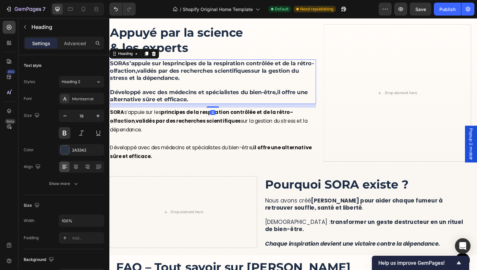
click at [197, 84] on p "⁠⁠⁠⁠⁠⁠⁠ SORA s’appuie sur les principes de la respiration contrôlée et de la ré…" at bounding box center [218, 85] width 217 height 45
click at [158, 57] on icon at bounding box center [156, 55] width 5 height 5
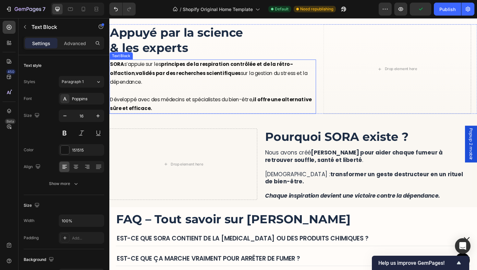
click at [190, 100] on p "[PERSON_NAME] s’appuie sur les principes de la respiration contrôlée et de la r…" at bounding box center [218, 91] width 217 height 56
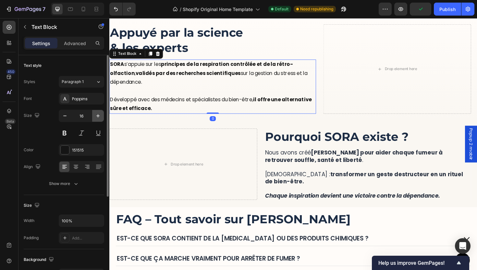
click at [98, 115] on icon "button" at bounding box center [97, 115] width 3 height 3
type input "18"
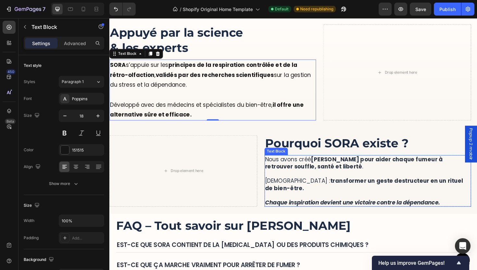
click at [297, 182] on p "[DEMOGRAPHIC_DATA] : transformer un geste destructeur en un rituel de bien-être." at bounding box center [382, 190] width 217 height 23
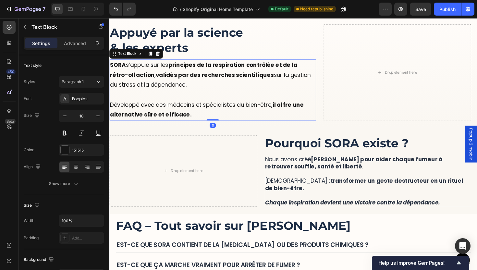
click at [164, 101] on p "[PERSON_NAME] s’appuie sur les principes de la respiration contrôlée et de la r…" at bounding box center [218, 94] width 217 height 63
click at [77, 150] on div "151515" at bounding box center [81, 150] width 19 height 6
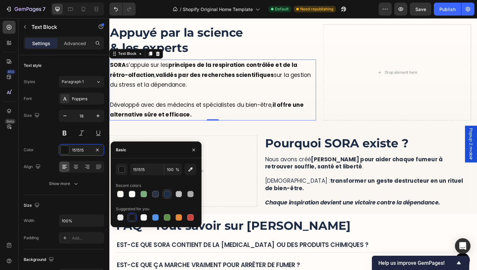
click at [167, 197] on div at bounding box center [167, 194] width 6 height 6
type input "1C2C44"
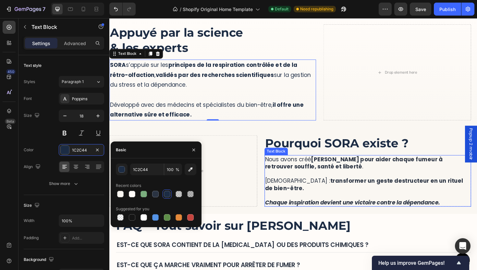
click at [310, 191] on p "[DEMOGRAPHIC_DATA] : transformer un geste destructeur en un rituel de bien-être." at bounding box center [382, 190] width 217 height 23
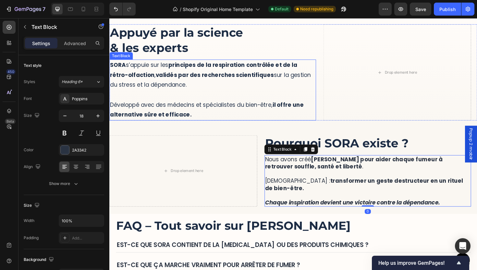
drag, startPoint x: 206, startPoint y: 105, endPoint x: 201, endPoint y: 102, distance: 5.5
click at [206, 105] on p "[PERSON_NAME] s’appuie sur les principes de la respiration contrôlée et de la r…" at bounding box center [218, 94] width 217 height 63
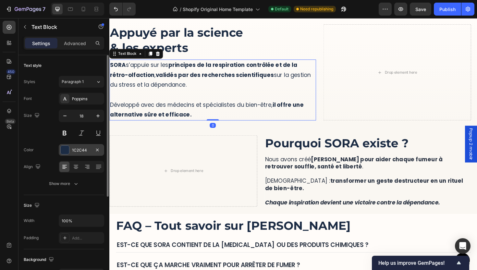
click at [78, 149] on div "1C2C44" at bounding box center [81, 150] width 19 height 6
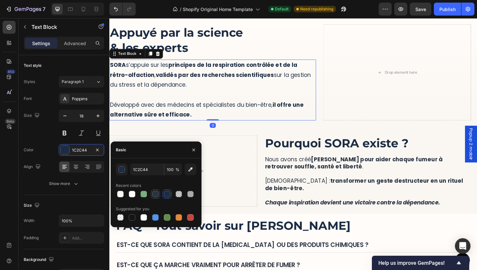
click at [159, 193] on div at bounding box center [156, 194] width 8 height 8
type input "2A3342"
click at [68, 190] on div "Text style Styles Paragraph 1 Font Poppins Size 18 Color 2A3342 Align Show more" at bounding box center [64, 125] width 80 height 140
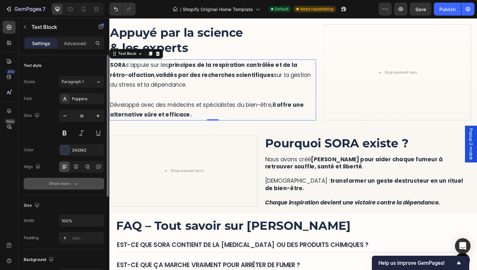
click at [70, 187] on button "Show more" at bounding box center [64, 184] width 80 height 12
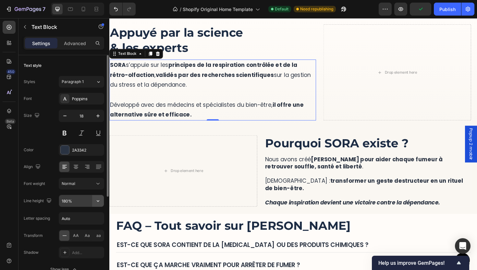
click at [103, 198] on button "button" at bounding box center [98, 201] width 12 height 12
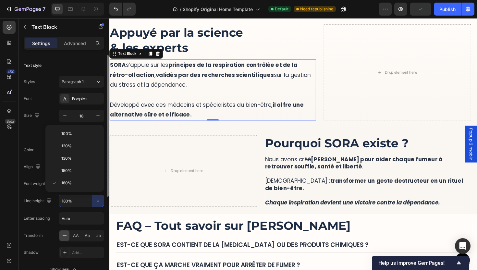
drag, startPoint x: 75, startPoint y: 162, endPoint x: 102, endPoint y: 164, distance: 26.4
click at [75, 161] on div "130%" at bounding box center [74, 158] width 53 height 12
type input "130%"
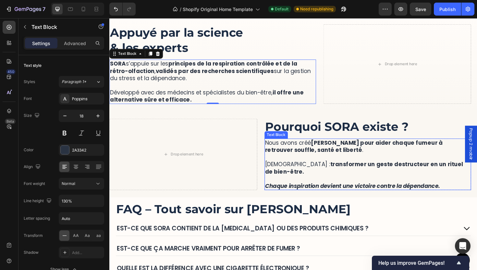
click at [380, 187] on p "Chaque inspiration devient une victoire contre la dépendance." at bounding box center [382, 191] width 217 height 15
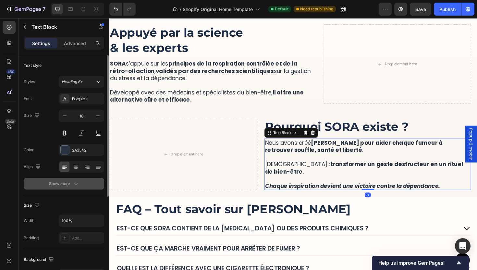
click at [68, 186] on div "Show more" at bounding box center [64, 183] width 30 height 6
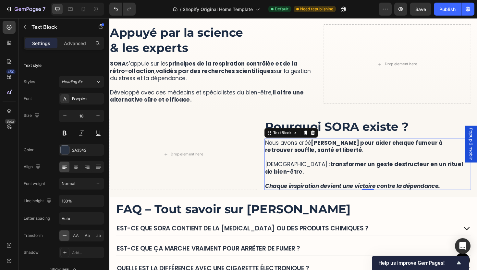
click at [302, 181] on p "[DEMOGRAPHIC_DATA] : transformer un geste destructeur en un rituel de bien-être." at bounding box center [382, 173] width 217 height 23
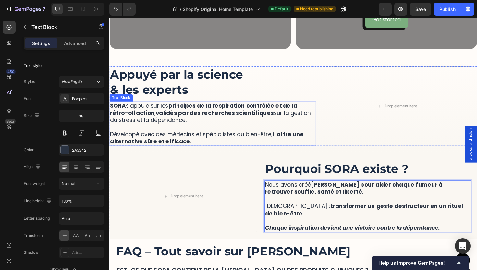
scroll to position [1206, 0]
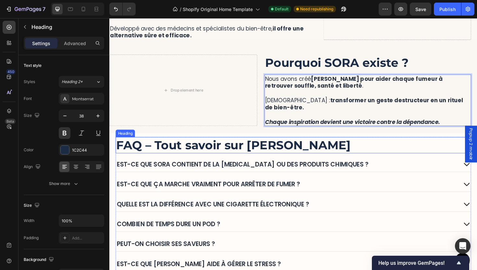
click at [319, 144] on h2 "FAQ – Tout savoir sur [PERSON_NAME]" at bounding box center [304, 152] width 376 height 17
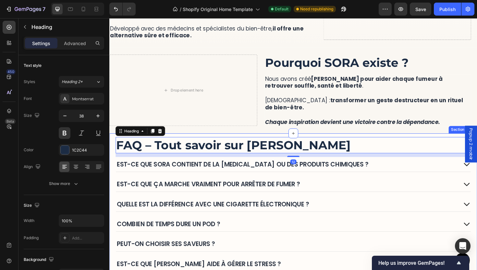
click at [233, 143] on div "FAQ – Tout savoir sur SORA Heading 12 Est-ce que SORA contient de la nicotine o…" at bounding box center [303, 217] width 389 height 154
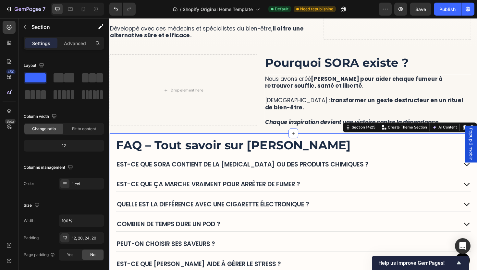
scroll to position [163, 0]
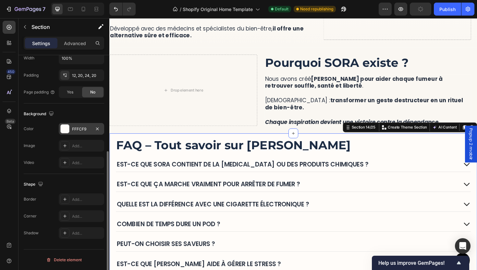
click at [80, 130] on div "FFFCF9" at bounding box center [81, 129] width 19 height 6
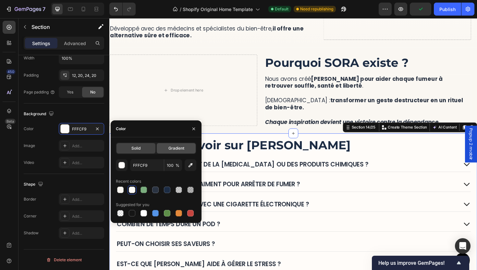
click at [170, 151] on div "Gradient" at bounding box center [176, 148] width 39 height 10
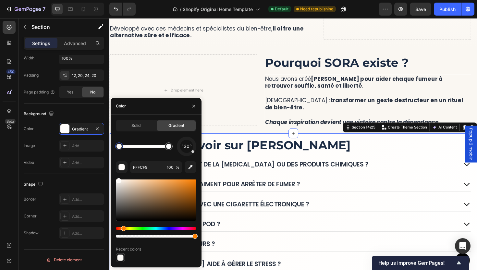
click at [122, 262] on div at bounding box center [120, 257] width 9 height 9
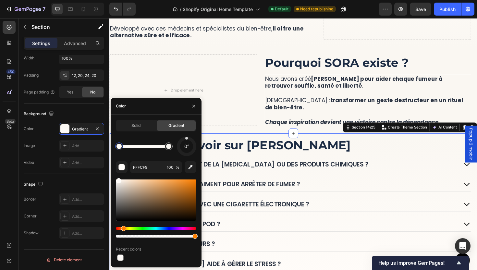
drag, startPoint x: 189, startPoint y: 153, endPoint x: 187, endPoint y: 115, distance: 38.3
click at [187, 115] on div "Solid Gradient 0° FFFCF9 100 % Recent colors" at bounding box center [156, 191] width 91 height 153
click at [340, 200] on div "Est-ce que ça marche vraiment pour arrêter de fumer ?" at bounding box center [304, 194] width 376 height 16
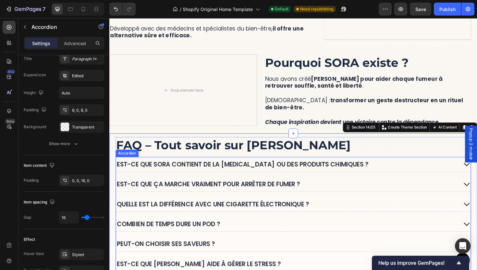
scroll to position [0, 0]
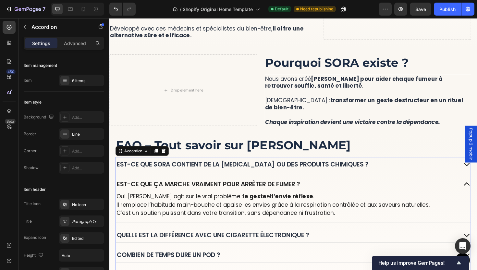
click at [366, 178] on div "Est-ce que SORA contient de la [MEDICAL_DATA] ou des produits chimiques ?" at bounding box center [297, 173] width 362 height 10
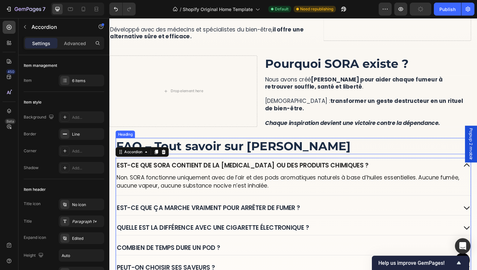
scroll to position [1205, 0]
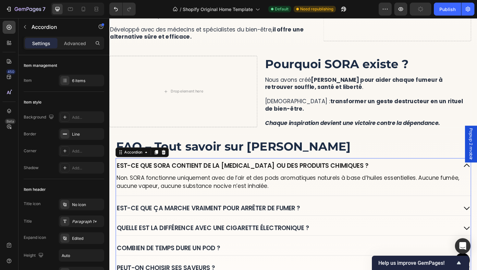
click at [383, 178] on div "Est-ce que SORA contient de la [MEDICAL_DATA] ou des produits chimiques ?" at bounding box center [297, 174] width 362 height 10
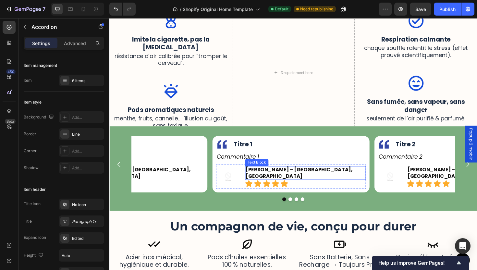
scroll to position [638, 0]
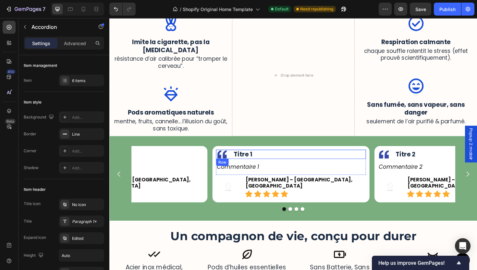
click at [226, 159] on div "Image Titre 1 Text Block Row" at bounding box center [301, 162] width 159 height 10
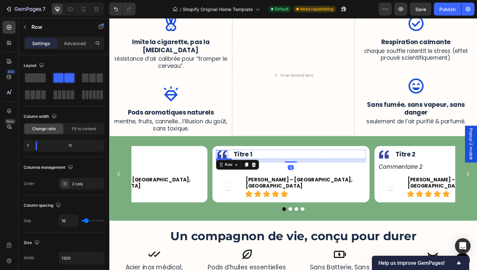
click at [232, 158] on img at bounding box center [229, 162] width 10 height 9
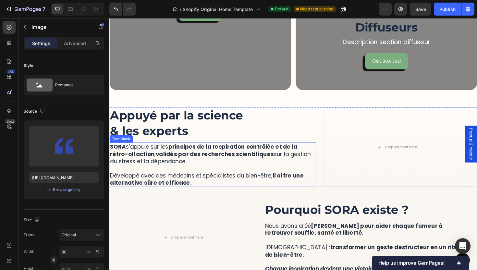
scroll to position [1238, 0]
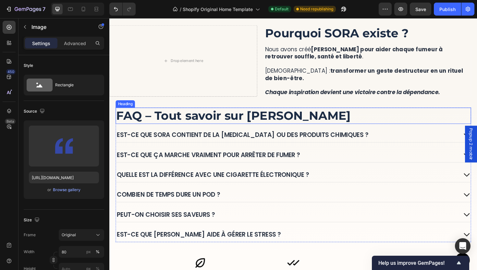
click at [342, 118] on h2 "FAQ – Tout savoir sur [PERSON_NAME]" at bounding box center [304, 121] width 376 height 17
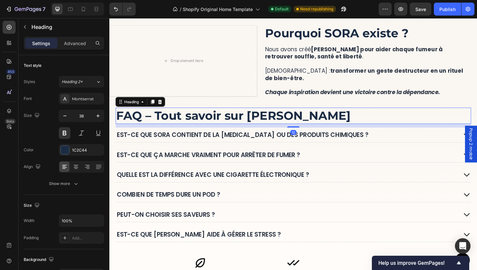
click at [340, 122] on h2 "FAQ – Tout savoir sur [PERSON_NAME]" at bounding box center [304, 121] width 376 height 17
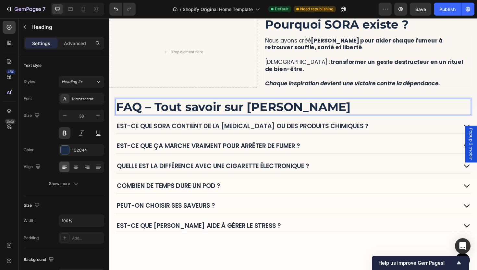
scroll to position [1196, 0]
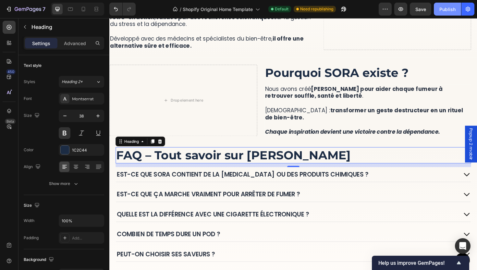
click at [460, 11] on button "Publish" at bounding box center [447, 9] width 27 height 13
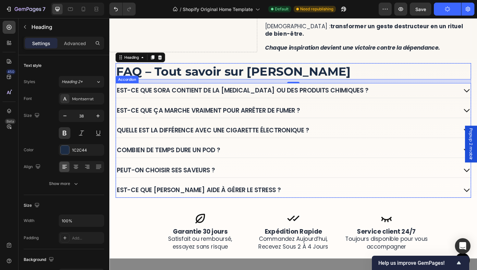
scroll to position [1397, 0]
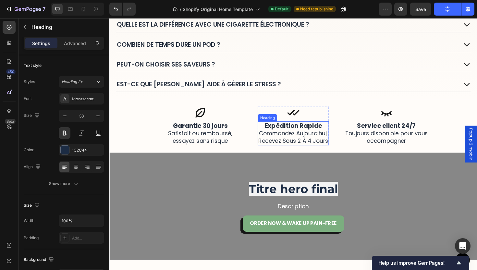
click at [302, 147] on span "recevez sous 2 à 4 jours" at bounding box center [304, 148] width 74 height 8
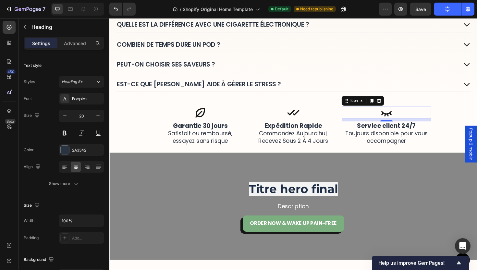
drag, startPoint x: 408, startPoint y: 118, endPoint x: 404, endPoint y: 119, distance: 3.9
click at [408, 118] on div "Icon 0" at bounding box center [402, 118] width 95 height 13
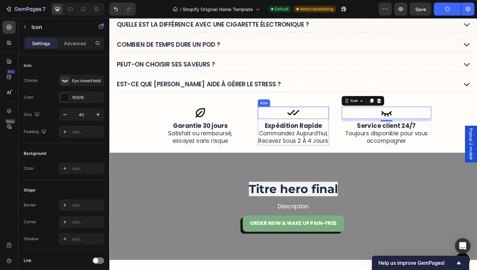
click at [304, 117] on icon at bounding box center [304, 118] width 13 height 13
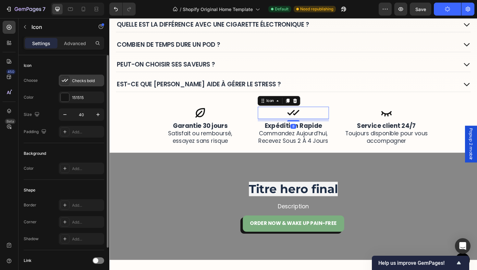
click at [71, 84] on div "Checks bold" at bounding box center [81, 81] width 45 height 12
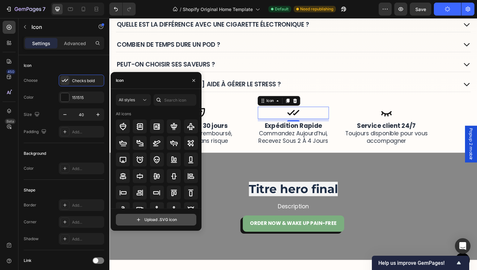
click at [162, 219] on input "file" at bounding box center [156, 219] width 80 height 11
click at [167, 220] on input "file" at bounding box center [156, 219] width 80 height 11
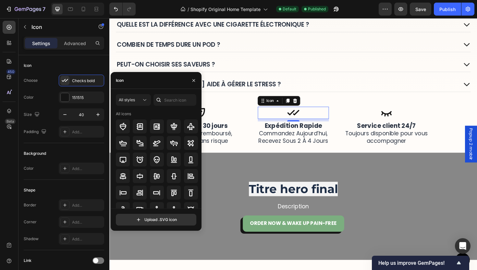
type input "C:\fakepath\delivery_truck_speed_24dp_000000_FILL0_wght400_GRAD0_opsz24.svg"
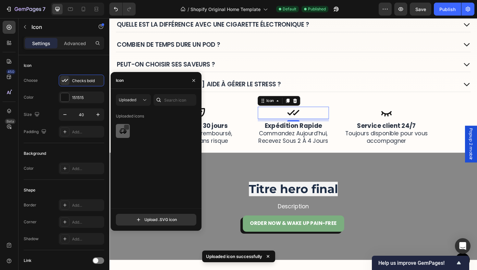
click at [117, 132] on div at bounding box center [123, 131] width 14 height 14
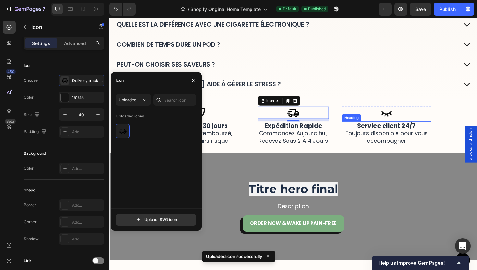
click at [401, 137] on span "Toujours disponible pour vous accompagner" at bounding box center [403, 144] width 88 height 16
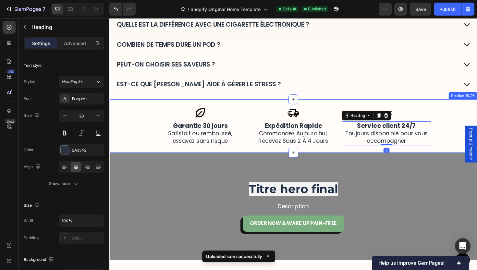
click at [455, 122] on div "Icon expédition rapide commandez aujourd’hui, recevez sous 2 à 4 jours Heading …" at bounding box center [303, 132] width 389 height 41
